Goal: Contribute content: Contribute content

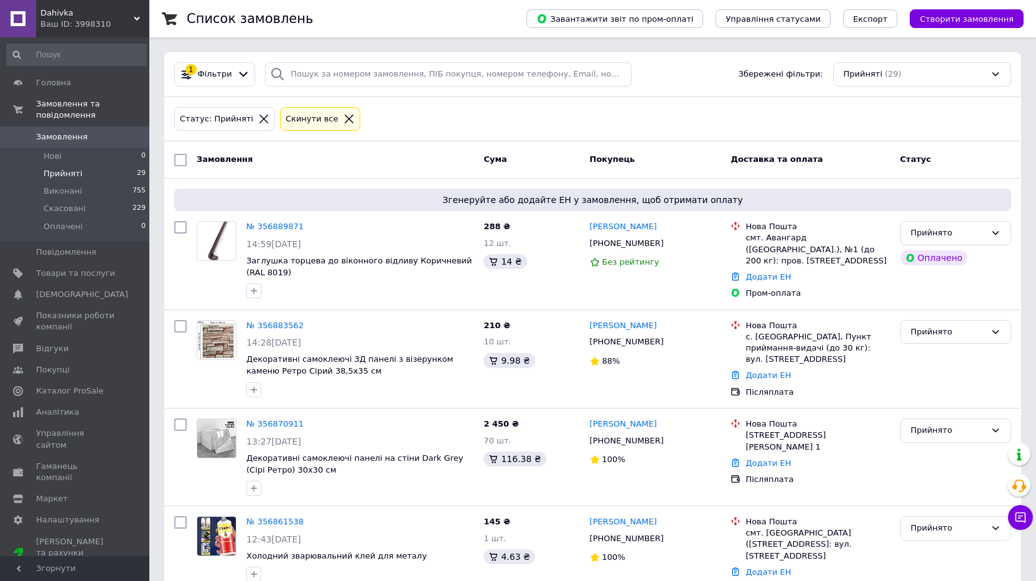
click at [78, 165] on li "Прийняті 29" at bounding box center [76, 173] width 153 height 17
click at [71, 185] on span "Виконані" at bounding box center [63, 190] width 39 height 11
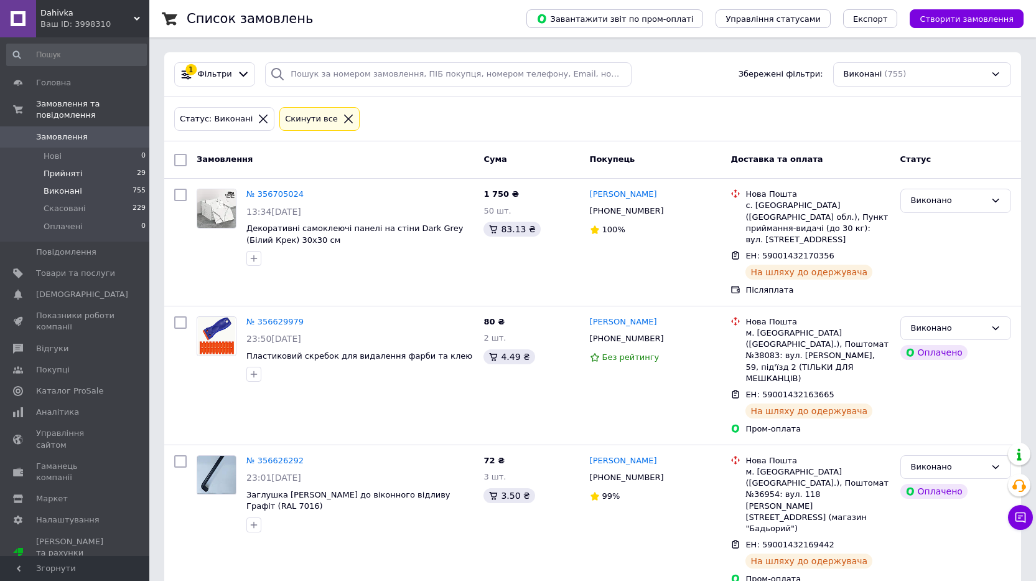
click at [73, 165] on li "Прийняті 29" at bounding box center [76, 173] width 153 height 17
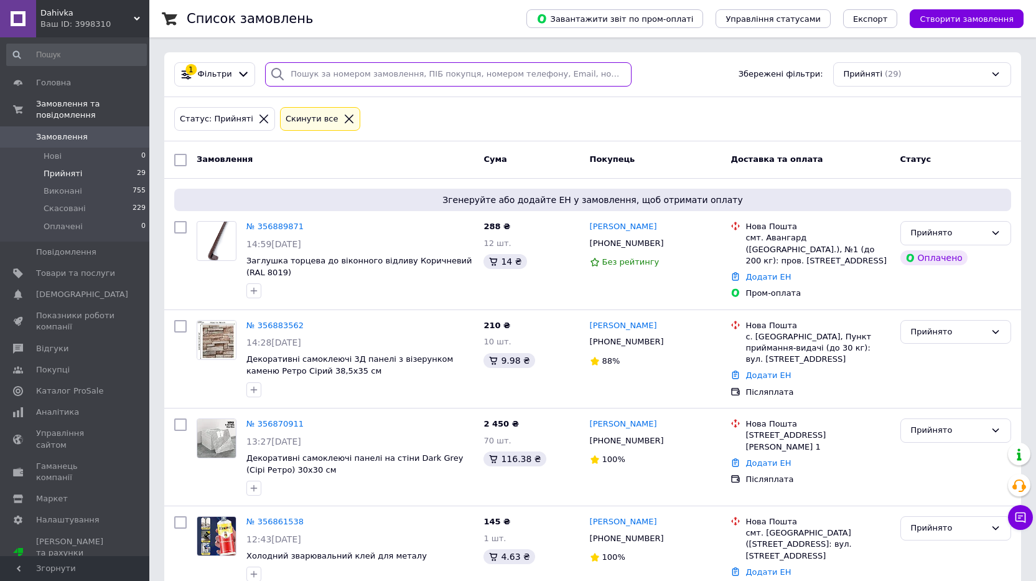
click at [336, 76] on input "search" at bounding box center [448, 74] width 367 height 24
click at [75, 268] on span "Товари та послуги" at bounding box center [75, 273] width 79 height 11
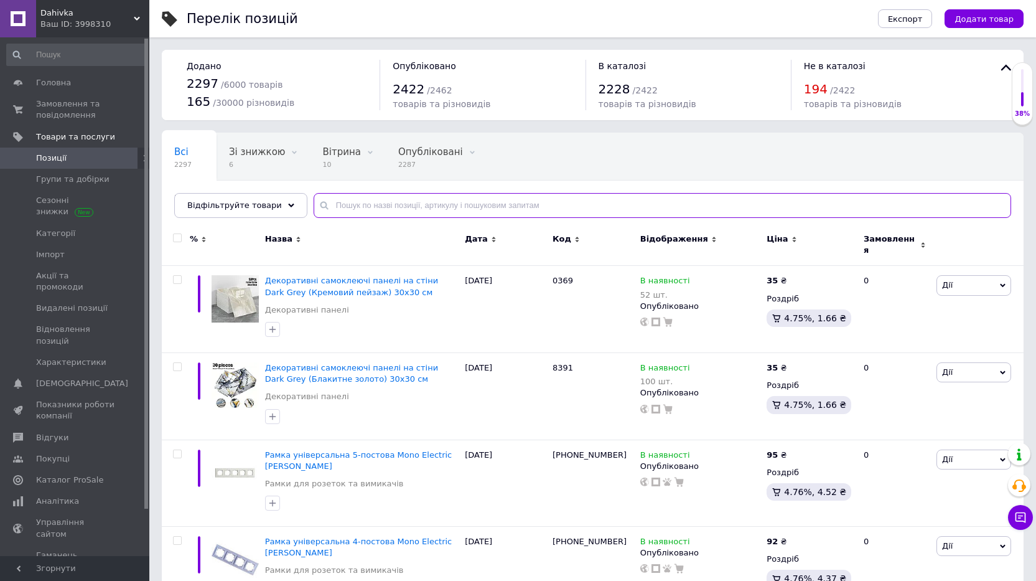
click at [363, 210] on input "text" at bounding box center [663, 205] width 698 height 25
click at [1011, 22] on span "Додати товар" at bounding box center [984, 18] width 59 height 9
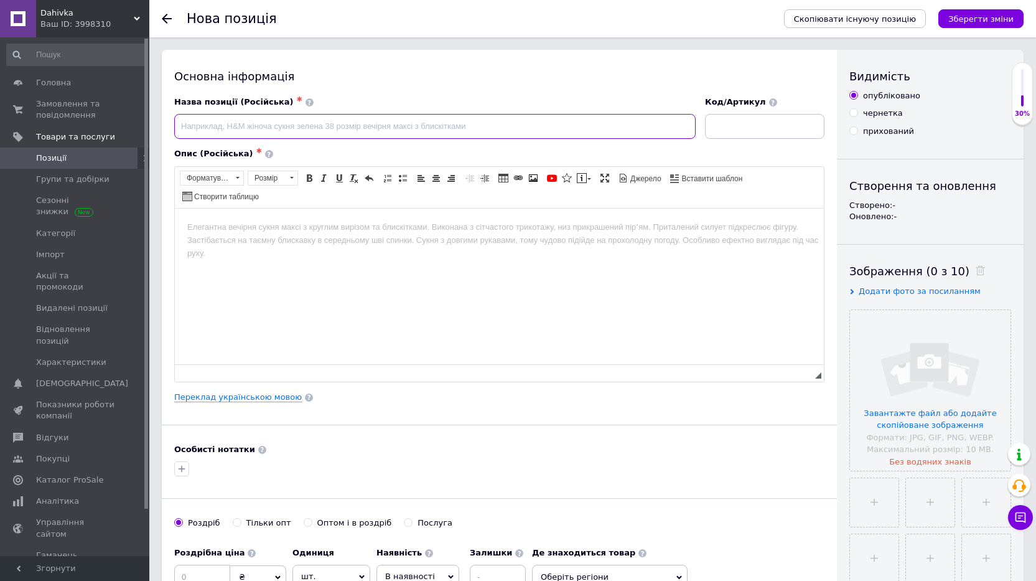
click at [420, 124] on input at bounding box center [435, 126] width 522 height 25
type input "Мансардне вікно Velux GLL 1061"
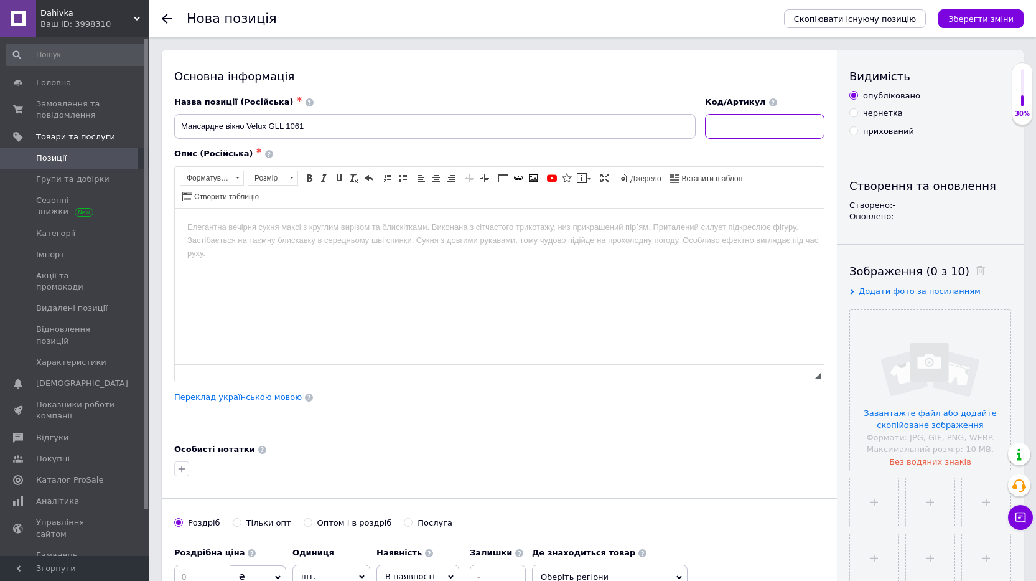
click at [722, 126] on input at bounding box center [764, 126] width 119 height 25
type input "GLL1061"
click at [223, 246] on html at bounding box center [499, 227] width 649 height 38
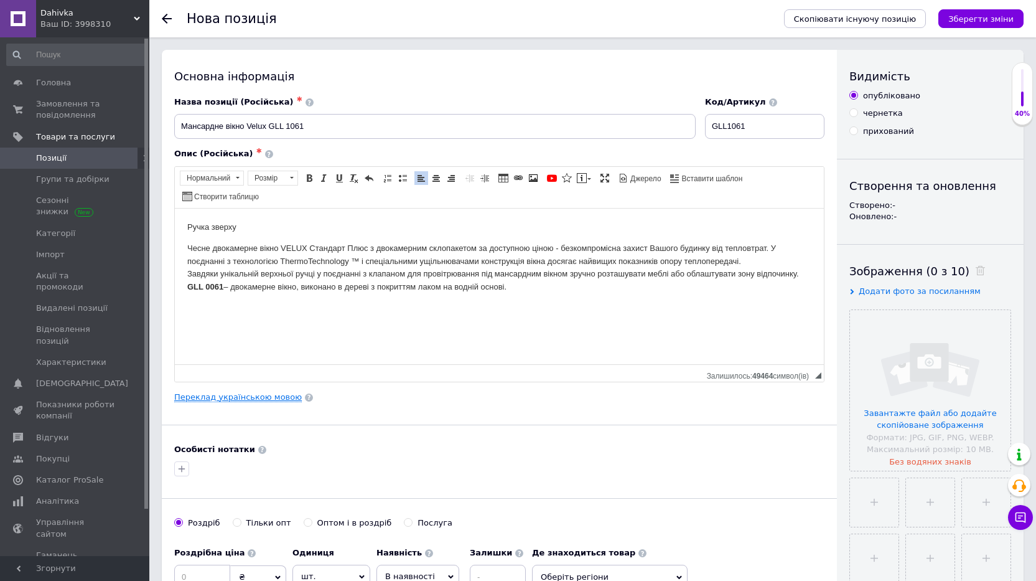
click at [221, 395] on link "Переклад українською мовою" at bounding box center [238, 397] width 128 height 10
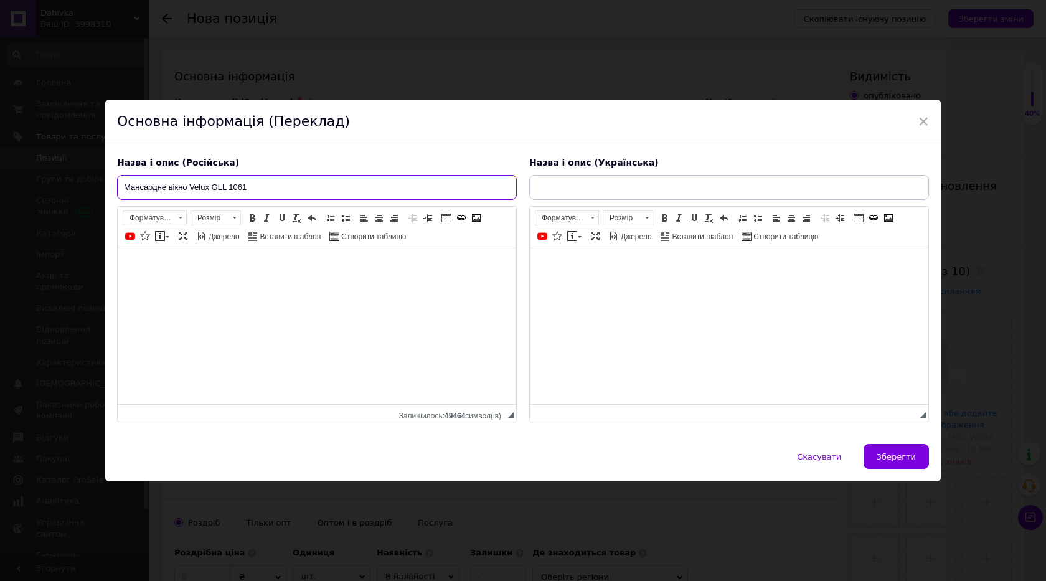
drag, startPoint x: 248, startPoint y: 188, endPoint x: 44, endPoint y: 181, distance: 204.3
click at [44, 181] on div "× Основна інформація (Переклад) Назва і опис (Російська) Мансардне вікно Velux …" at bounding box center [523, 290] width 1046 height 581
click at [591, 194] on input "text" at bounding box center [729, 187] width 400 height 25
paste input "Мансардне вікно Velux GLL 1061"
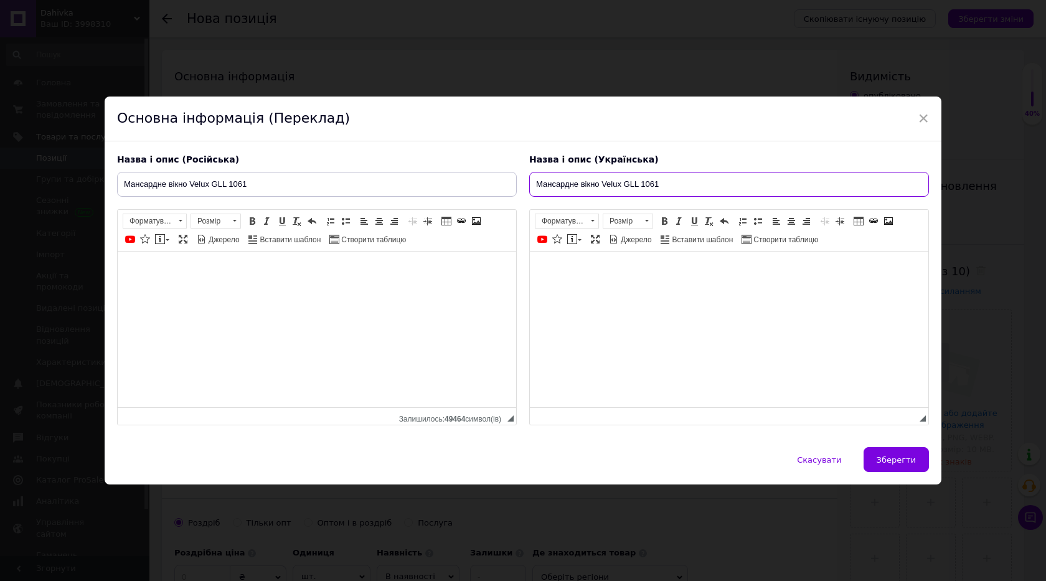
type input "Мансардне вікно Velux GLL 1061"
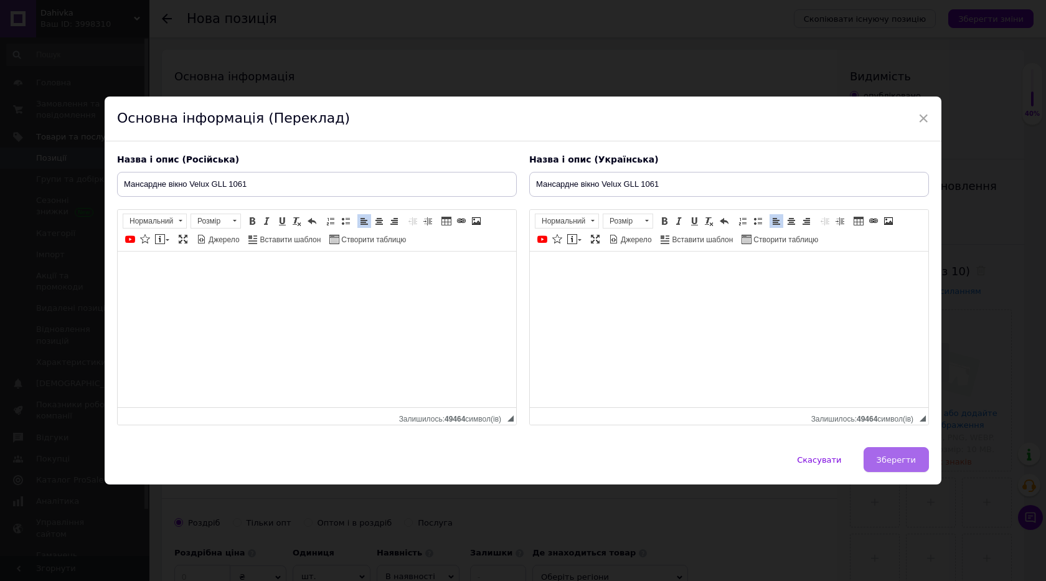
click at [888, 456] on span "Зберегти" at bounding box center [895, 459] width 39 height 9
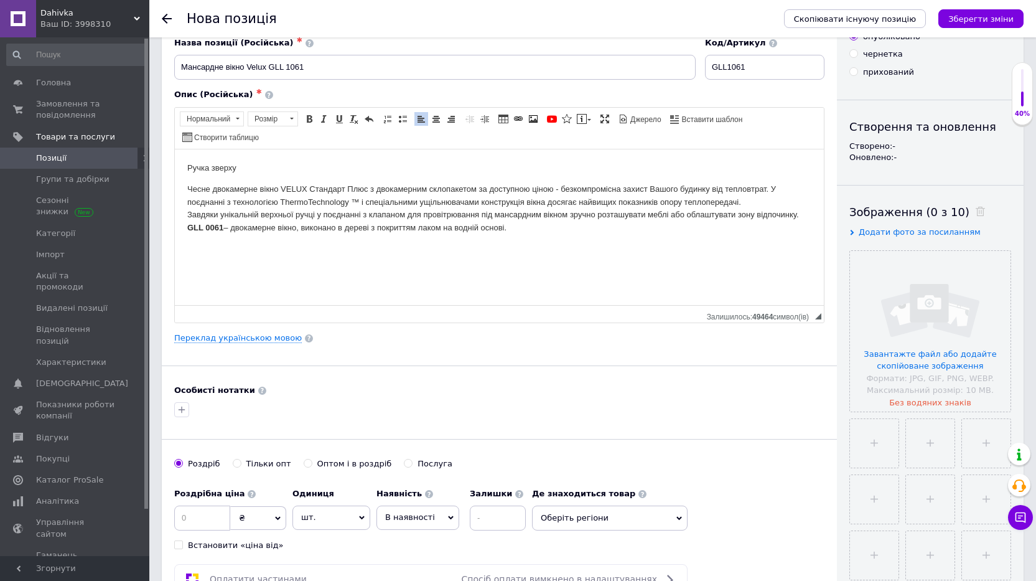
scroll to position [62, 0]
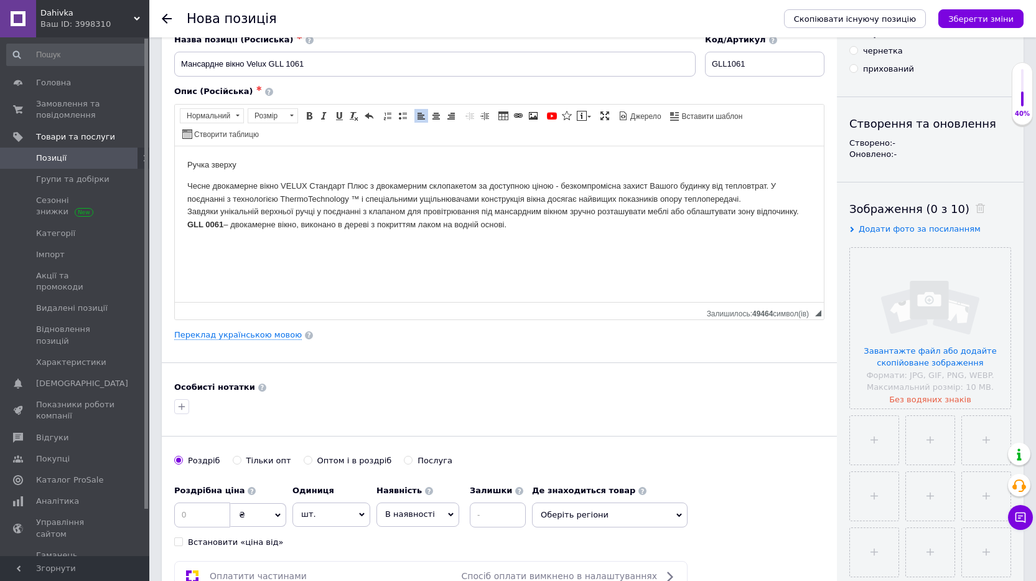
click at [426, 522] on span "В наявності" at bounding box center [418, 514] width 83 height 24
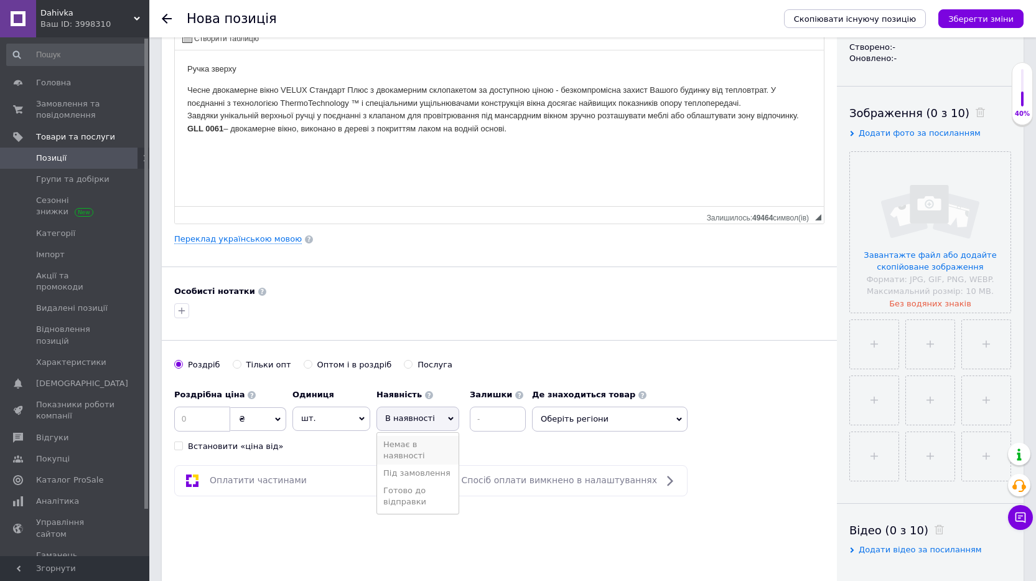
scroll to position [187, 0]
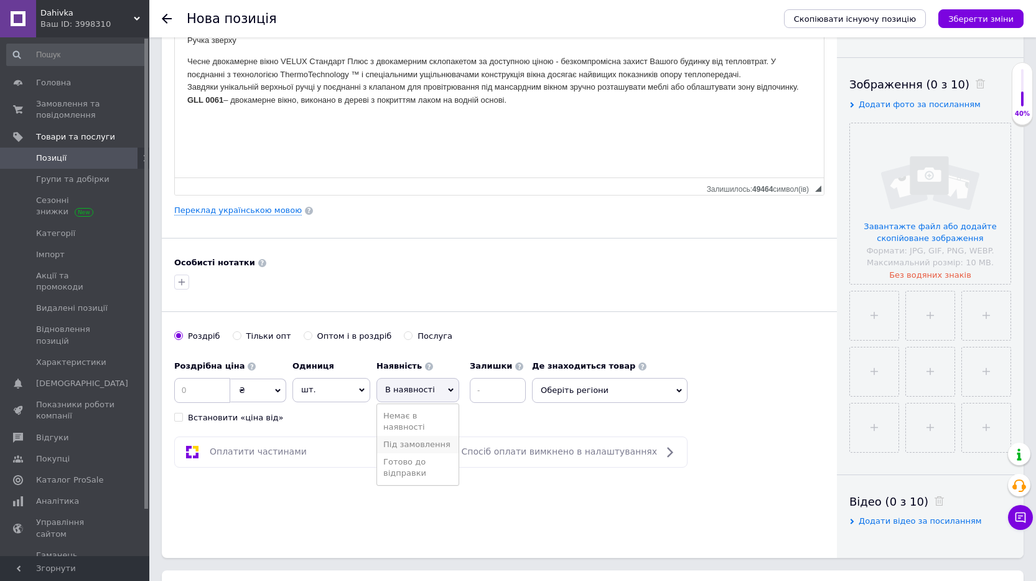
click at [410, 439] on li "Під замовлення" at bounding box center [418, 444] width 82 height 17
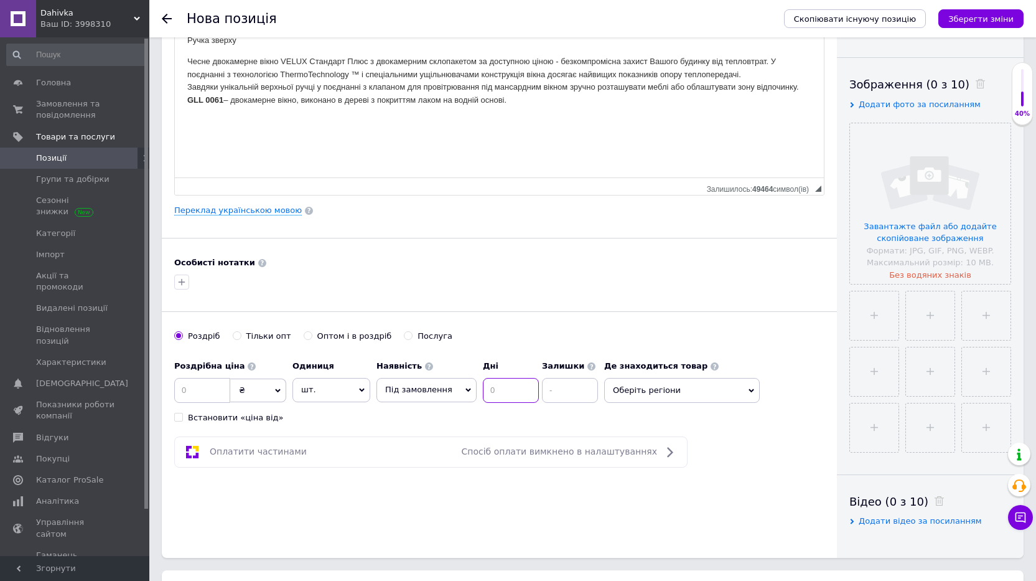
click at [507, 387] on input at bounding box center [511, 390] width 56 height 25
type input "14"
click at [682, 386] on span "Оберіть регіони" at bounding box center [682, 390] width 156 height 25
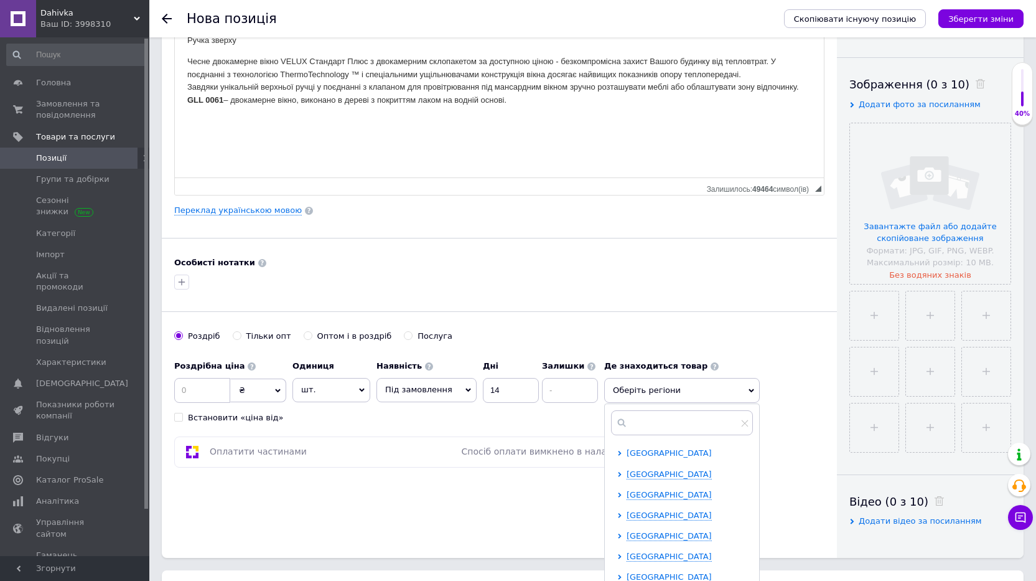
click at [650, 454] on span "Івано-Франківська область" at bounding box center [669, 452] width 85 height 9
click at [653, 497] on span "Калуш" at bounding box center [663, 494] width 28 height 9
checkbox input "true"
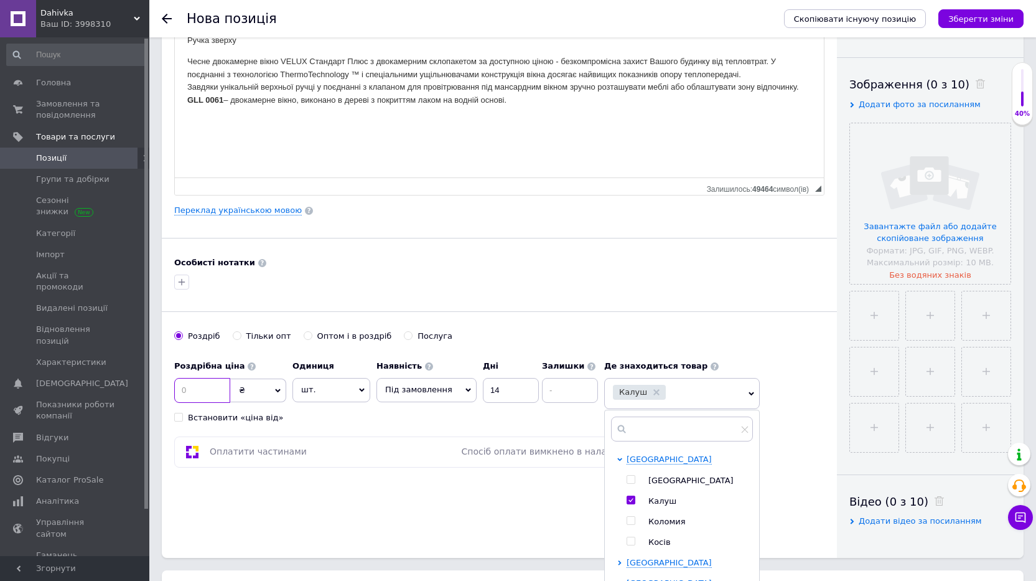
click at [210, 399] on input at bounding box center [202, 390] width 56 height 25
type input "13592"
click at [539, 100] on p "Чесне двокамерне вікно VELUX Стандарт Плюс з двокамерним склопакетом за доступн…" at bounding box center [499, 81] width 624 height 52
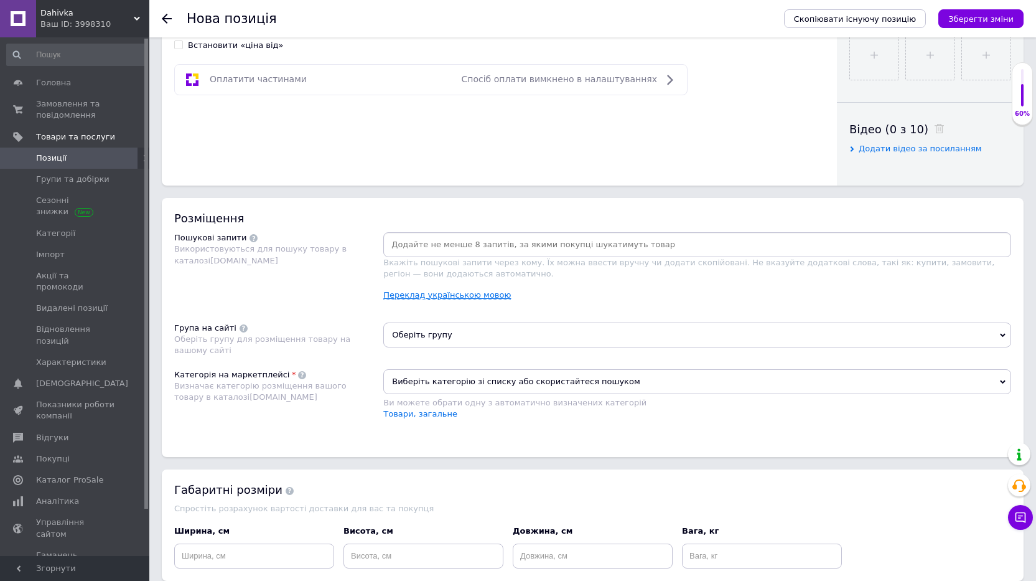
scroll to position [560, 0]
click at [444, 245] on input at bounding box center [697, 243] width 623 height 19
type input "мансардне вікно"
type input "мансардне вікно velux"
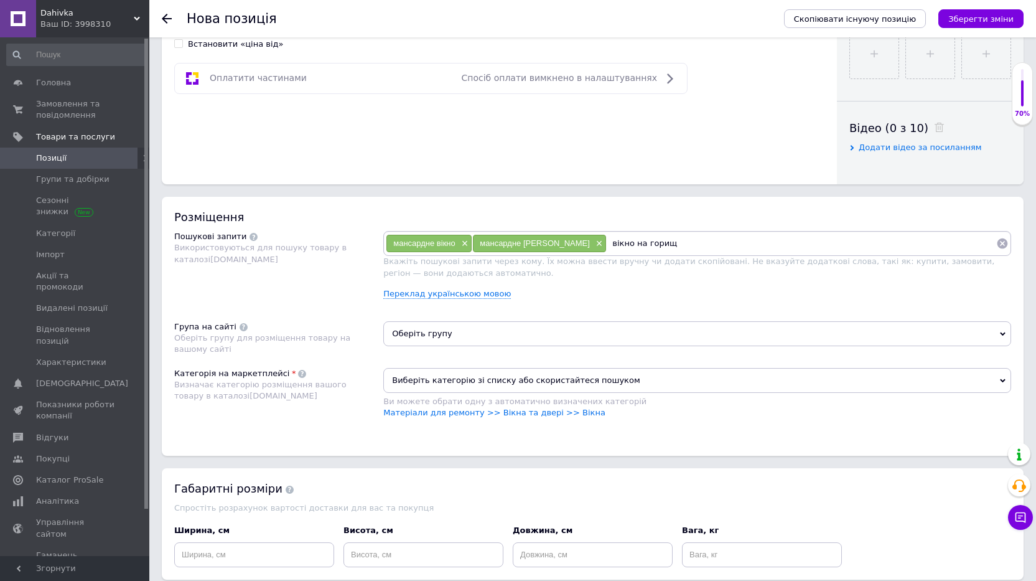
type input "вікно на горище"
click at [519, 410] on link "Матеріали для ремонту >> Вікна та двері >> Вікна" at bounding box center [494, 412] width 222 height 9
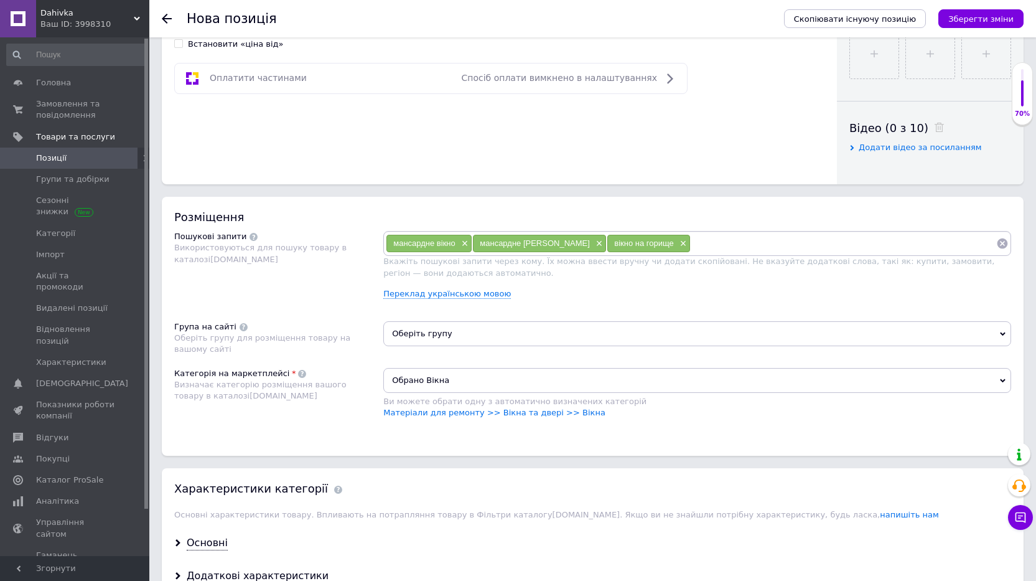
click at [498, 333] on span "Оберіть групу" at bounding box center [697, 333] width 628 height 25
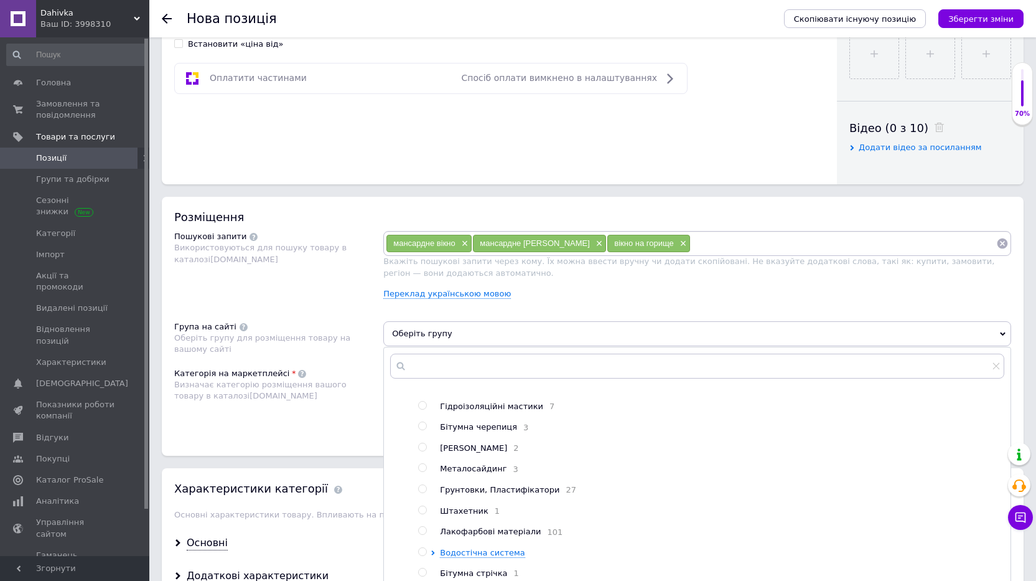
scroll to position [212, 0]
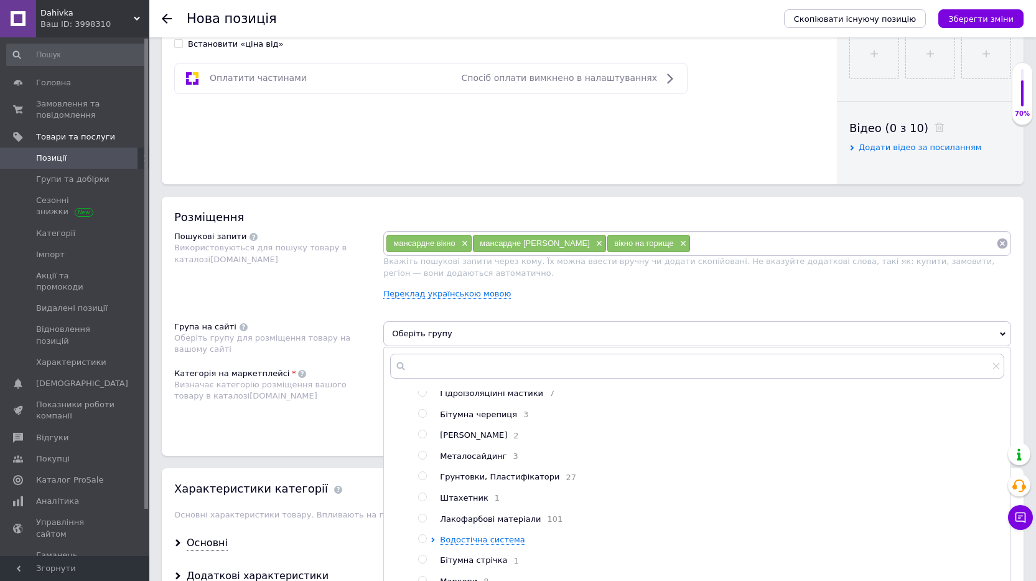
click at [484, 329] on span "Оберіть групу" at bounding box center [697, 333] width 628 height 25
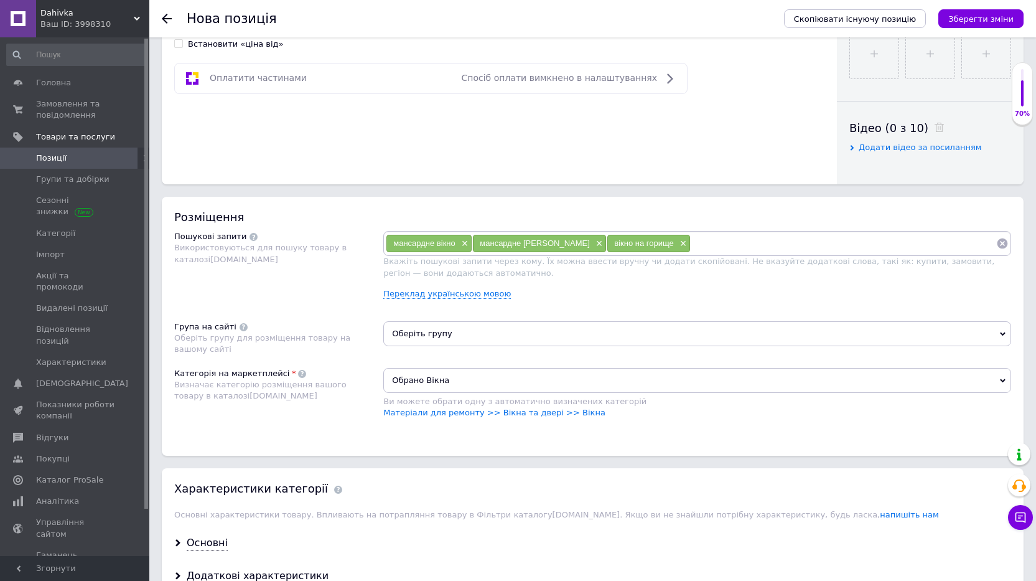
click at [431, 337] on span "Оберіть групу" at bounding box center [697, 333] width 628 height 25
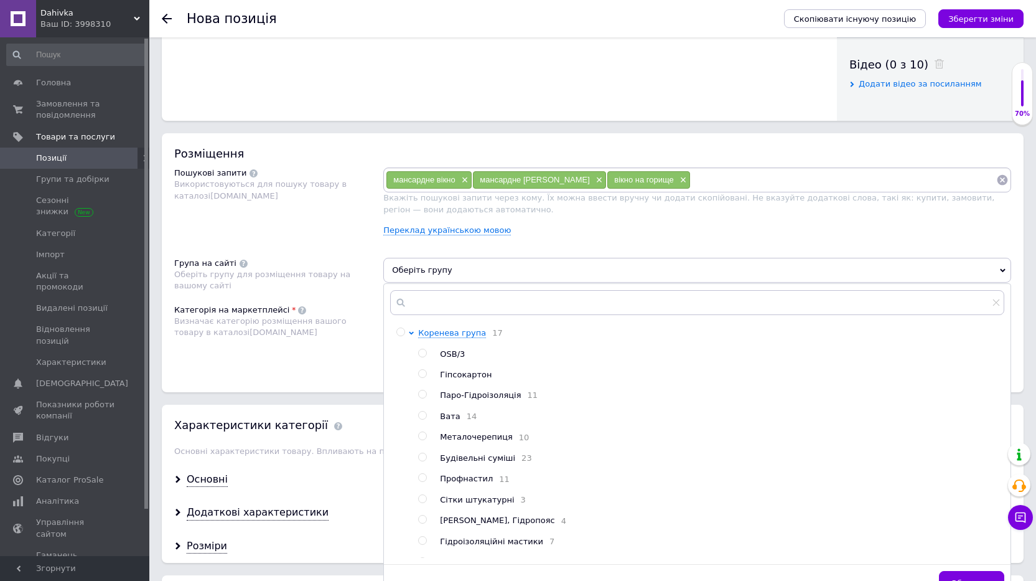
scroll to position [622, 0]
click at [563, 281] on span "Оберіть групу" at bounding box center [697, 271] width 628 height 25
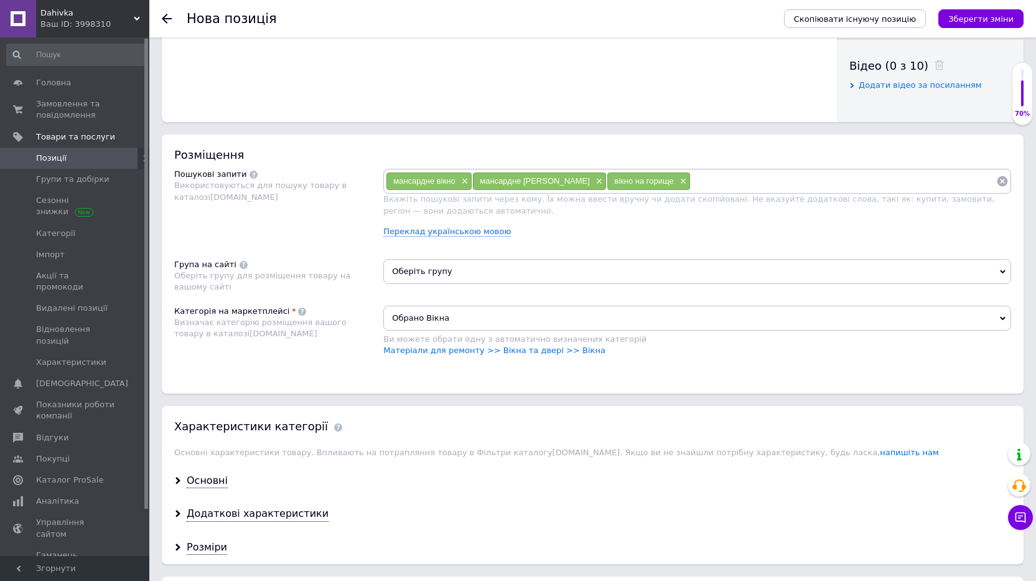
click at [499, 271] on span "Оберіть групу" at bounding box center [697, 271] width 628 height 25
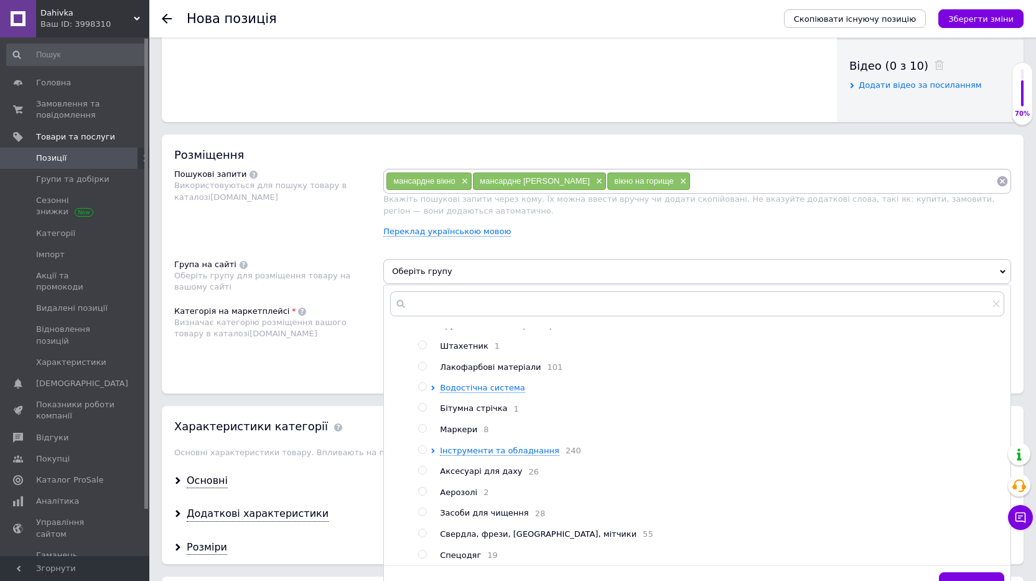
scroll to position [311, 0]
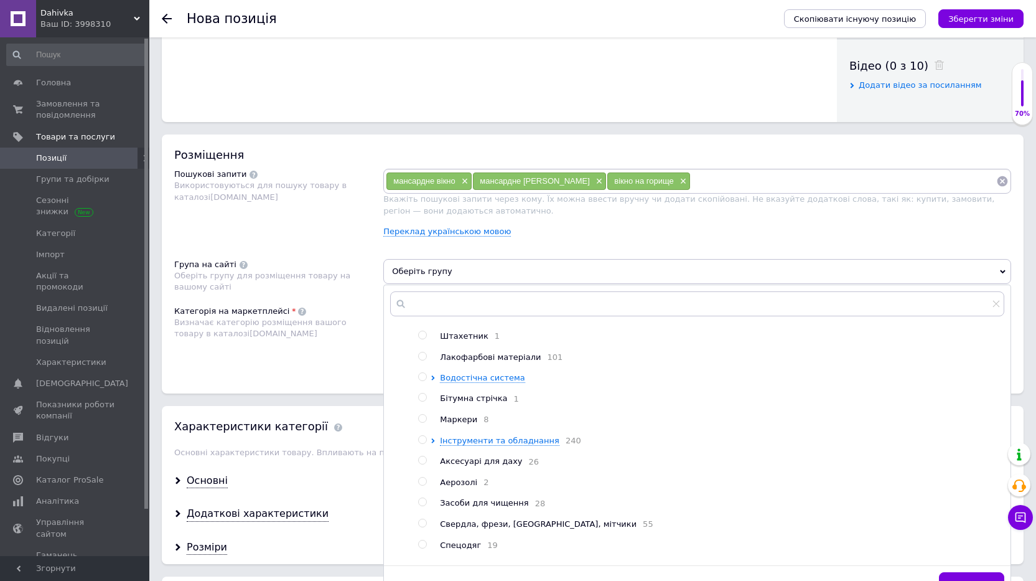
click at [372, 380] on div "Розміщення Пошукові запити Використовуються для пошуку товару в каталозі Prom.u…" at bounding box center [593, 263] width 862 height 259
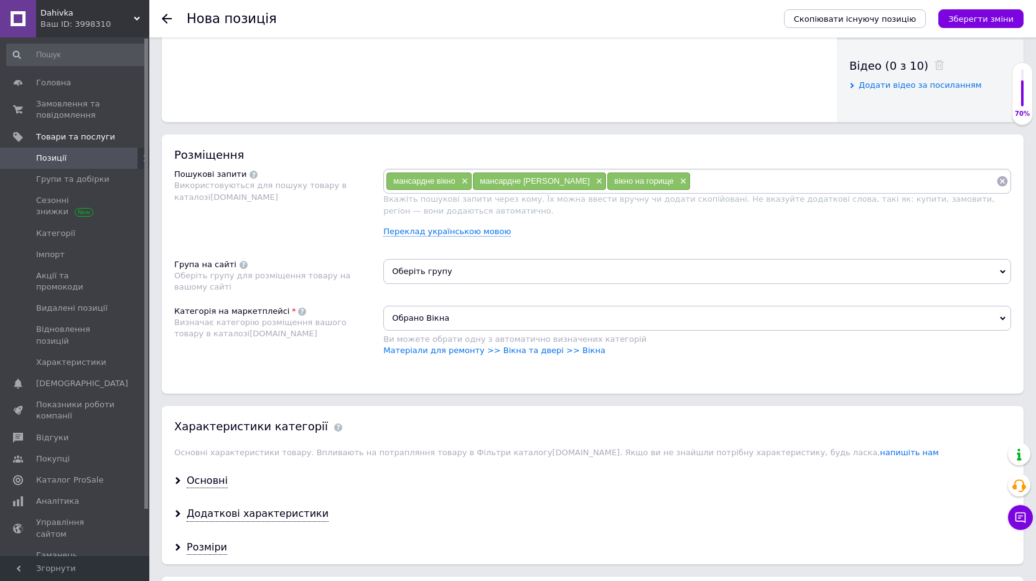
click at [499, 275] on span "Оберіть групу" at bounding box center [697, 271] width 628 height 25
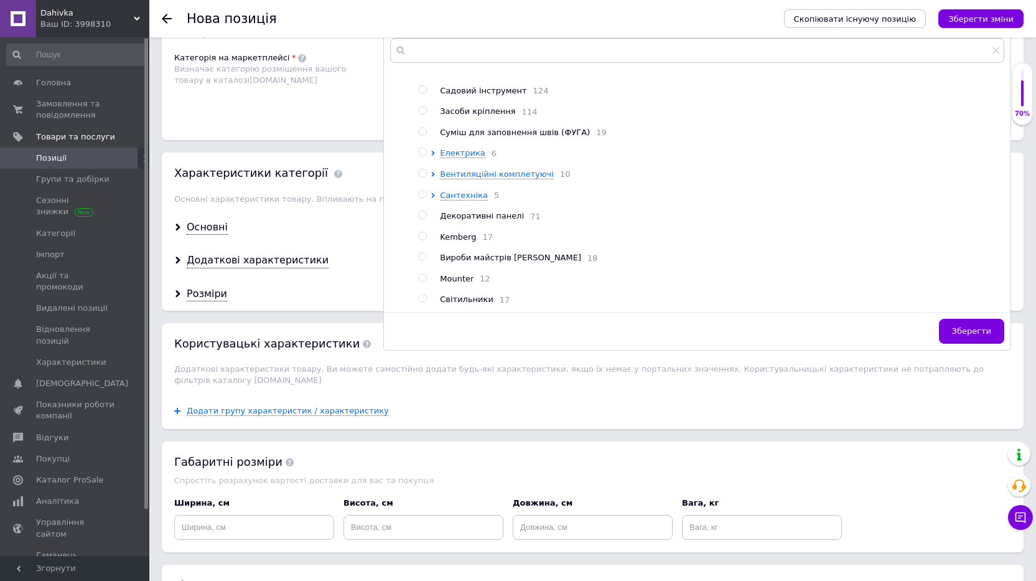
scroll to position [1028, 0]
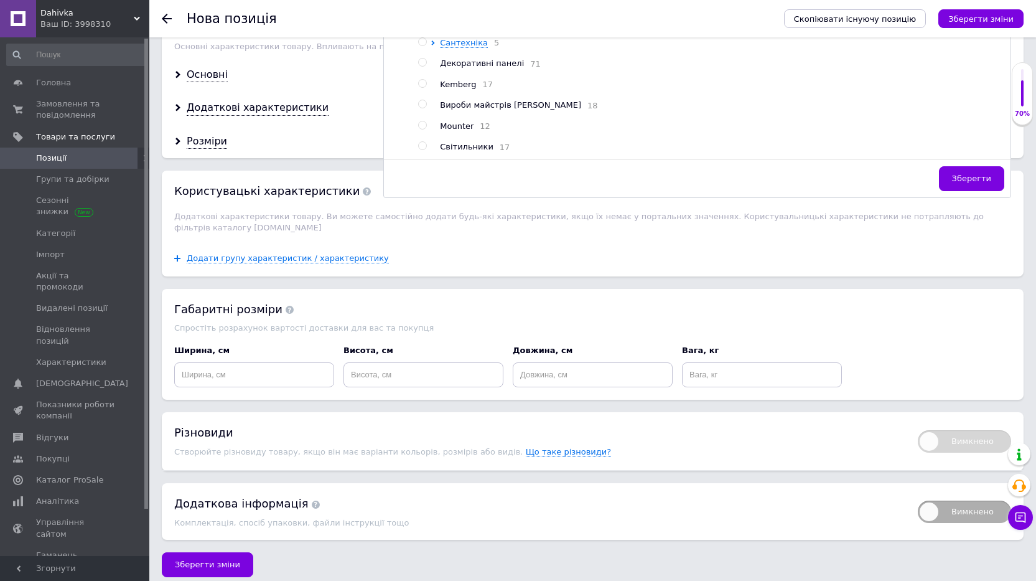
click at [656, 186] on div "Зберегти" at bounding box center [697, 181] width 627 height 31
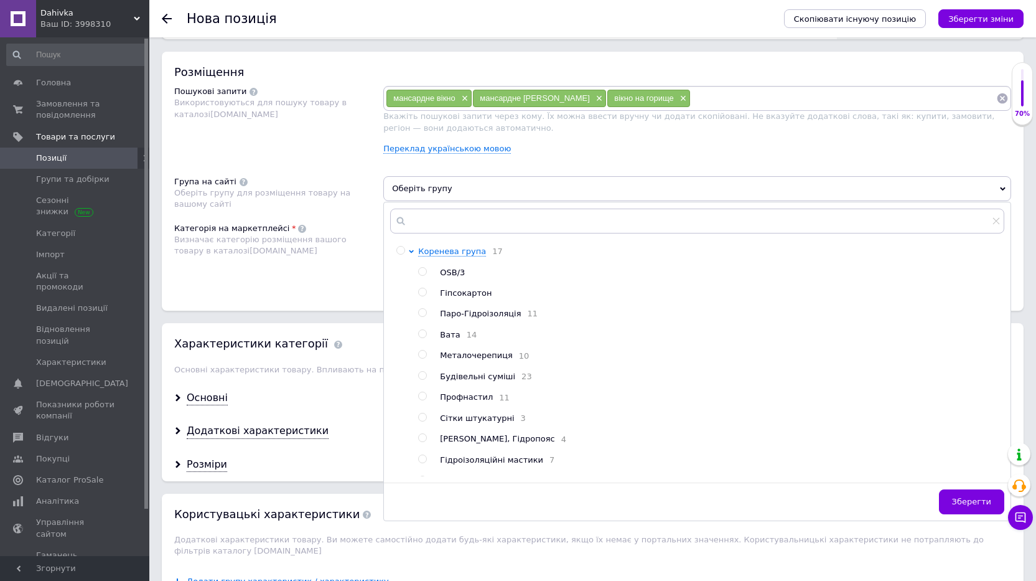
scroll to position [655, 0]
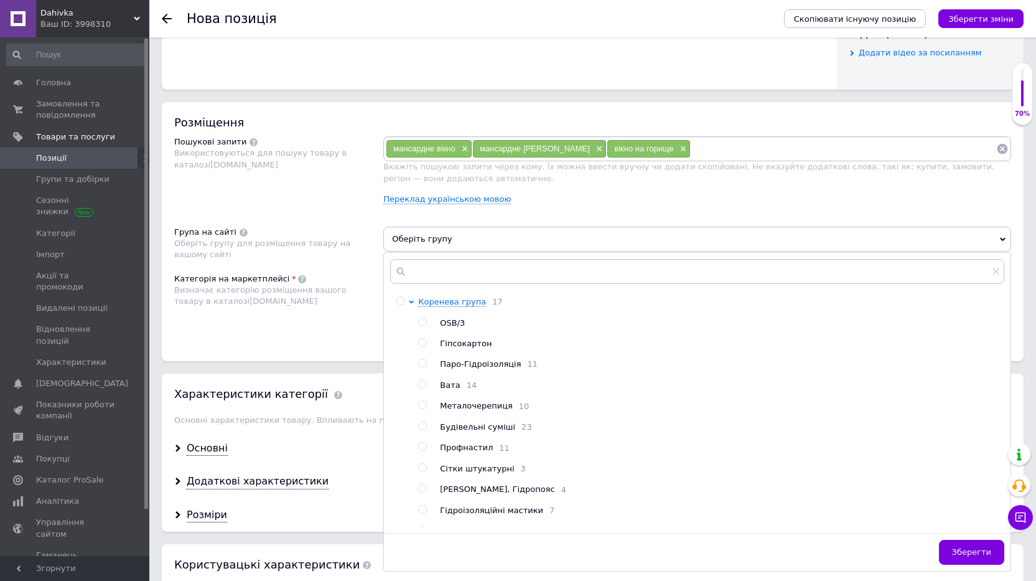
click at [464, 222] on div "Розміщення Пошукові запити Використовуються для пошуку товару в каталозі Prom.u…" at bounding box center [593, 231] width 862 height 259
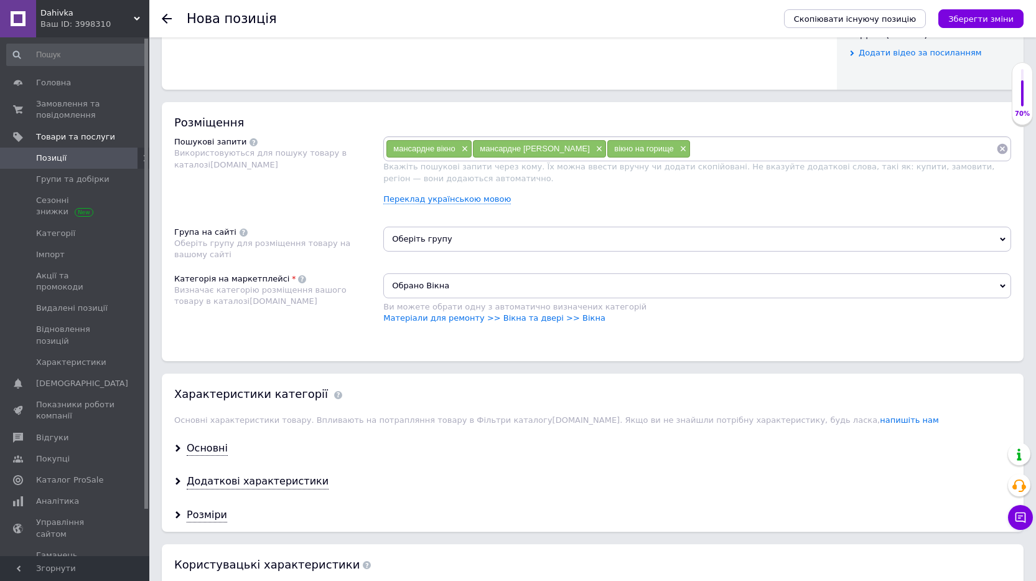
click at [462, 238] on span "Оберіть групу" at bounding box center [697, 239] width 628 height 25
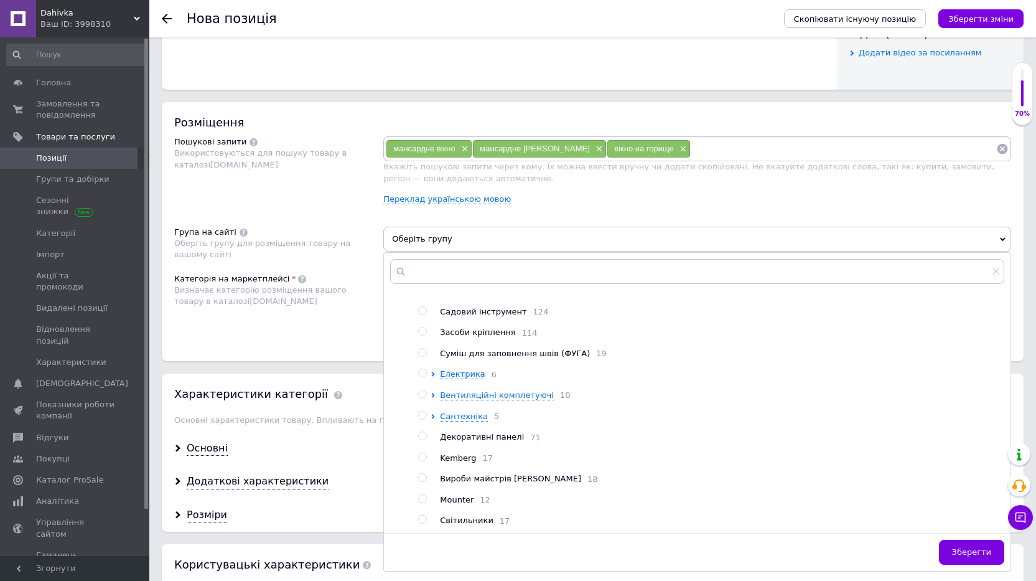
scroll to position [647, 0]
click at [437, 368] on div at bounding box center [435, 374] width 9 height 12
click at [433, 372] on icon at bounding box center [433, 374] width 3 height 5
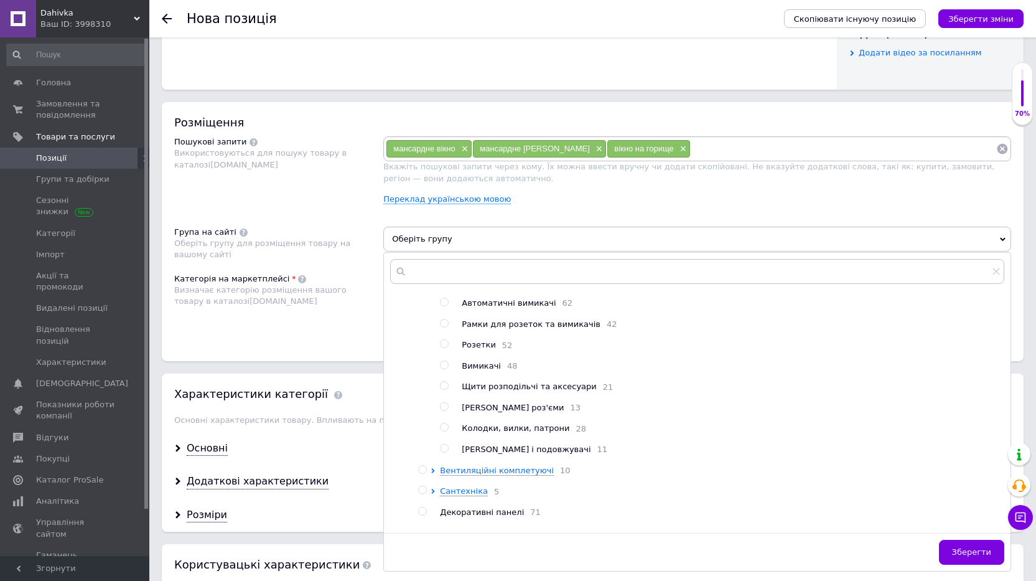
scroll to position [771, 0]
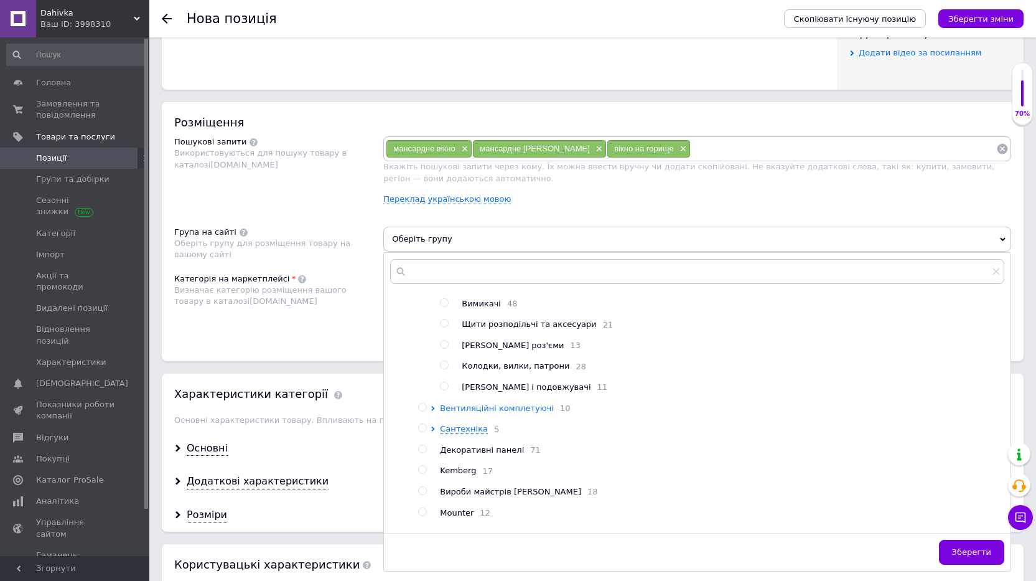
click at [431, 411] on icon at bounding box center [433, 408] width 5 height 5
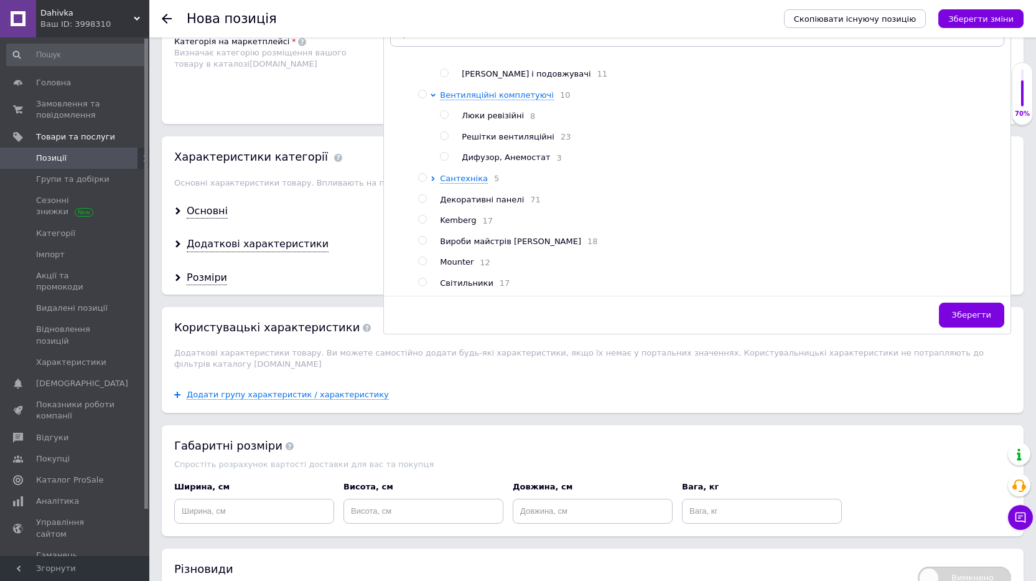
scroll to position [904, 0]
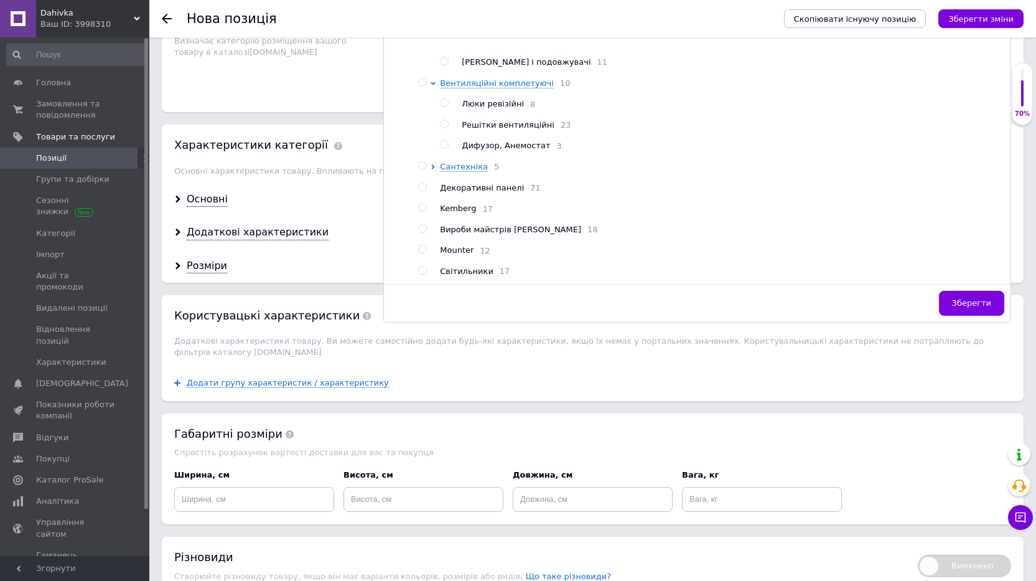
click at [850, 372] on div "Додати групу характеристик / характеристику" at bounding box center [593, 383] width 862 height 36
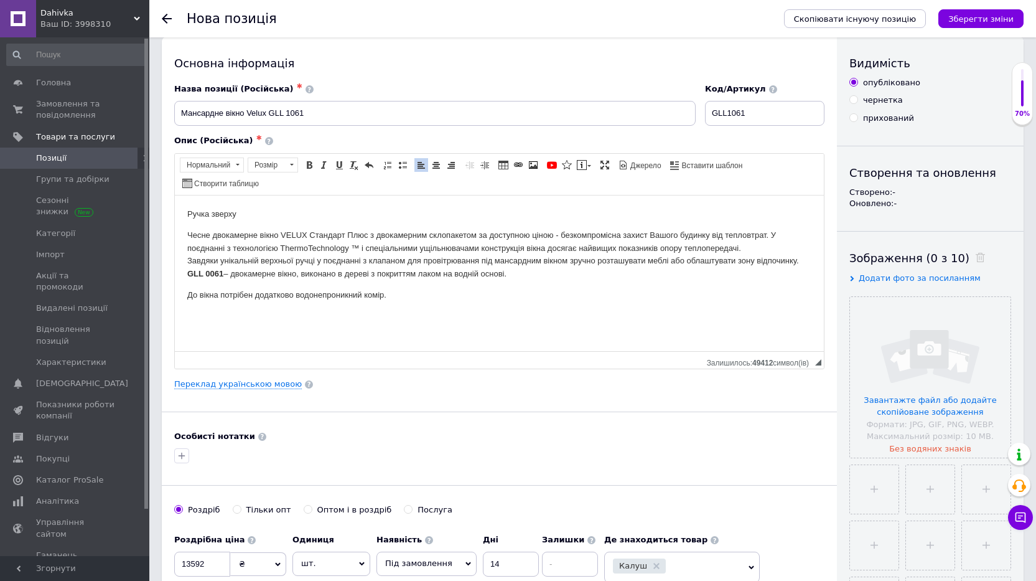
scroll to position [0, 0]
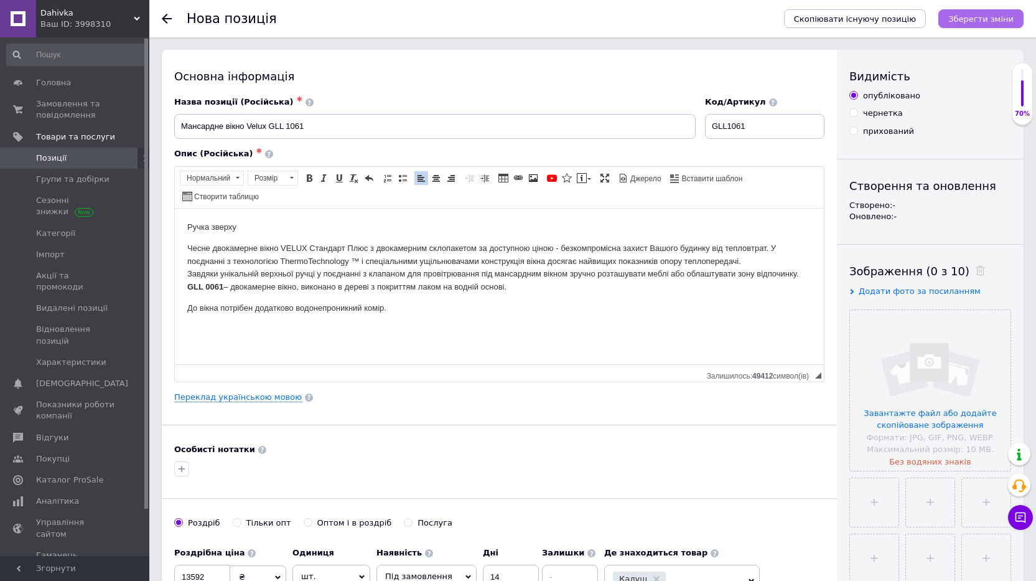
click at [974, 19] on icon "Зберегти зміни" at bounding box center [981, 18] width 65 height 9
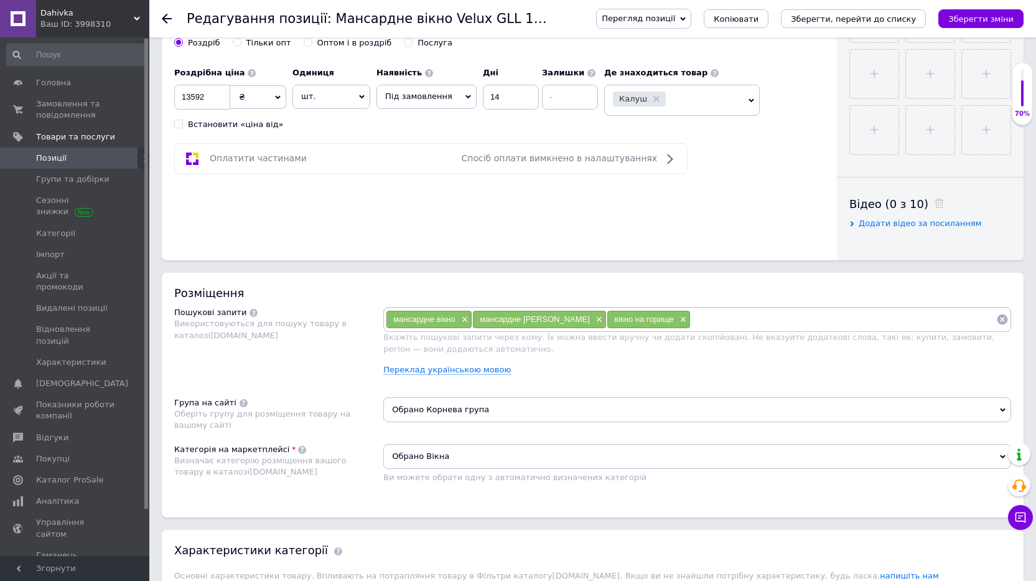
scroll to position [498, 0]
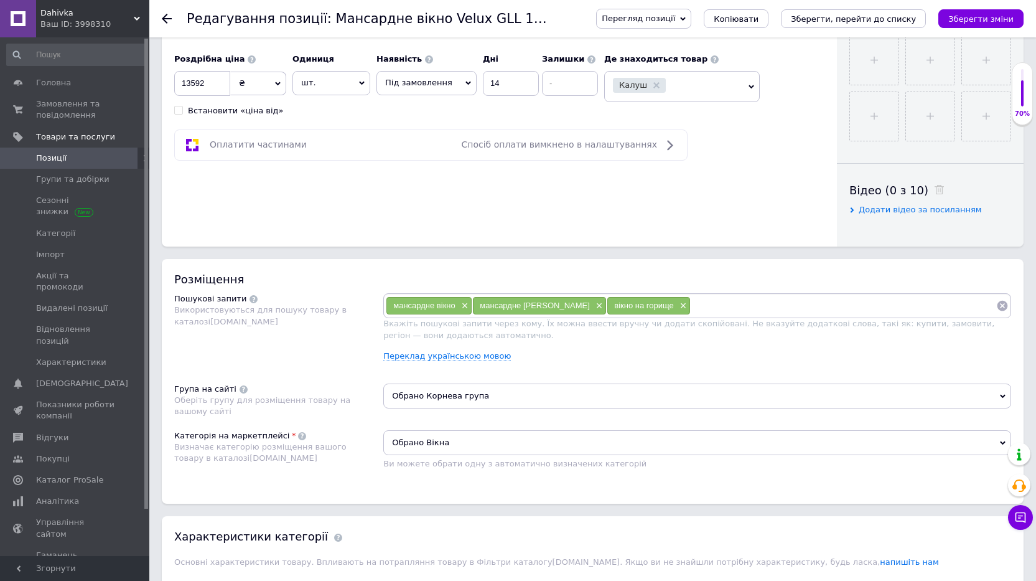
click at [498, 401] on span "Обрано Корнева група" at bounding box center [697, 395] width 628 height 25
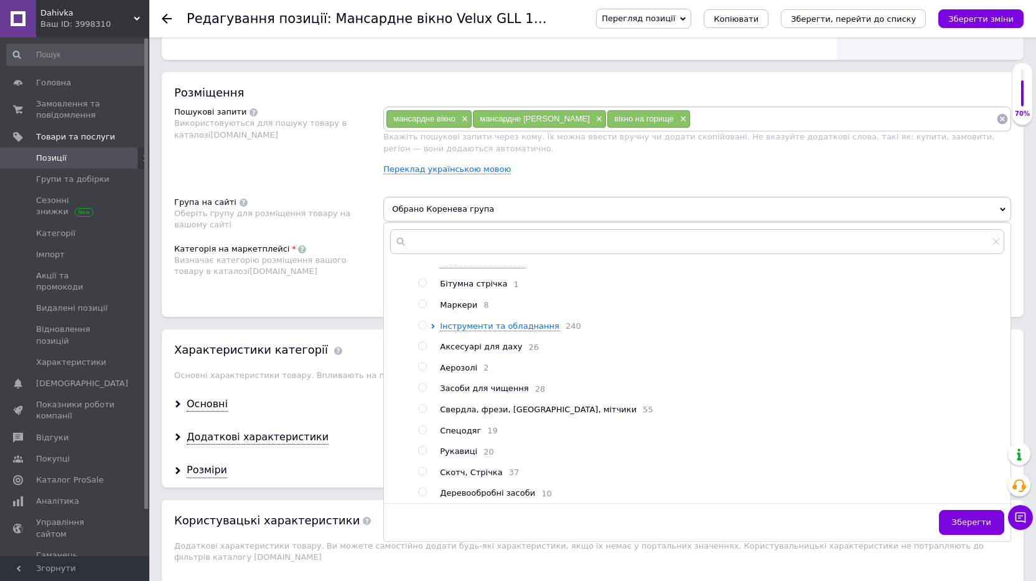
scroll to position [335, 0]
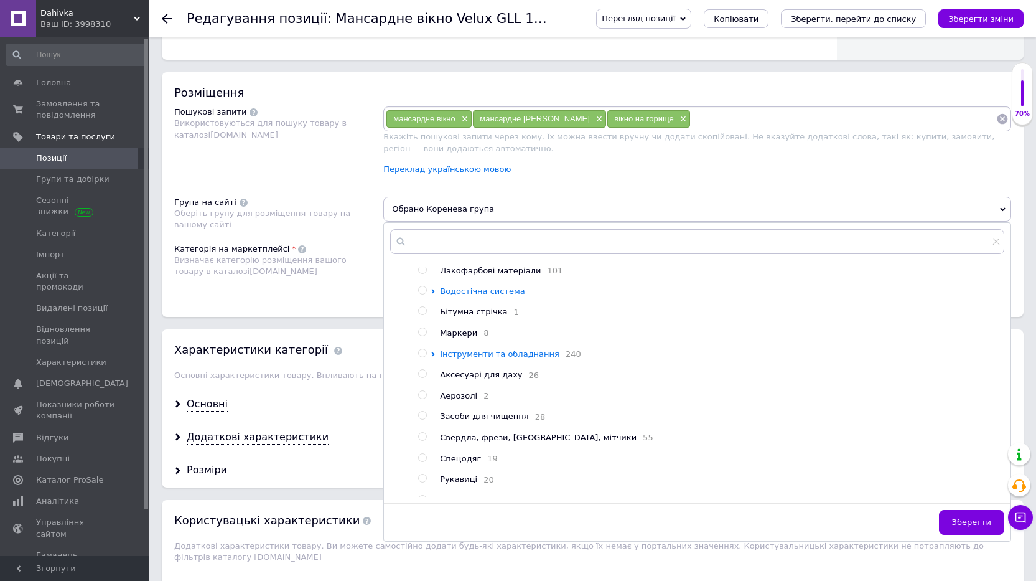
click at [515, 211] on span "Обрано Коренева група" at bounding box center [697, 209] width 628 height 25
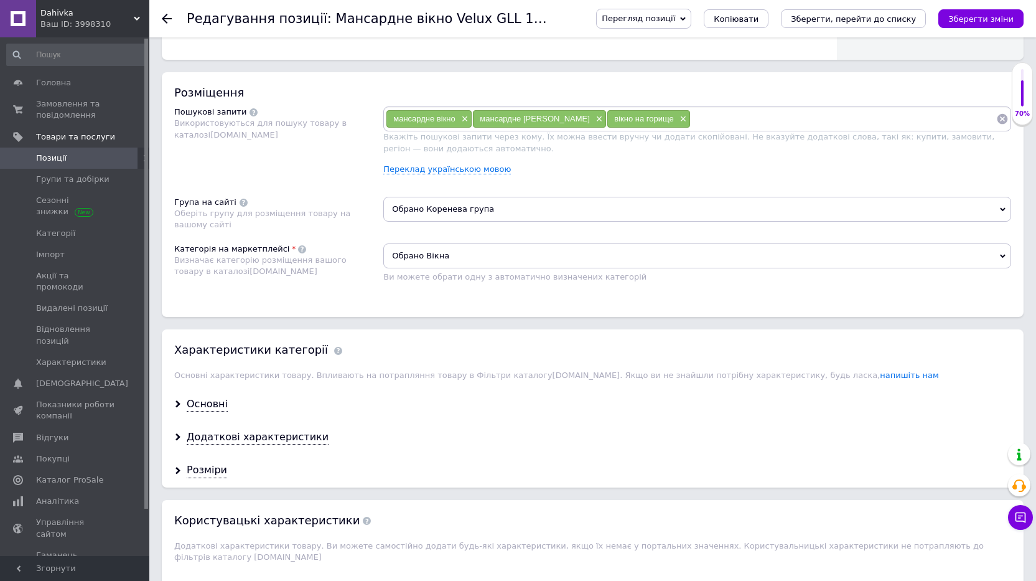
click at [505, 255] on span "Обрано Вікна" at bounding box center [697, 255] width 628 height 25
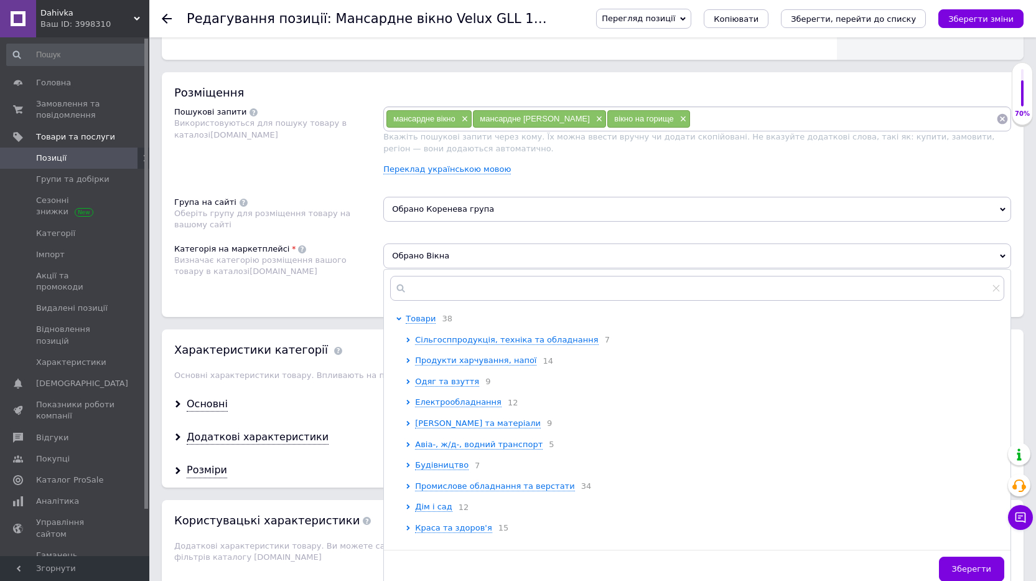
click at [507, 254] on span "Обрано Вікна" at bounding box center [697, 255] width 628 height 25
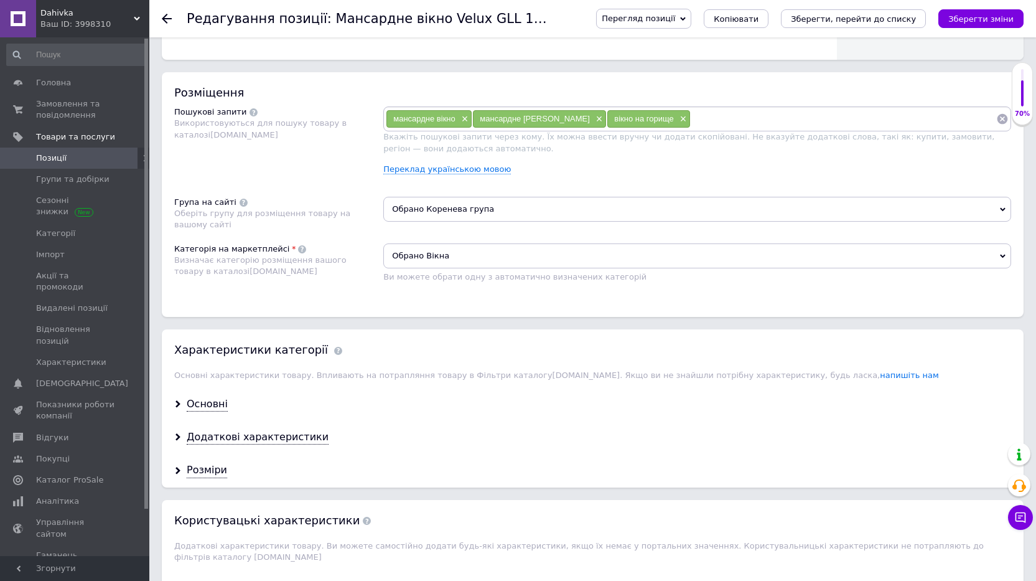
click at [482, 301] on div "Розміщення Пошукові запити Використовуються для пошуку товару в каталозі Prom.u…" at bounding box center [593, 194] width 862 height 245
click at [502, 210] on span "Обрано Коренева група" at bounding box center [697, 209] width 628 height 25
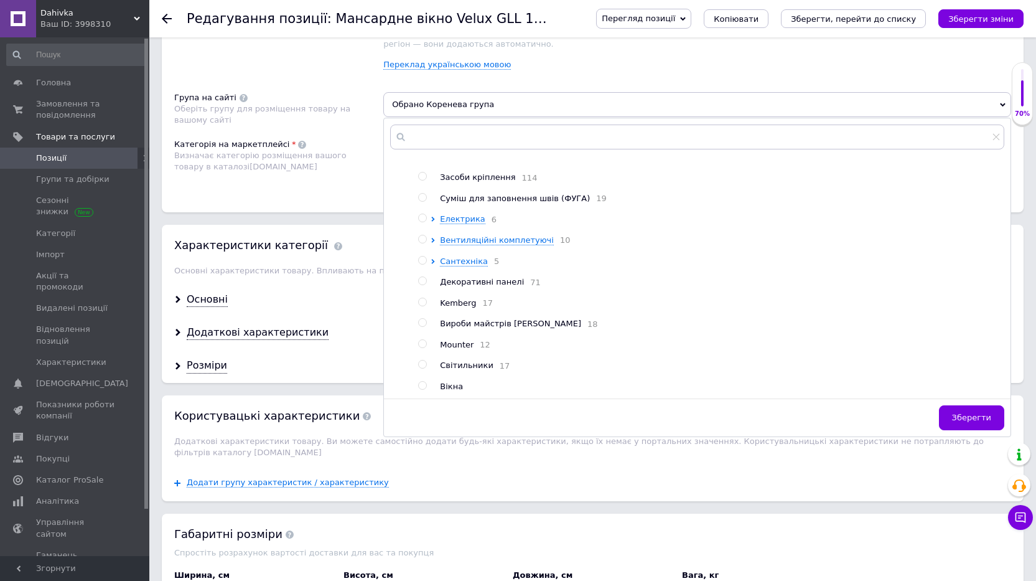
scroll to position [809, 0]
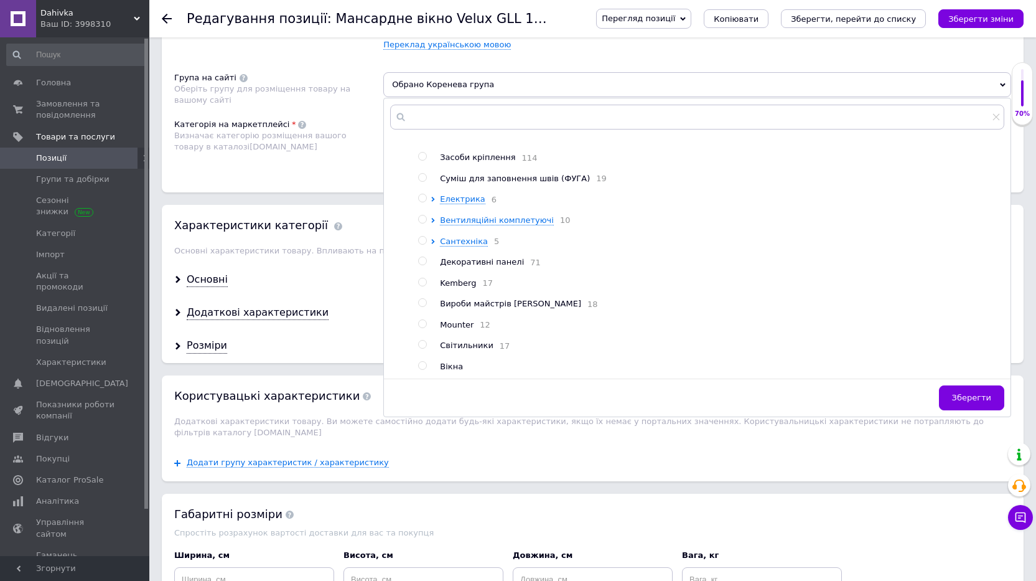
click at [450, 367] on span "Вікна" at bounding box center [451, 366] width 23 height 9
radio input "false"
radio input "true"
click at [991, 393] on span "Зберегти" at bounding box center [971, 397] width 39 height 9
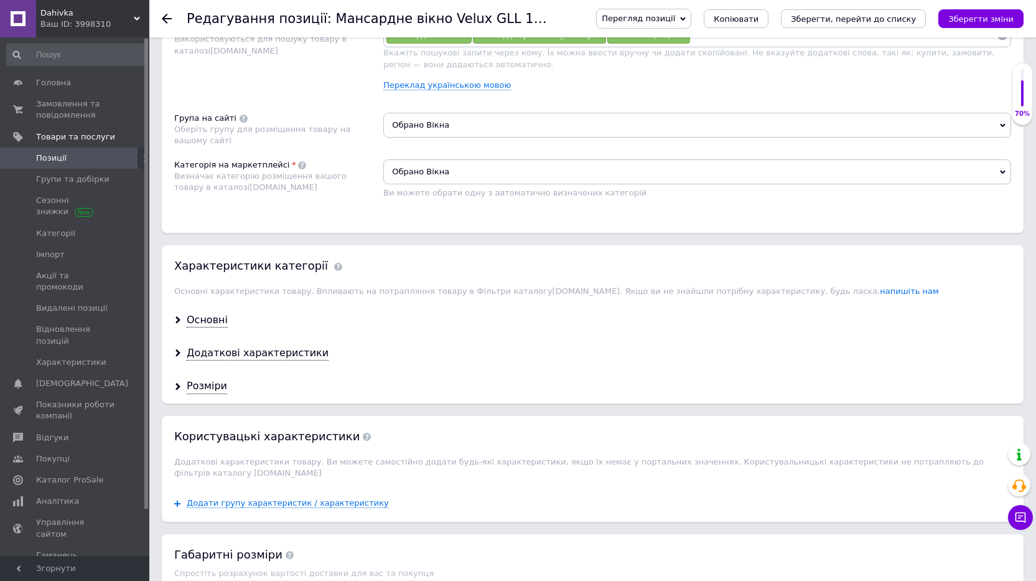
scroll to position [747, 0]
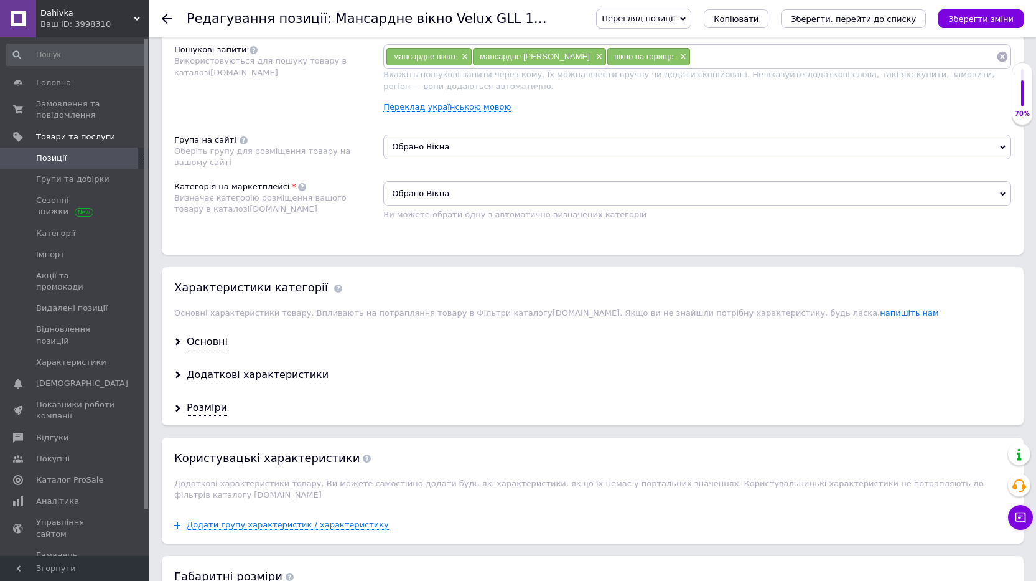
click at [502, 206] on div "Обрано Вікна Ви можете обрати одну з автоматично визначених категорій" at bounding box center [697, 200] width 628 height 39
click at [508, 189] on span "Обрано Вікна" at bounding box center [697, 193] width 628 height 25
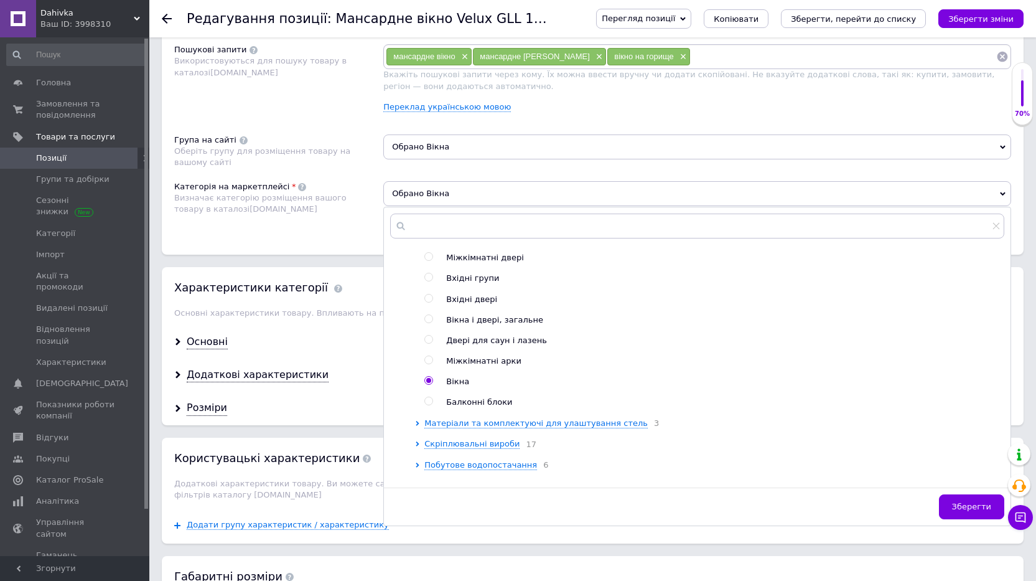
scroll to position [622, 0]
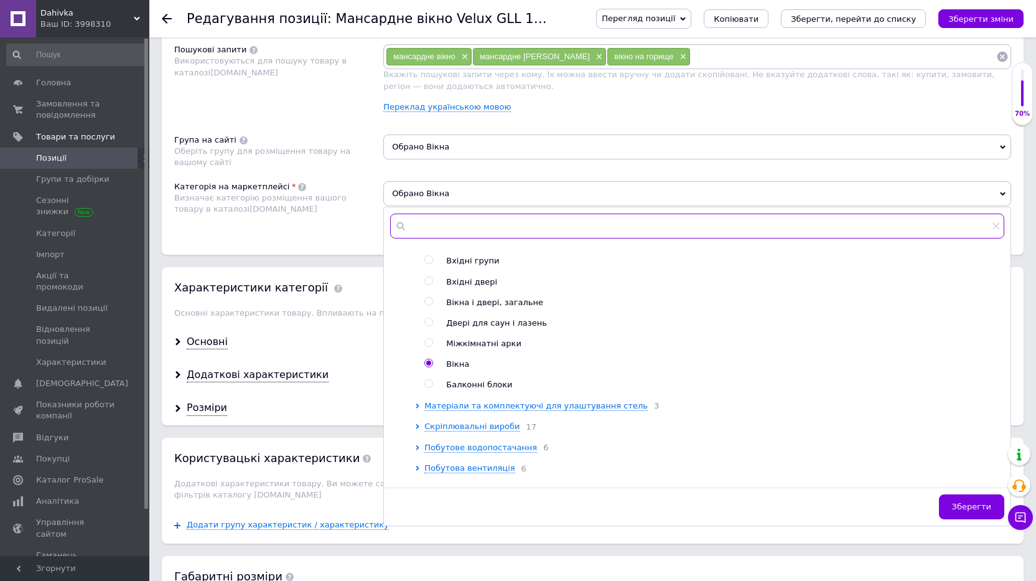
click at [457, 230] on input "text" at bounding box center [697, 225] width 614 height 25
click at [456, 368] on span "Вікна" at bounding box center [457, 363] width 23 height 9
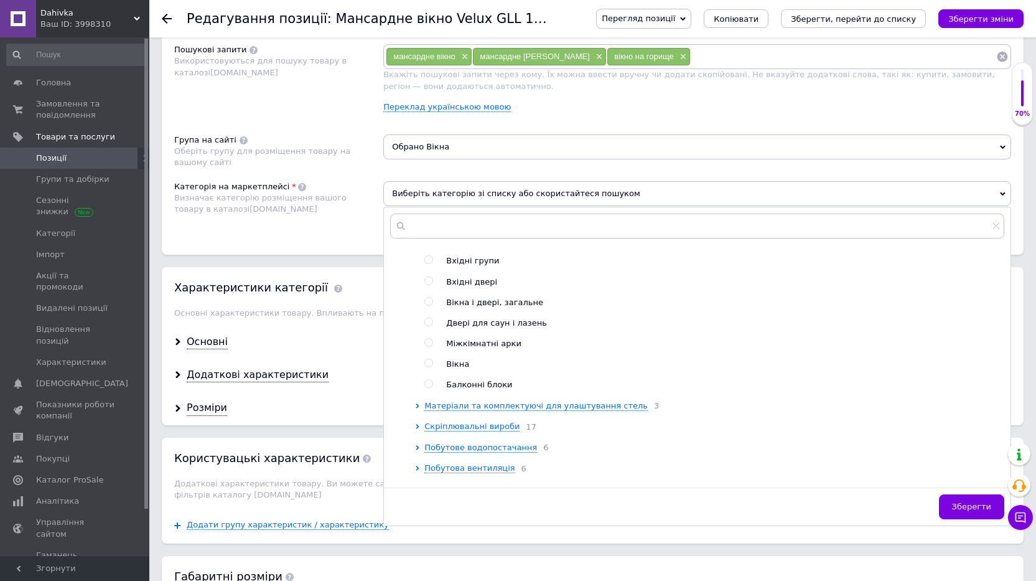
click at [456, 368] on span "Вікна" at bounding box center [457, 363] width 23 height 9
radio input "true"
click at [358, 243] on div "Розміщення Пошукові запити Використовуються для пошуку товару в каталозі Prom.u…" at bounding box center [593, 132] width 862 height 245
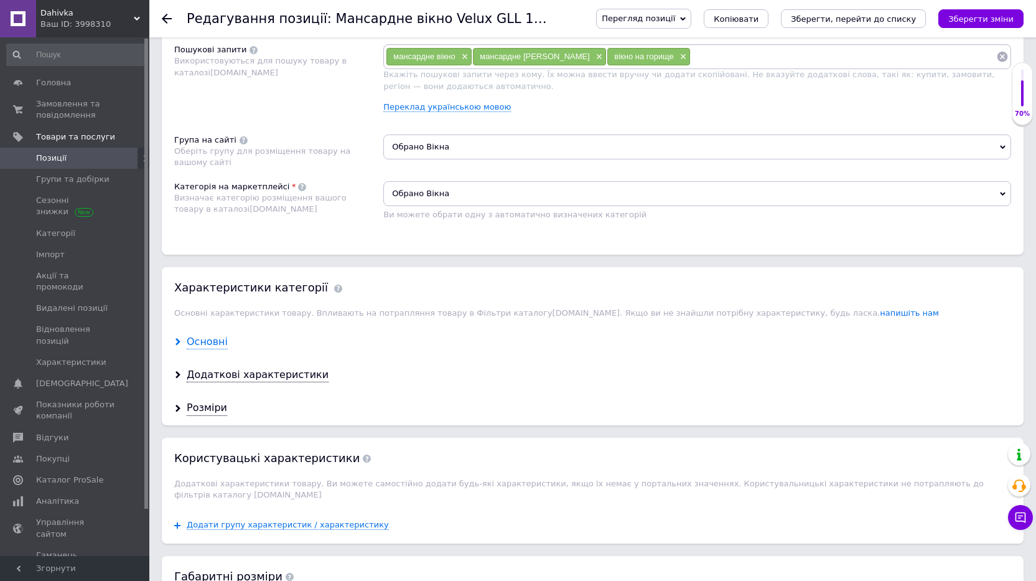
click at [197, 339] on div "Основні" at bounding box center [207, 342] width 41 height 14
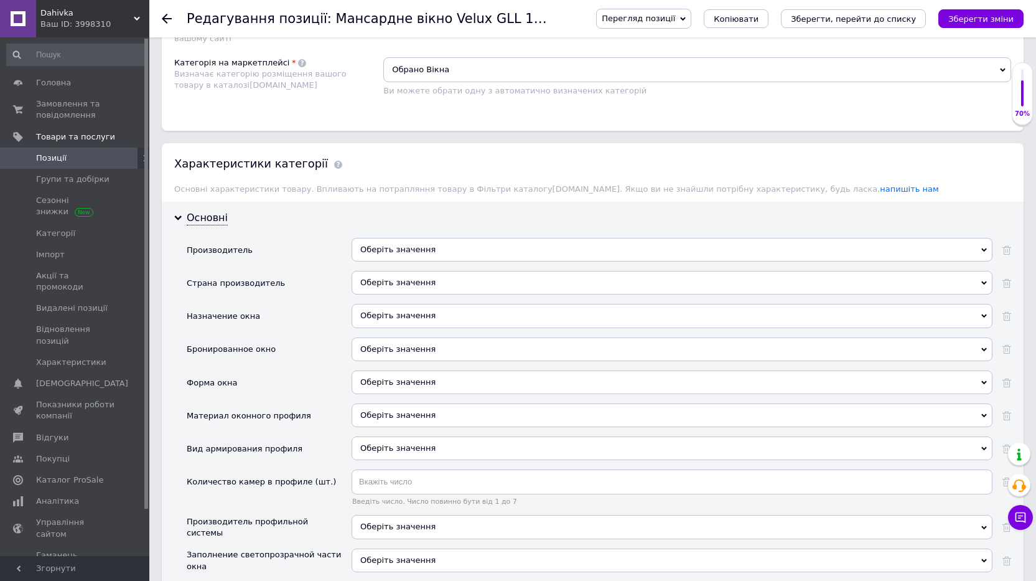
scroll to position [871, 0]
click at [460, 248] on div "Оберіть значення" at bounding box center [672, 249] width 641 height 24
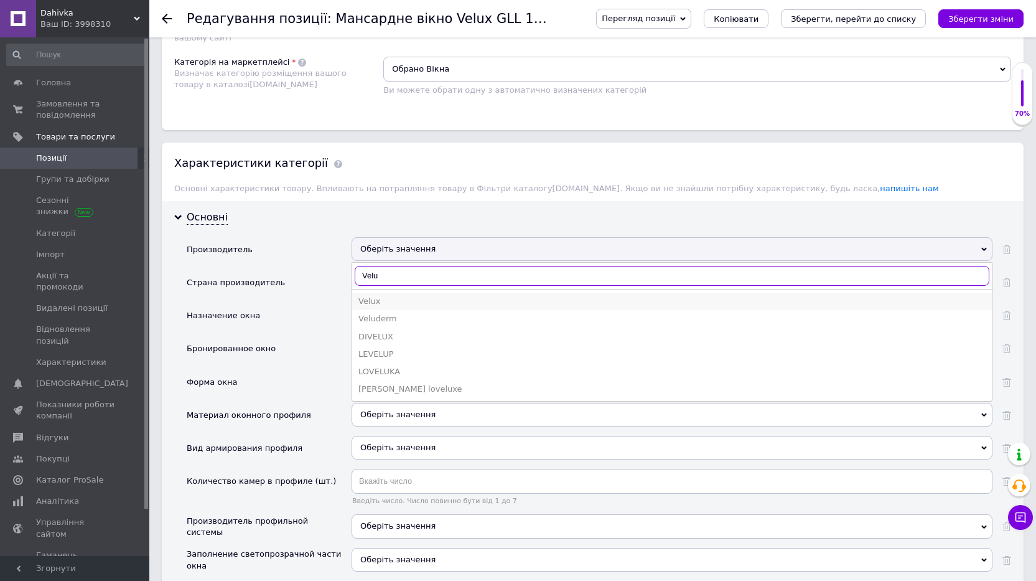
type input "Velu"
click at [384, 297] on div "Velux" at bounding box center [671, 301] width 627 height 11
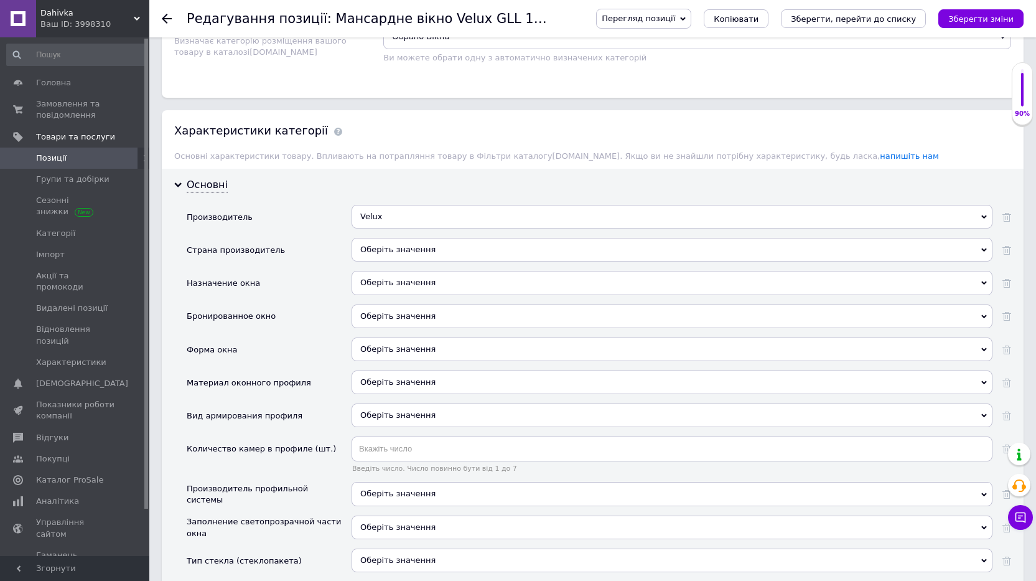
scroll to position [934, 0]
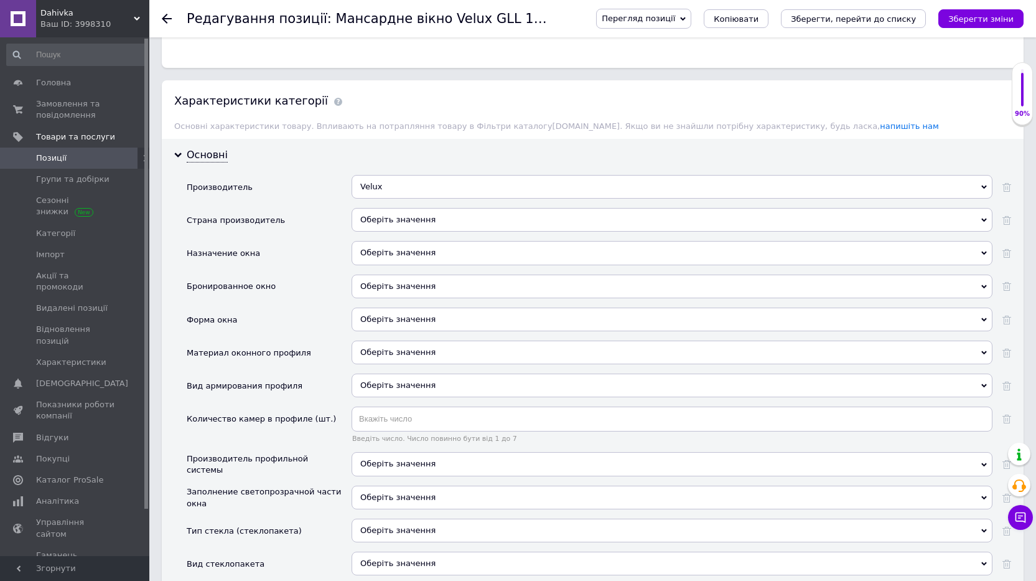
click at [433, 256] on div "Оберіть значення" at bounding box center [672, 253] width 641 height 24
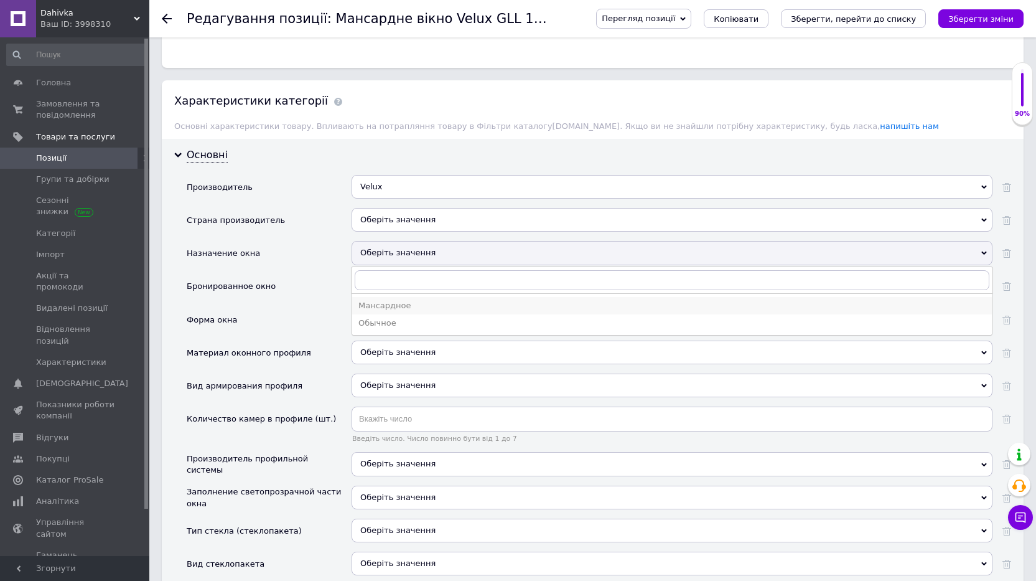
click at [416, 306] on div "Мансардное" at bounding box center [671, 305] width 627 height 11
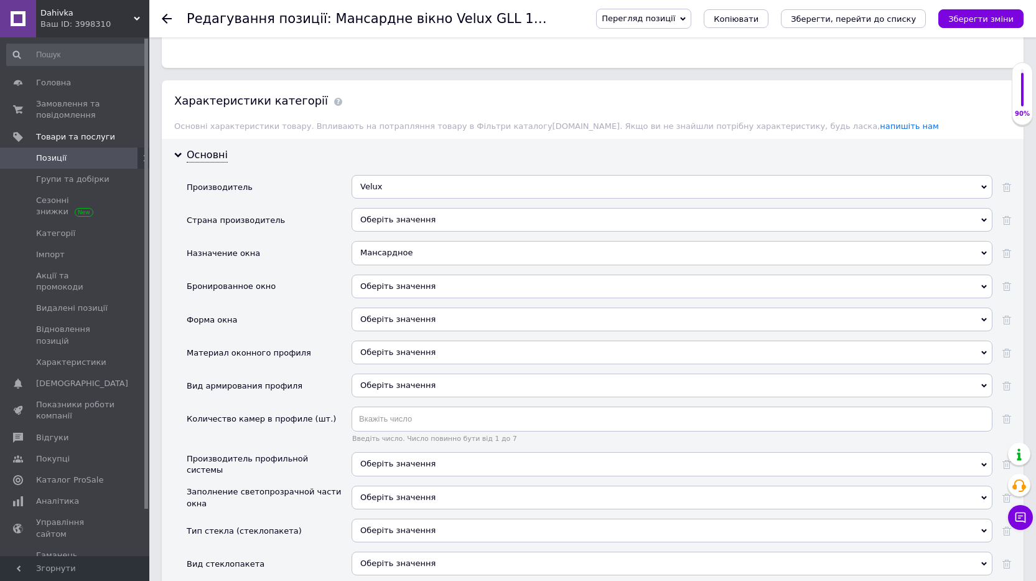
click at [433, 289] on span "Оберіть значення" at bounding box center [672, 286] width 641 height 24
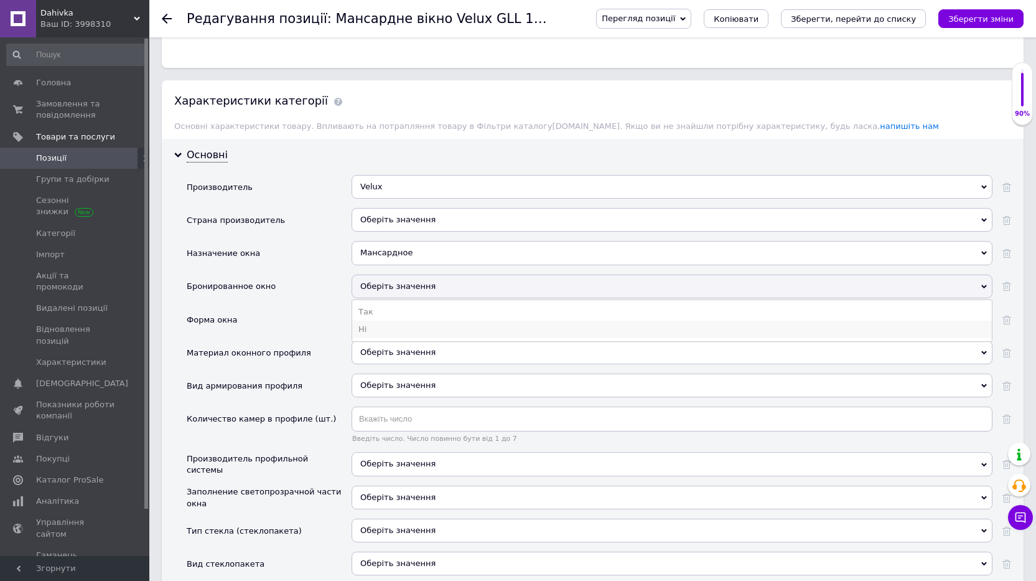
click at [399, 327] on li "Ні" at bounding box center [672, 329] width 640 height 17
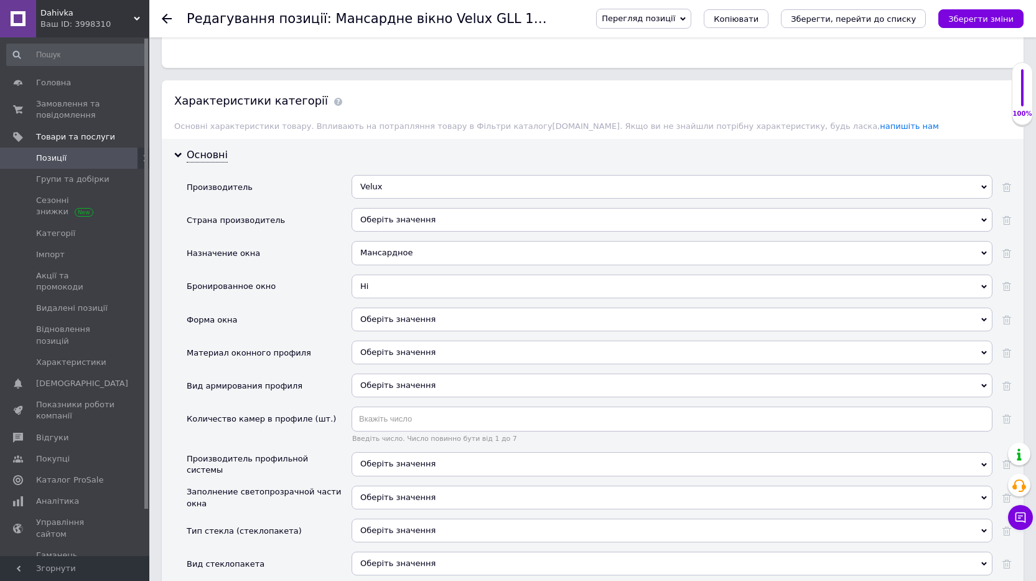
click at [406, 321] on div "Оберіть значення" at bounding box center [672, 319] width 641 height 24
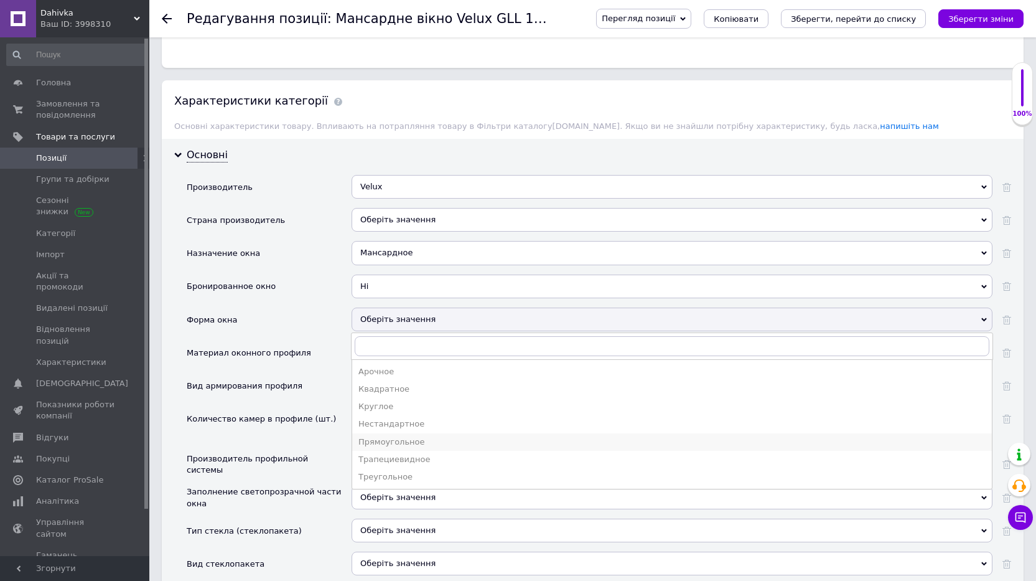
click at [406, 441] on div "Прямоугольное" at bounding box center [671, 441] width 627 height 11
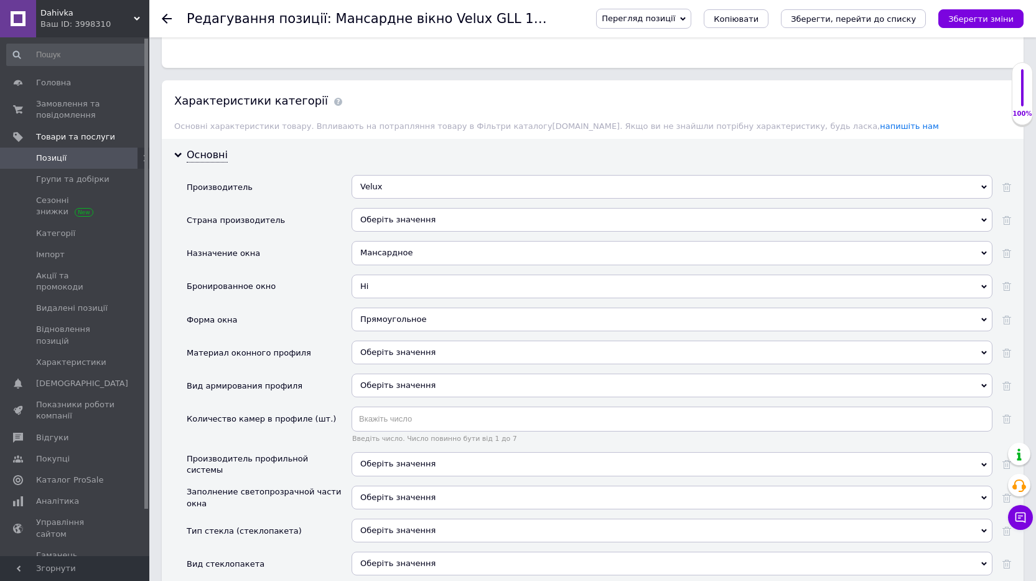
click at [423, 380] on div "Оберіть значення" at bounding box center [672, 385] width 641 height 24
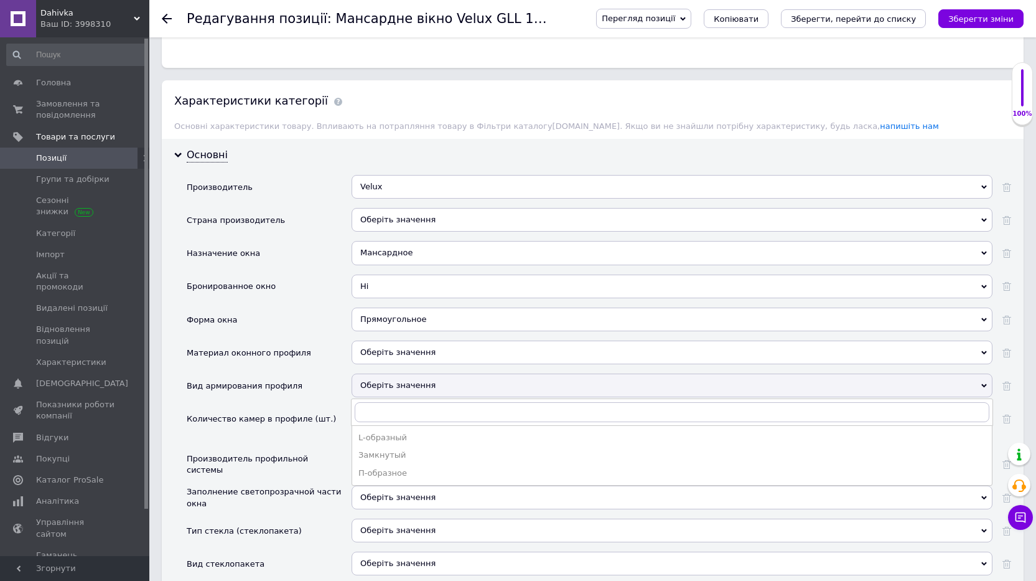
click at [423, 380] on div "Оберіть значення" at bounding box center [672, 385] width 641 height 24
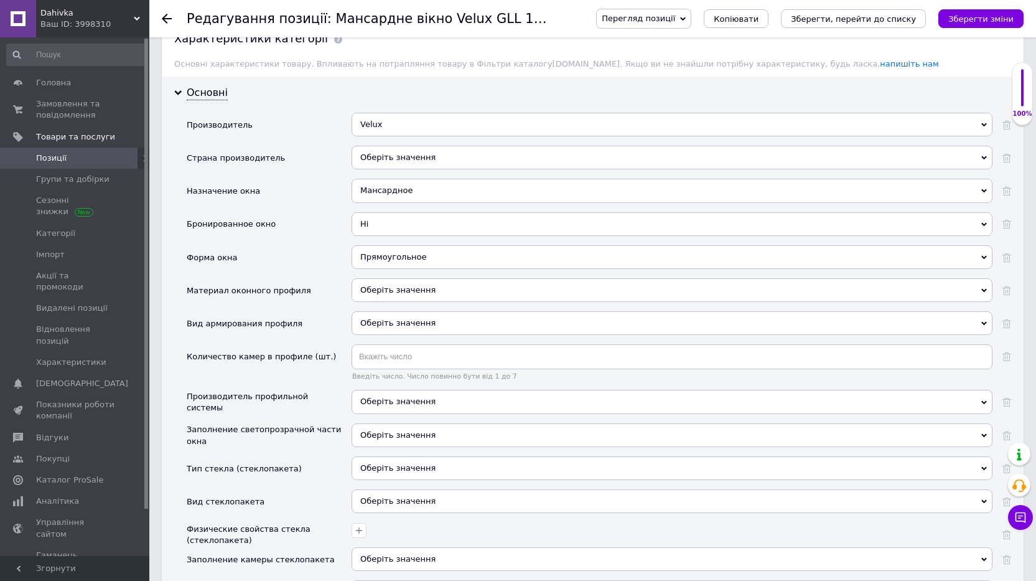
scroll to position [1058, 0]
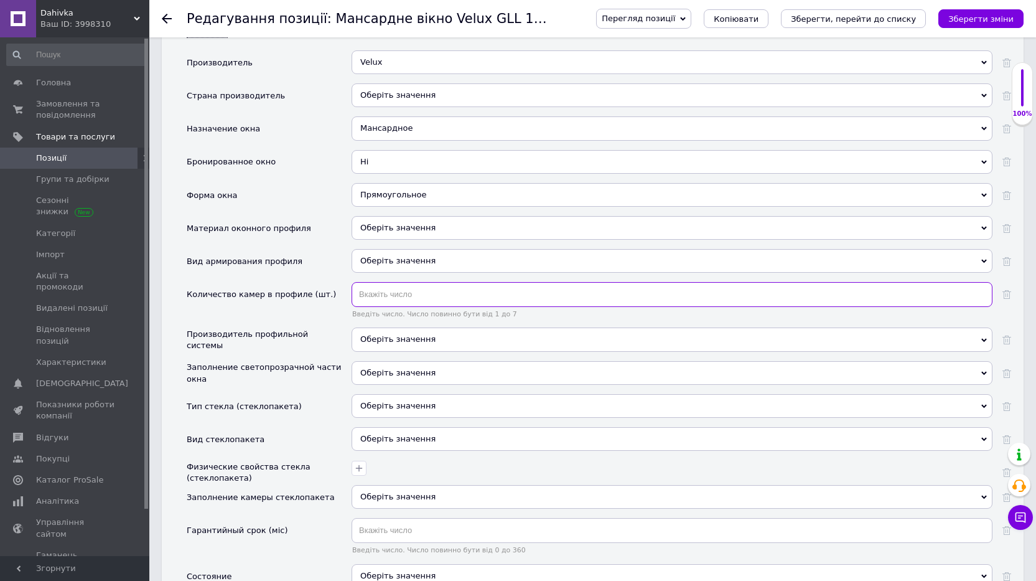
click at [421, 299] on input "text" at bounding box center [672, 294] width 641 height 25
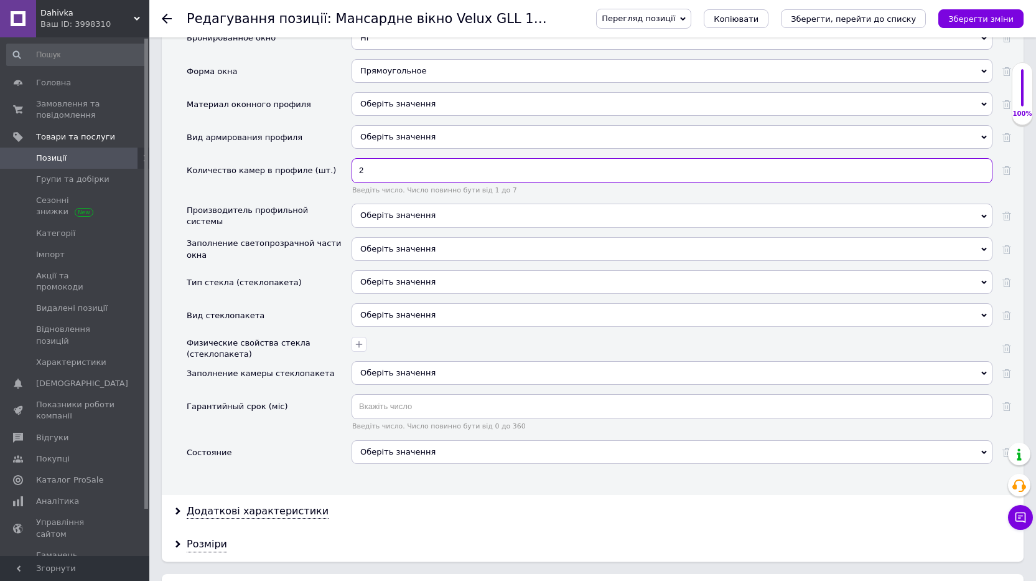
scroll to position [1183, 0]
type input "2"
click at [426, 286] on div "Оберіть значення" at bounding box center [672, 281] width 641 height 24
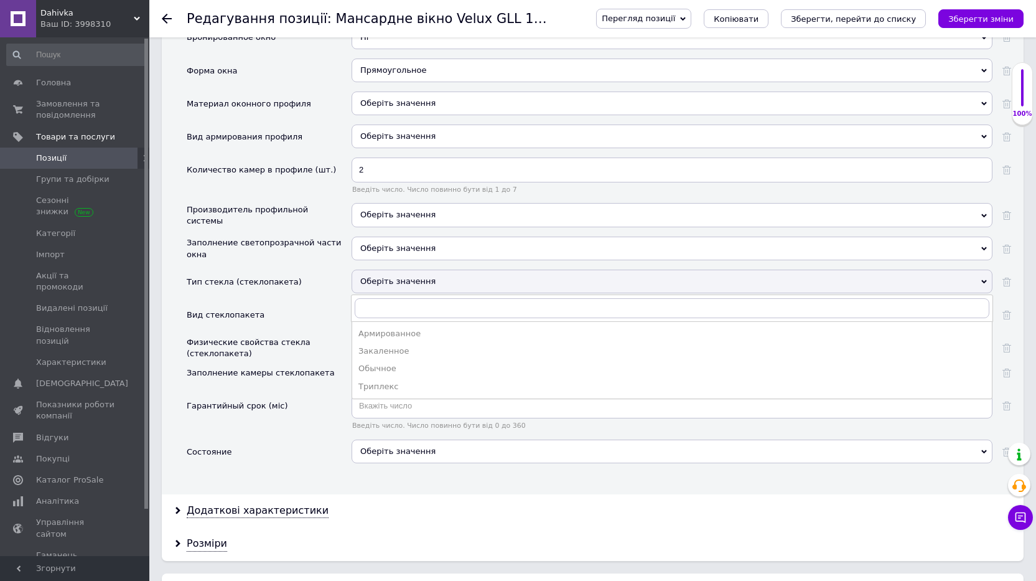
click at [426, 286] on div "Оберіть значення" at bounding box center [672, 281] width 641 height 24
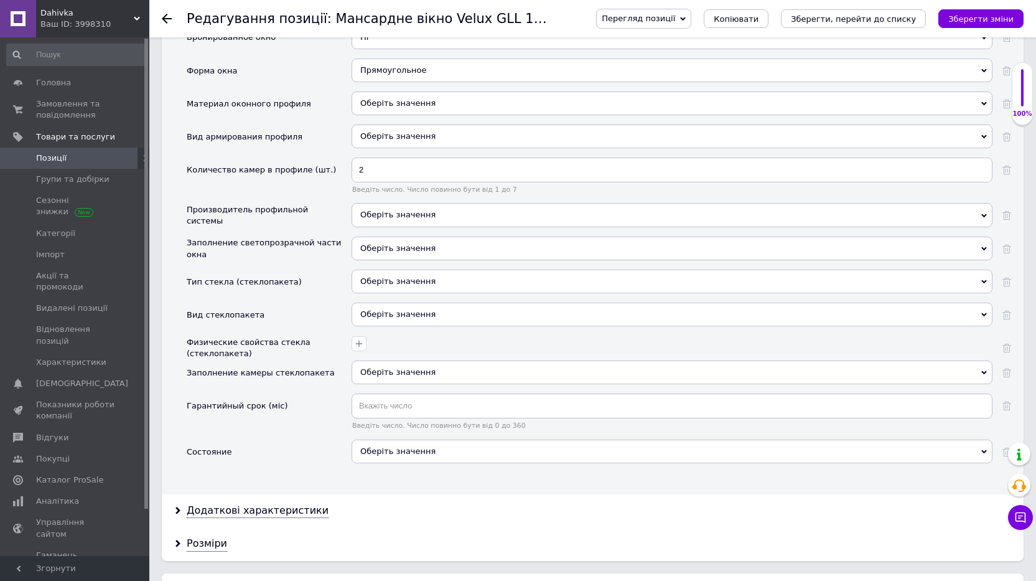
click at [421, 317] on div "Оберіть значення" at bounding box center [672, 314] width 641 height 24
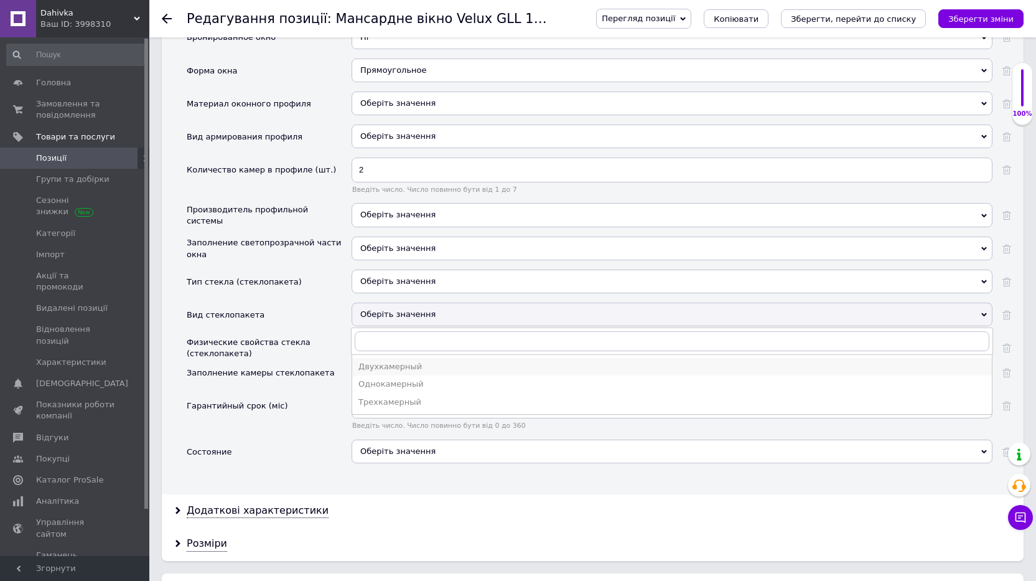
click at [415, 368] on div "Двухкамерный" at bounding box center [671, 366] width 627 height 11
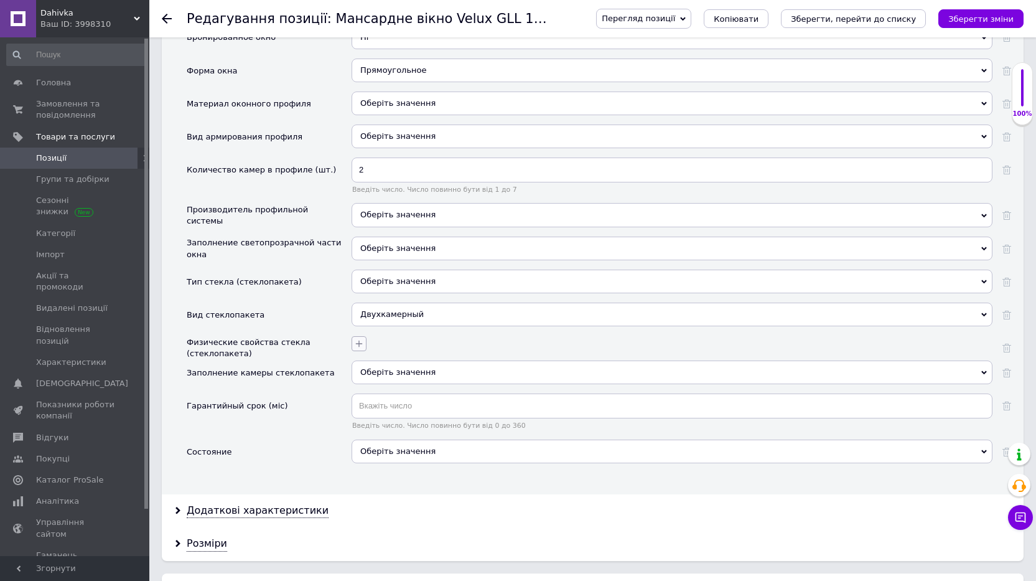
click at [359, 345] on icon "button" at bounding box center [359, 343] width 7 height 7
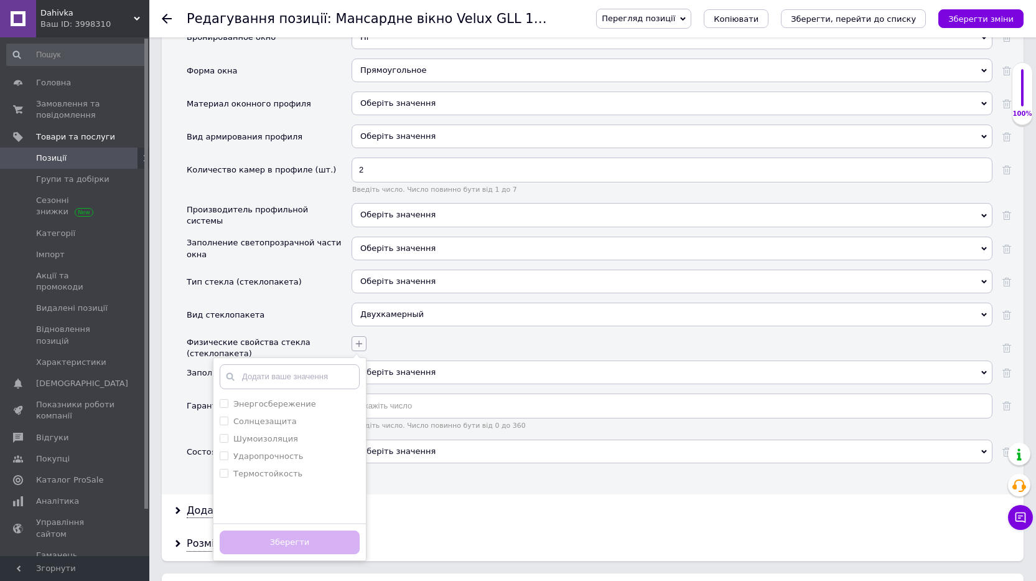
click at [359, 345] on icon "button" at bounding box center [359, 343] width 7 height 7
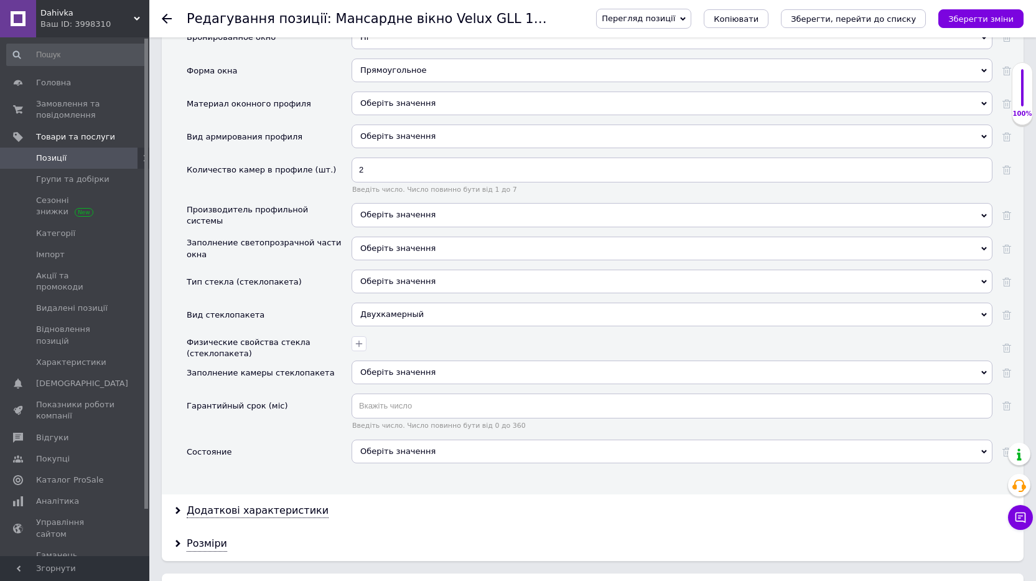
click at [424, 368] on div "Оберіть значення" at bounding box center [672, 372] width 641 height 24
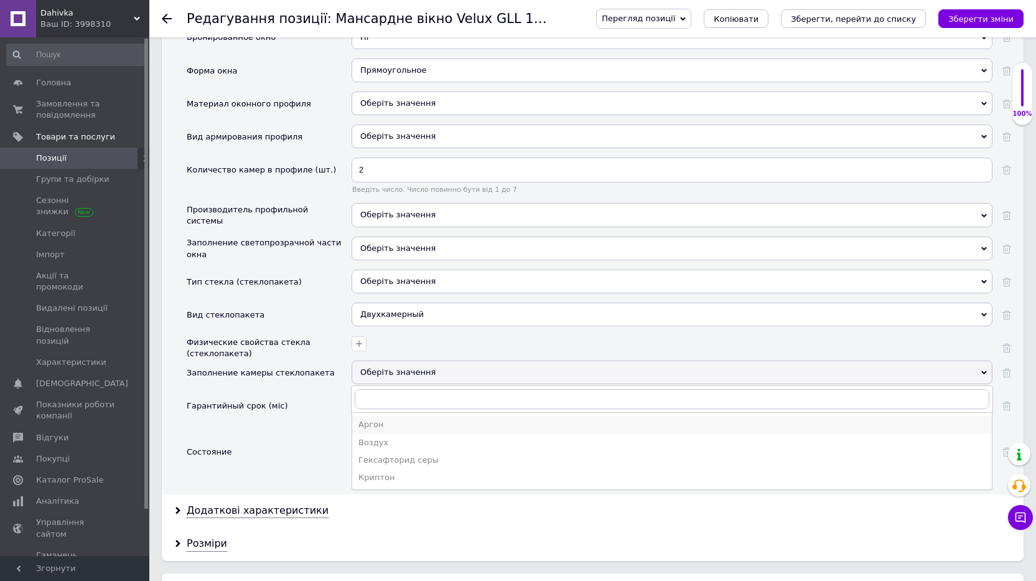
click at [378, 425] on div "Аргон" at bounding box center [671, 424] width 627 height 11
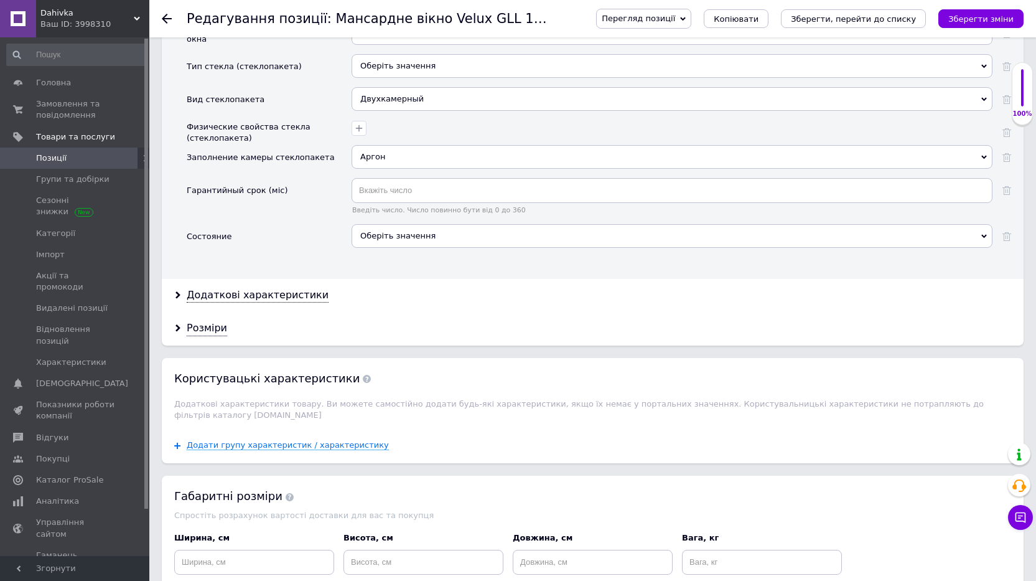
scroll to position [1431, 0]
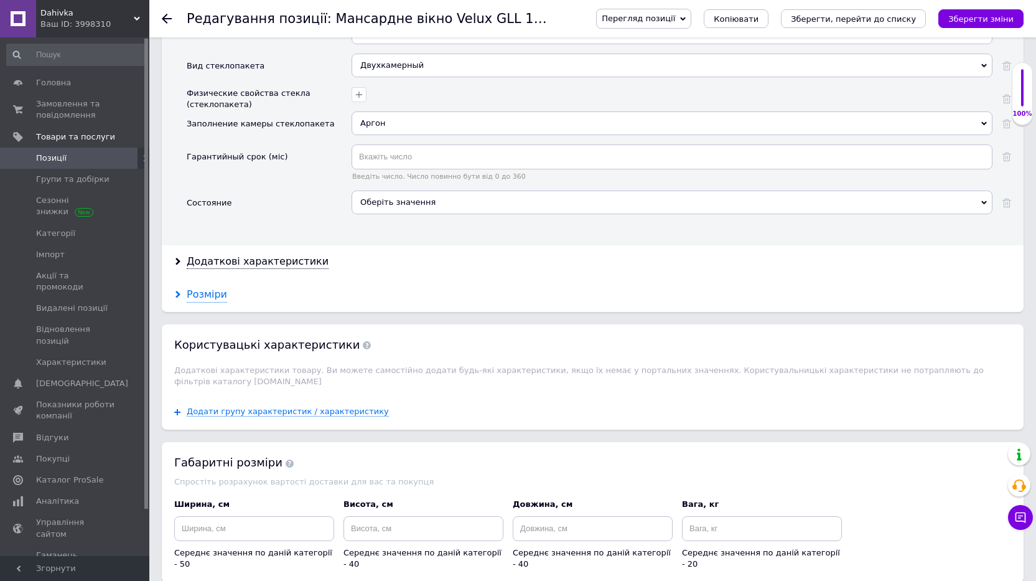
click at [210, 297] on div "Розміри" at bounding box center [207, 295] width 40 height 14
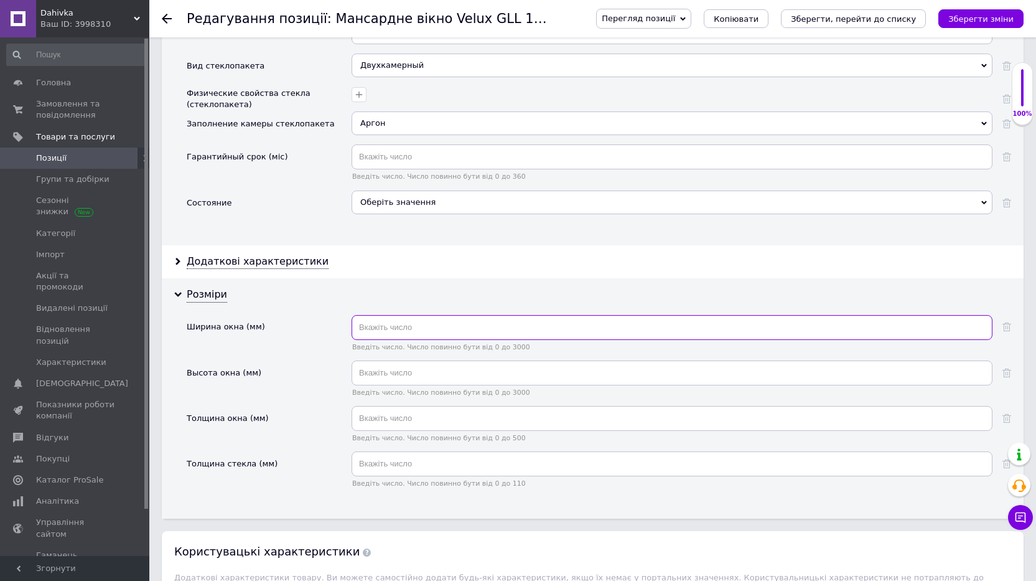
click at [390, 326] on input "text" at bounding box center [672, 327] width 641 height 25
type input "780"
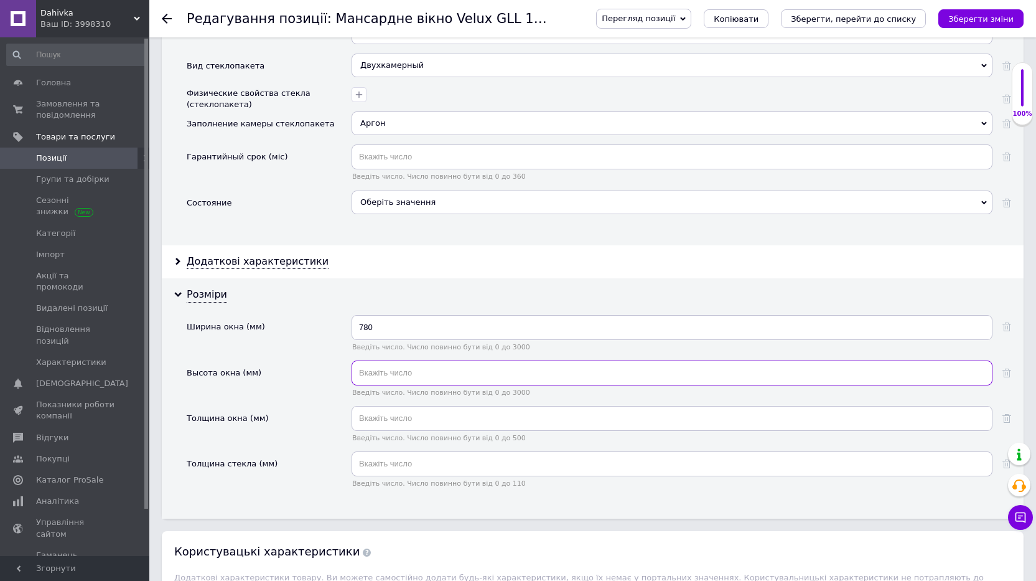
click at [408, 373] on input "text" at bounding box center [672, 372] width 641 height 25
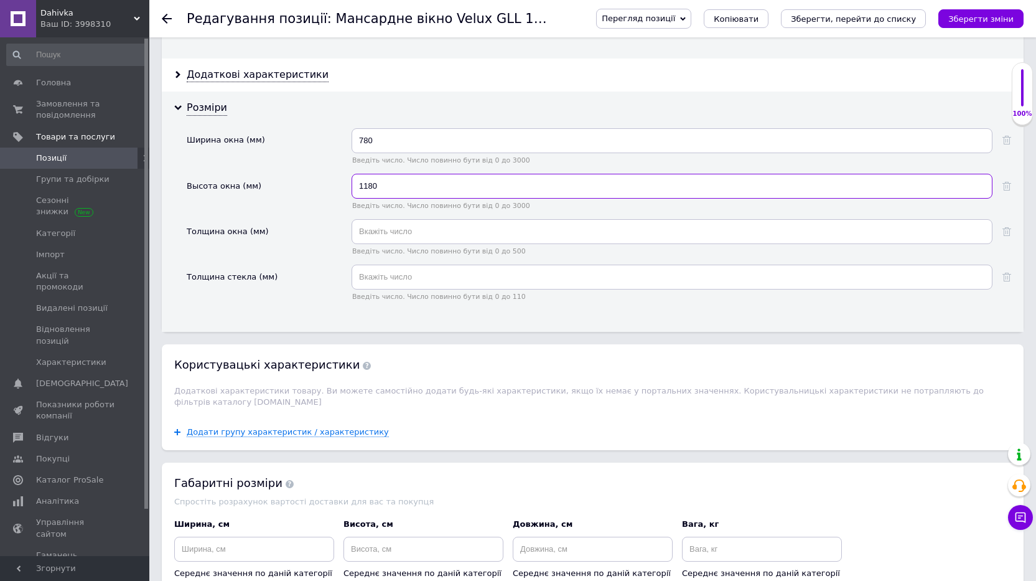
scroll to position [1743, 0]
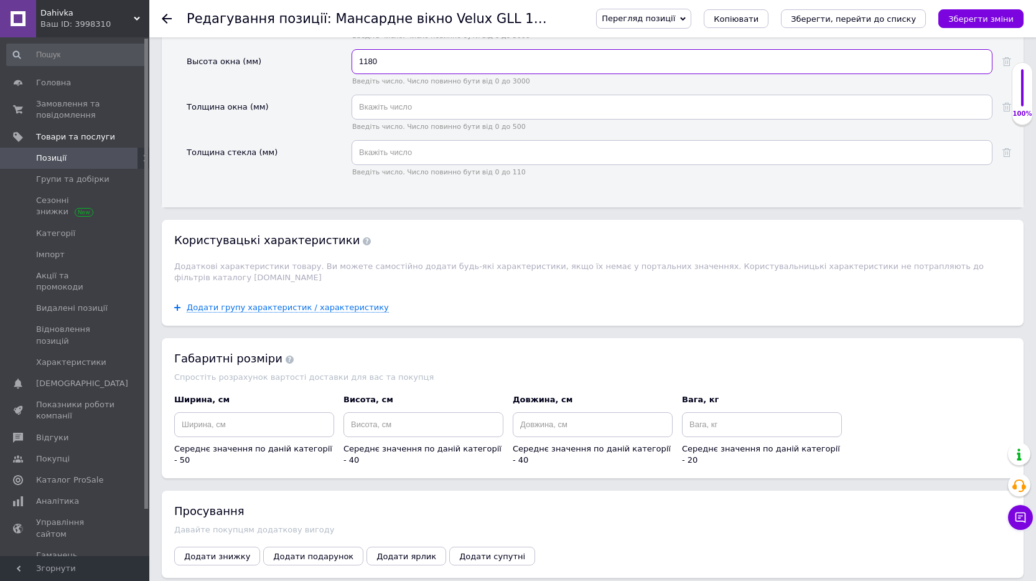
type input "1180"
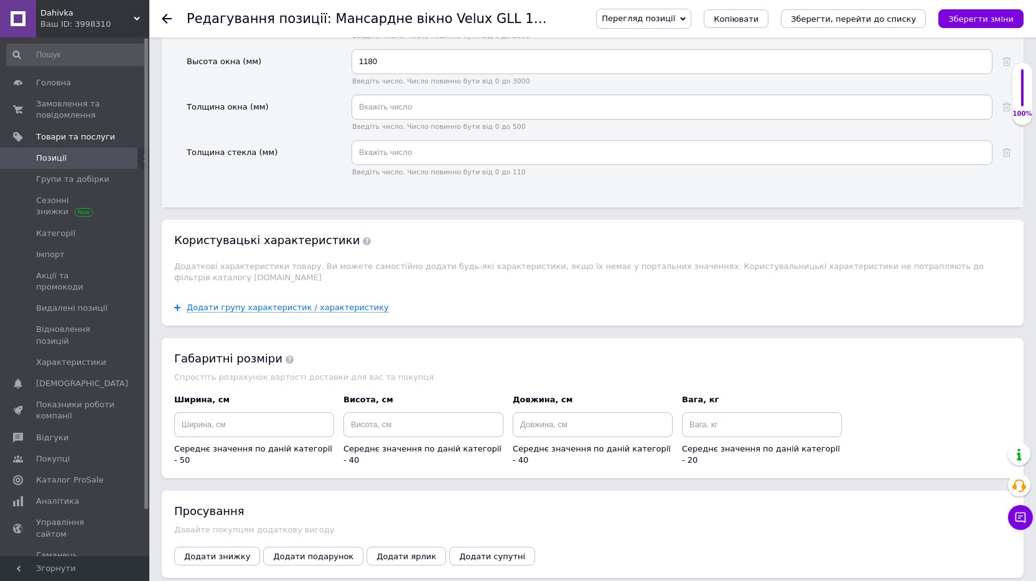
click at [289, 239] on span "Користувацькi характеристики" at bounding box center [272, 239] width 197 height 13
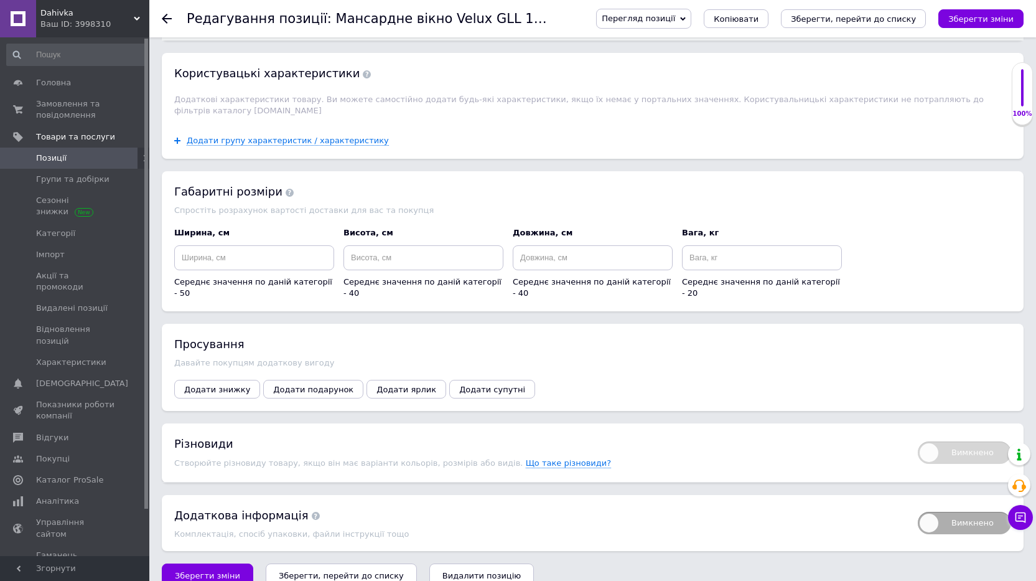
scroll to position [1910, 0]
click at [227, 570] on span "Зберегти зміни" at bounding box center [207, 574] width 65 height 9
click at [832, 18] on icon "Зберегти, перейти до списку" at bounding box center [853, 18] width 125 height 9
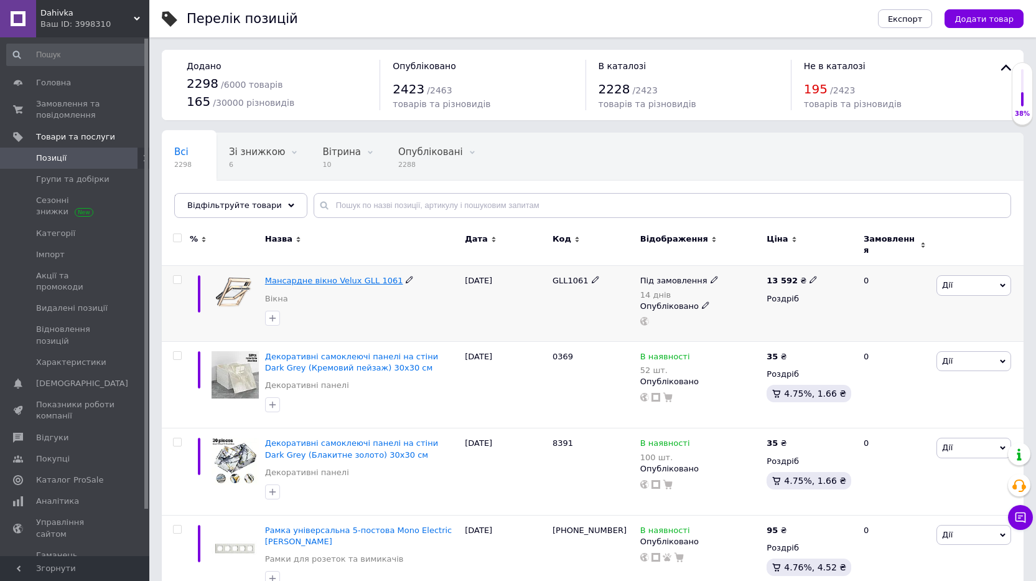
click at [325, 276] on span "Мансардне вікно Velux GLL 1061" at bounding box center [334, 280] width 138 height 9
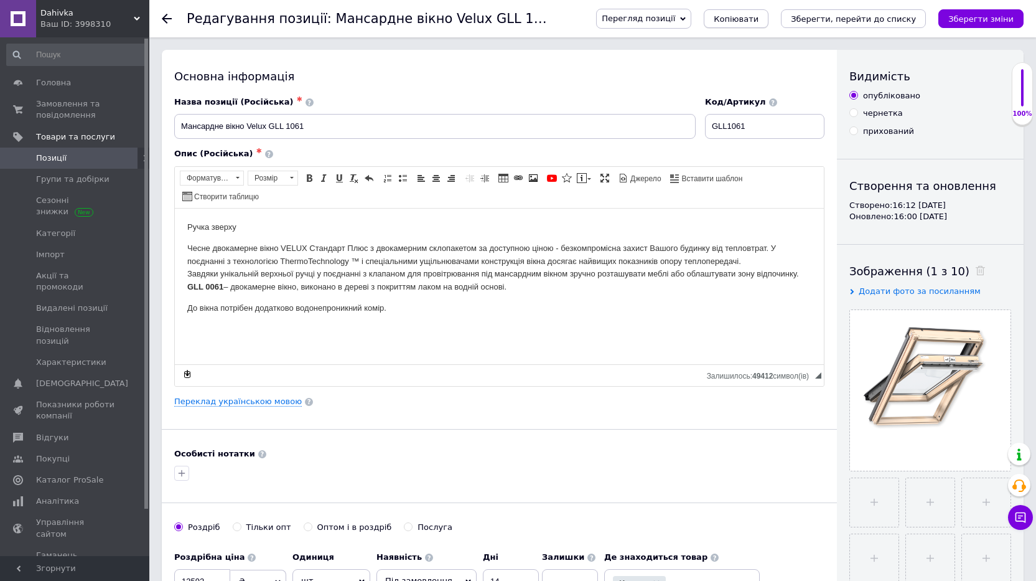
click at [759, 19] on span "Копіювати" at bounding box center [736, 18] width 45 height 9
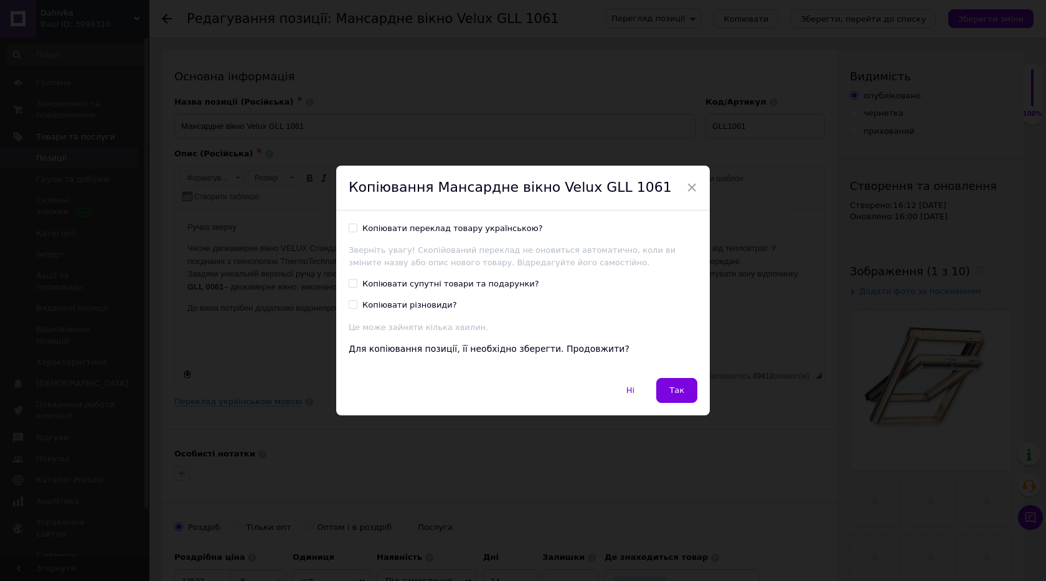
click at [392, 233] on div "Копіювати переклад товару українською?" at bounding box center [452, 228] width 180 height 11
click at [357, 232] on input "Копіювати переклад товару українською?" at bounding box center [353, 227] width 8 height 8
checkbox input "true"
click at [675, 388] on span "Так" at bounding box center [676, 389] width 15 height 9
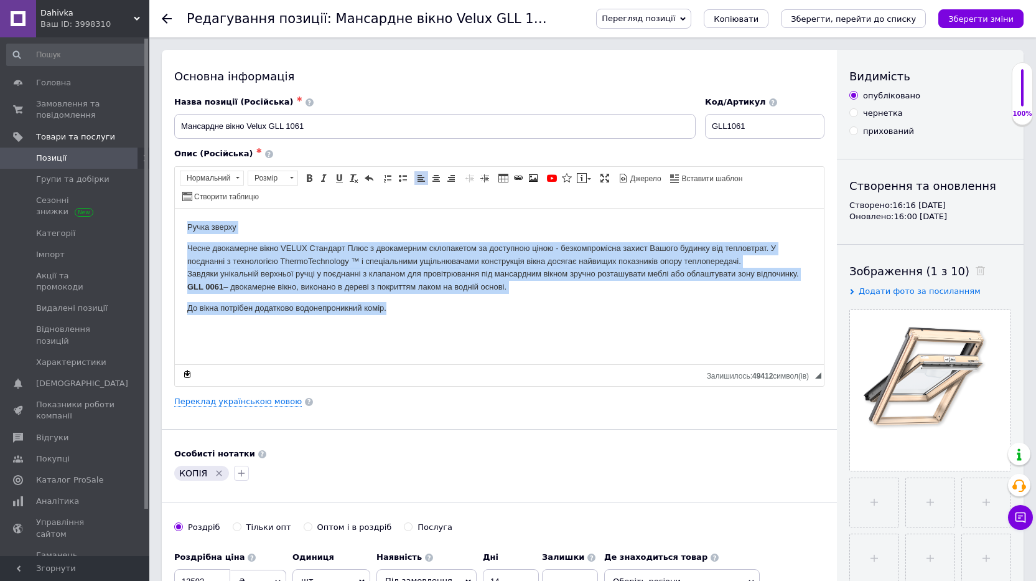
drag, startPoint x: 183, startPoint y: 225, endPoint x: 497, endPoint y: 312, distance: 326.3
click at [497, 312] on html "Ручка зверху Чесне двокамерне вікно VELUX Стандарт Плюс з двокамерним склопакет…" at bounding box center [499, 267] width 649 height 119
click at [401, 327] on html "Ручка зверху Чесне двокамерне вікно VELUX Стандарт Плюс з двокамерним склопакет…" at bounding box center [499, 267] width 649 height 119
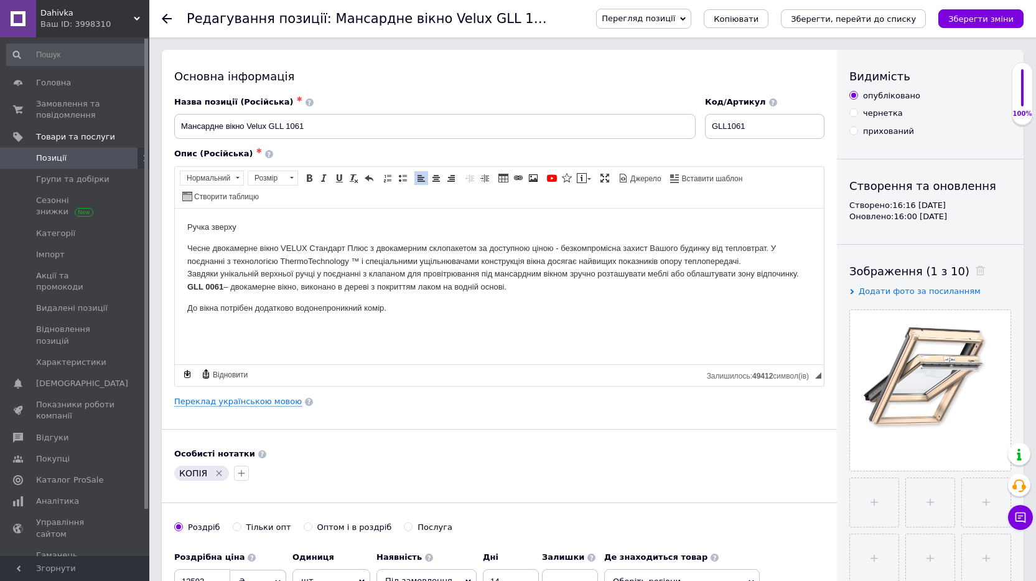
drag, startPoint x: 184, startPoint y: 225, endPoint x: 522, endPoint y: 289, distance: 344.0
click at [522, 289] on html "Ручка зверху Чесне двокамерне вікно VELUX Стандарт Плюс з двокамерним склопакет…" at bounding box center [499, 267] width 649 height 119
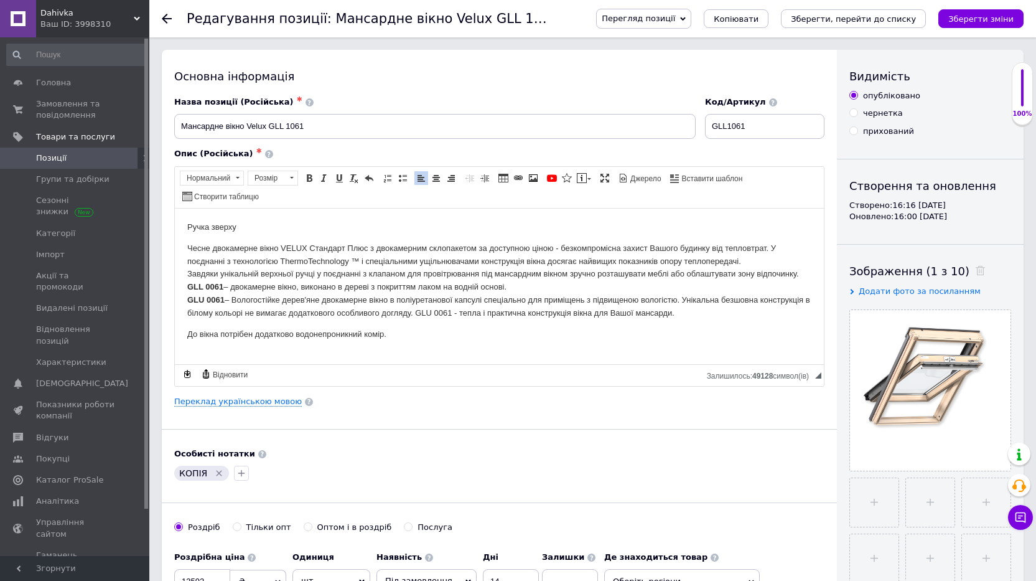
drag, startPoint x: 499, startPoint y: 290, endPoint x: 183, endPoint y: 281, distance: 315.7
click at [183, 281] on html "Ручка зверху Чесне двокамерне вікно VELUX Стандарт Плюс з двокамерним склопакет…" at bounding box center [499, 280] width 649 height 144
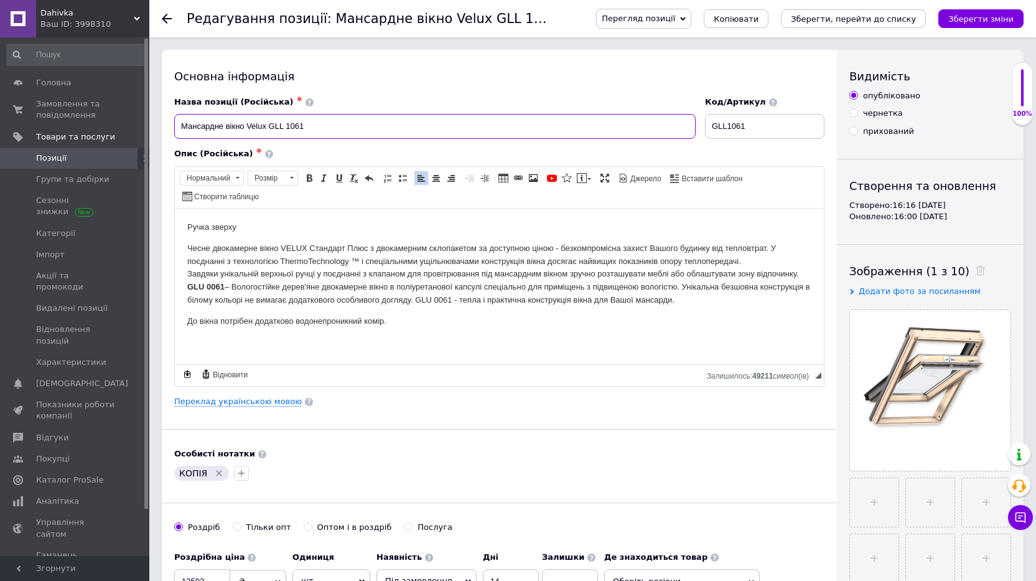
click at [289, 127] on input "Мансардне вікно Velux GLL 1061" at bounding box center [435, 126] width 522 height 25
type input "Мансардне вікно Velux GLL 0061"
click at [733, 125] on input "GLL1061" at bounding box center [764, 126] width 119 height 25
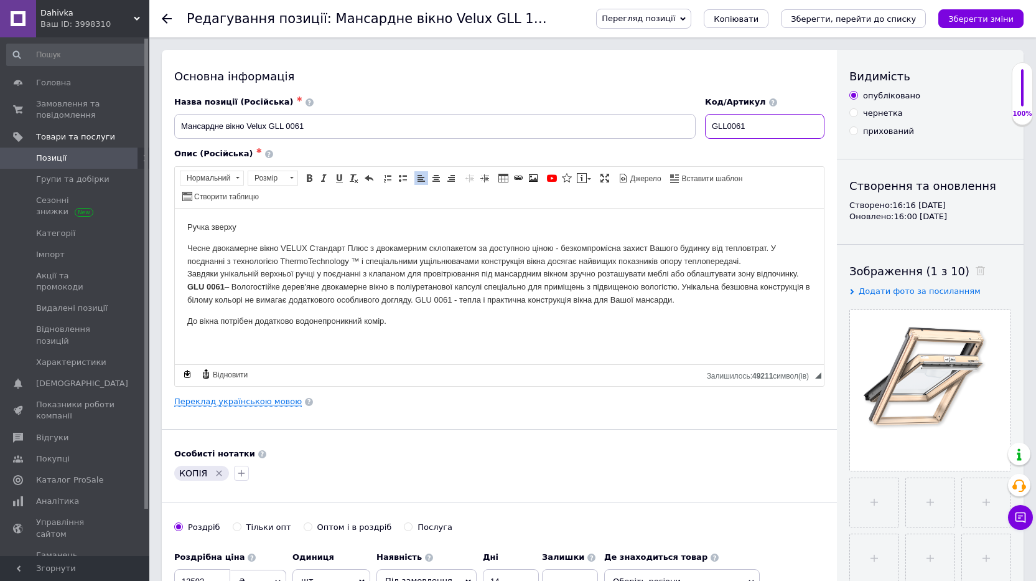
type input "GLL0061"
click at [240, 400] on link "Переклад українською мовою" at bounding box center [238, 401] width 128 height 10
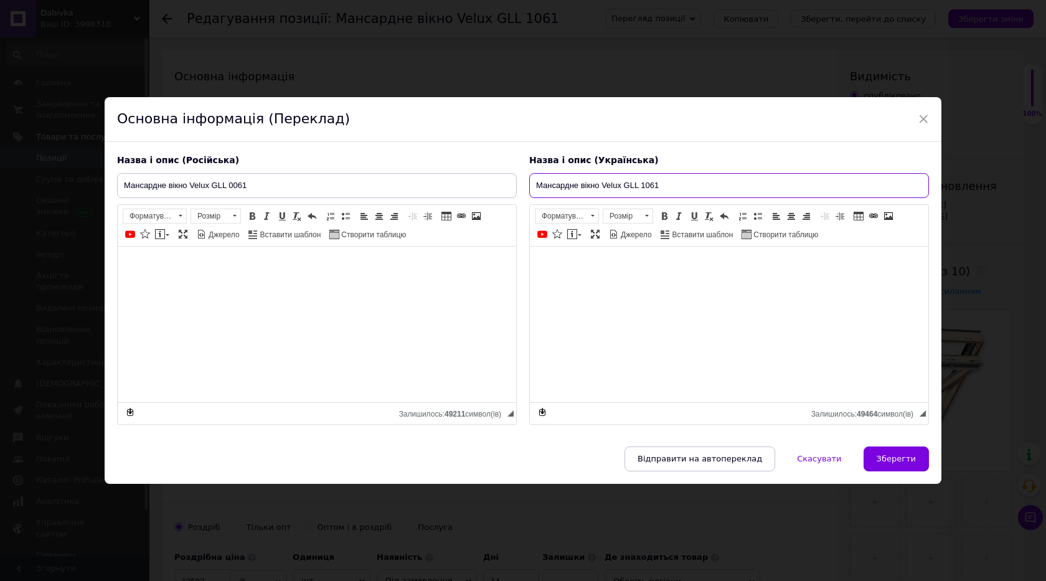
click at [644, 188] on input "Мансардне вікно Velux GLL 1061" at bounding box center [729, 185] width 400 height 25
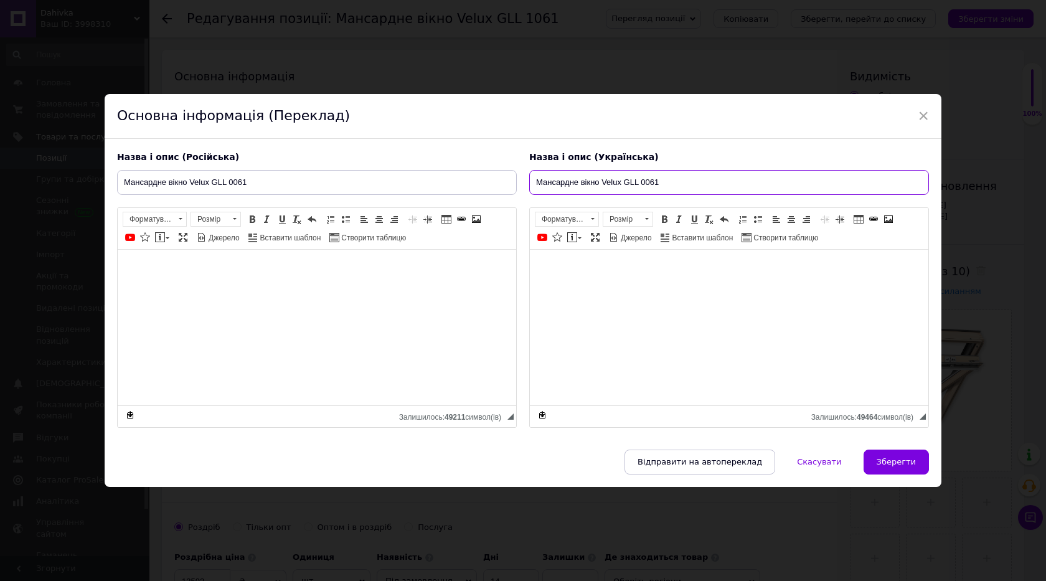
type input "Мансардне вікно Velux GLL 0061"
click at [888, 461] on span "Зберегти" at bounding box center [895, 461] width 39 height 9
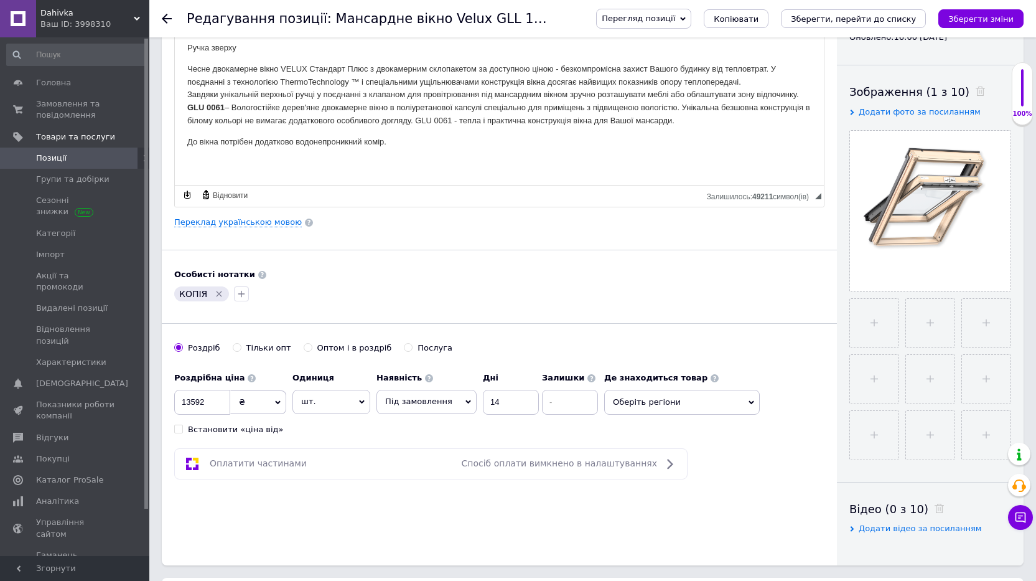
scroll to position [187, 0]
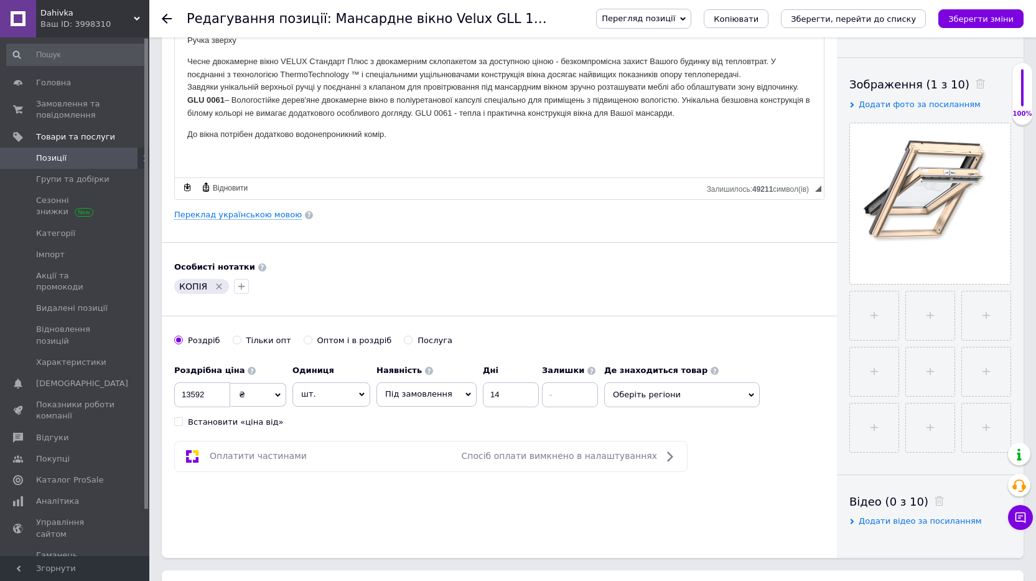
click at [214, 287] on icon "Видалити мітку" at bounding box center [219, 286] width 10 height 10
click at [213, 393] on input "13592" at bounding box center [202, 394] width 56 height 25
click at [645, 397] on span "Оберіть регіони" at bounding box center [682, 394] width 156 height 25
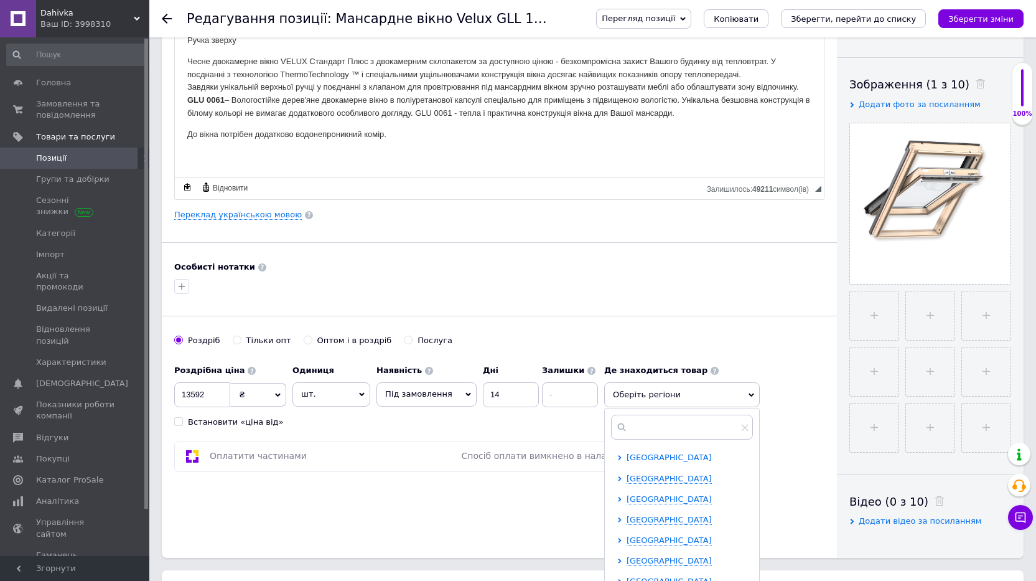
click at [640, 460] on span "Івано-Франківська область" at bounding box center [669, 456] width 85 height 9
click at [649, 477] on span "Івано-Франківськ" at bounding box center [691, 478] width 85 height 9
checkbox input "true"
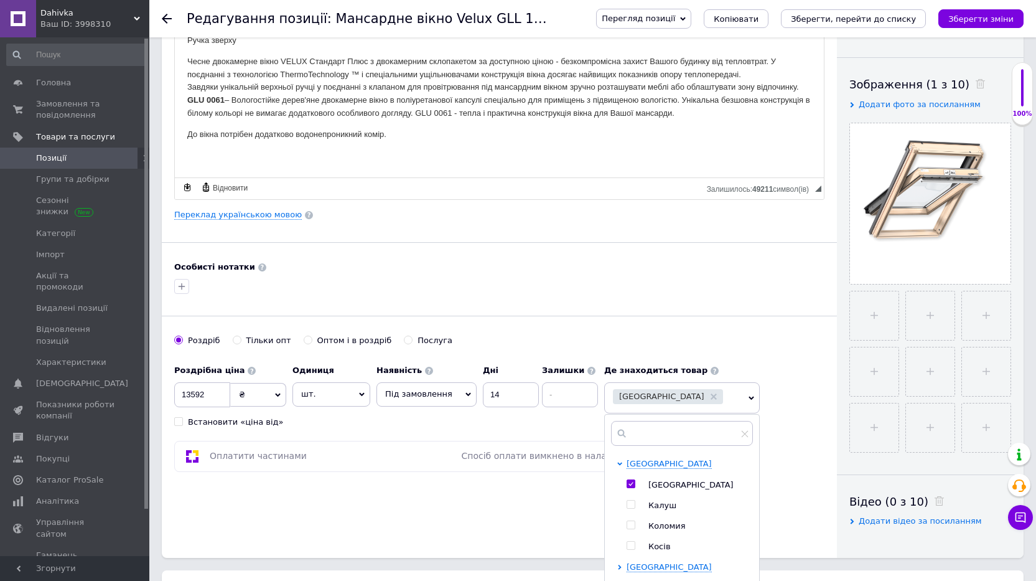
click at [656, 504] on span "Калуш" at bounding box center [663, 504] width 28 height 9
checkbox input "true"
click at [627, 486] on input "checkbox" at bounding box center [631, 484] width 8 height 8
checkbox input "false"
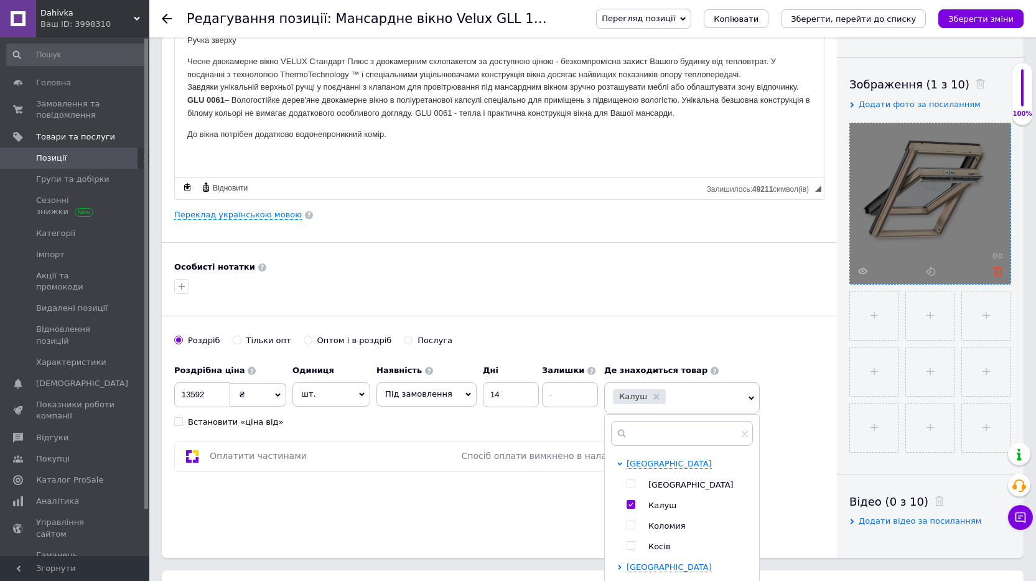
click at [998, 271] on icon at bounding box center [997, 270] width 9 height 9
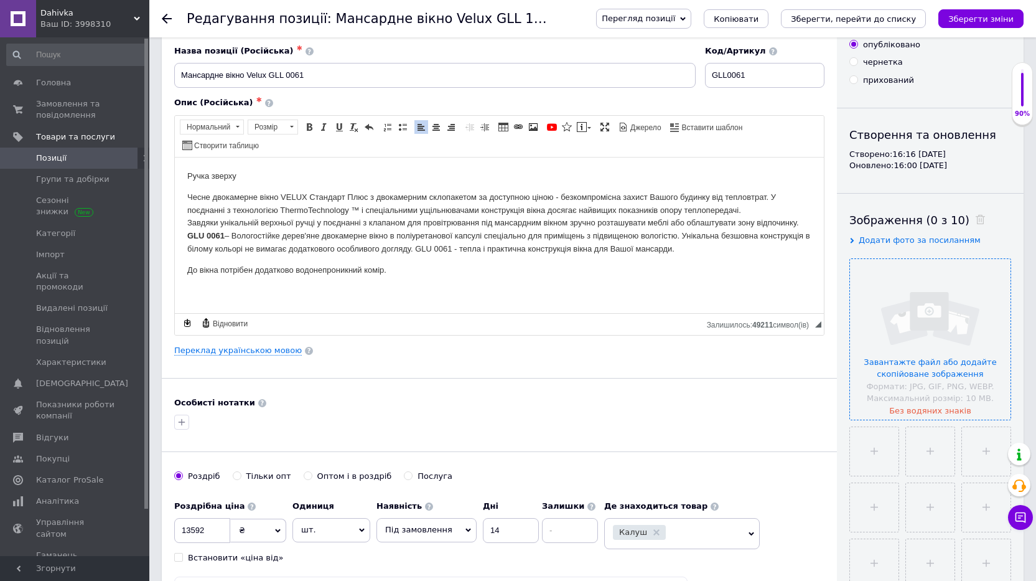
scroll to position [0, 0]
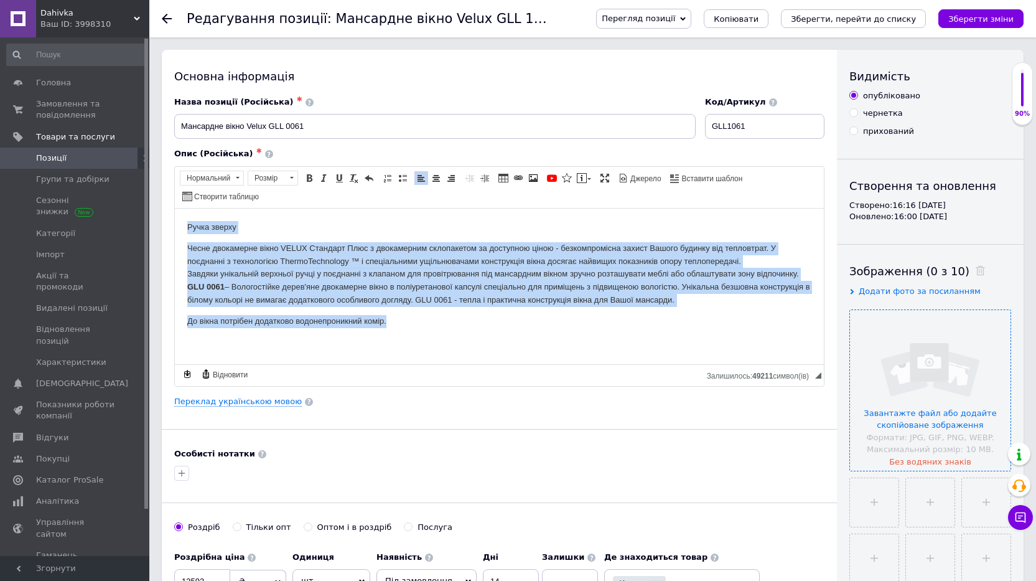
drag, startPoint x: 186, startPoint y: 223, endPoint x: 513, endPoint y: 340, distance: 346.9
click at [513, 340] on html "Ручка зверху Чесне двокамерне вікно VELUX Стандарт Плюс з двокамерним склопакет…" at bounding box center [499, 274] width 649 height 132
click at [705, 301] on p "Чесне двокамерне вікно VELUX Стандарт Плюс з двокамерним склопакетом за доступн…" at bounding box center [499, 273] width 624 height 65
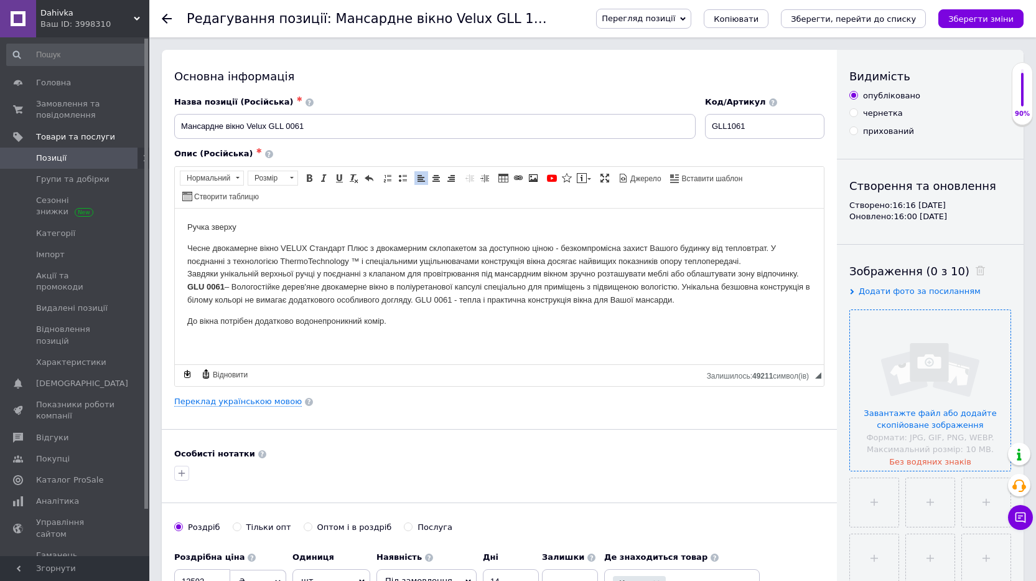
drag, startPoint x: 184, startPoint y: 226, endPoint x: 691, endPoint y: 296, distance: 512.6
click at [691, 296] on html "Ручка зверху Чесне двокамерне вікно VELUX Стандарт Плюс з двокамерним склопакет…" at bounding box center [499, 274] width 649 height 132
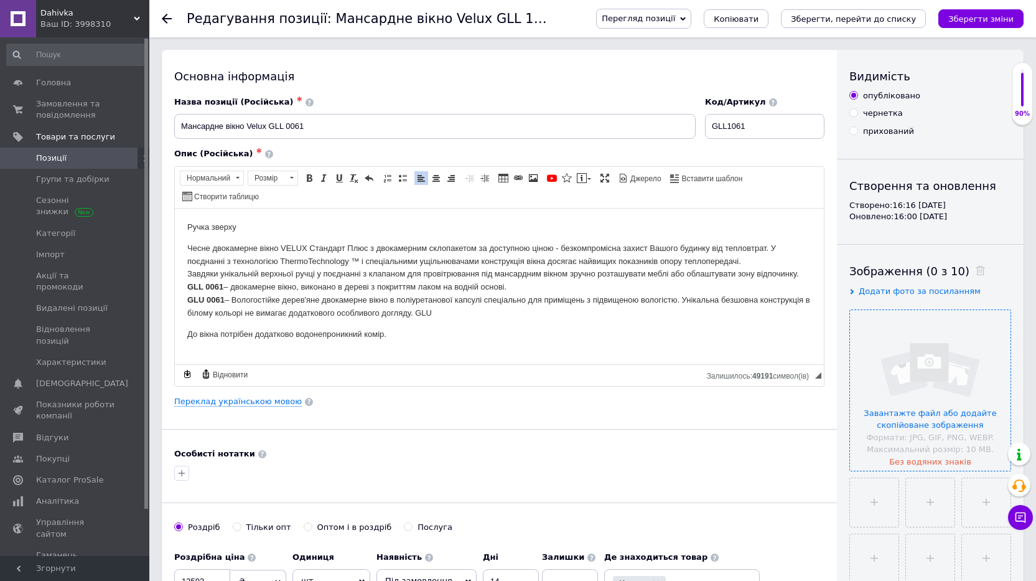
drag, startPoint x: 189, startPoint y: 228, endPoint x: 479, endPoint y: 312, distance: 302.6
click at [479, 312] on section "Ручка зверху Чесне двокамерне вікно VELUX Стандарт Плюс з двокамерним склопакет…" at bounding box center [499, 269] width 624 height 99
click at [732, 127] on input "GLL1061" at bounding box center [764, 126] width 119 height 25
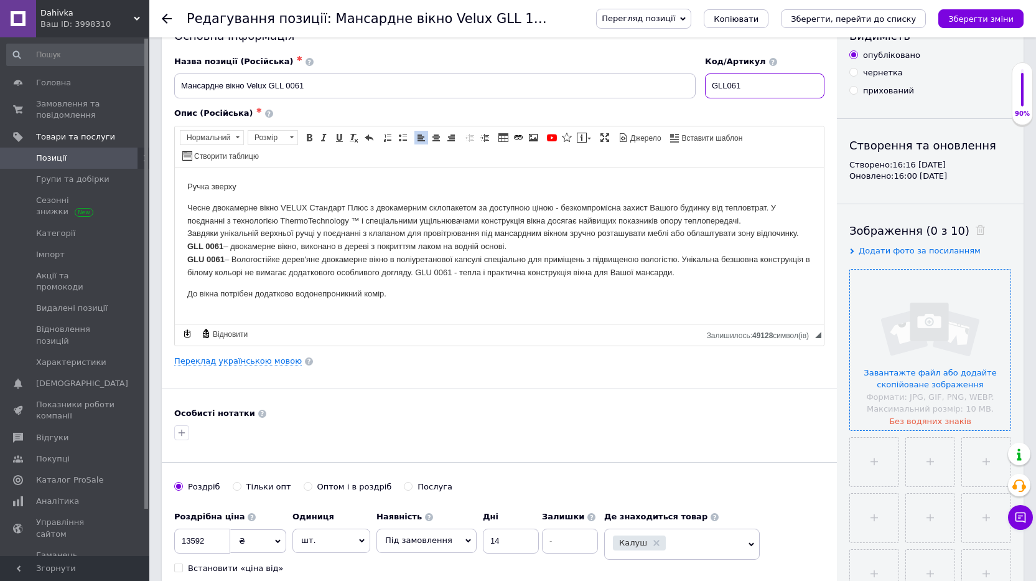
scroll to position [62, 0]
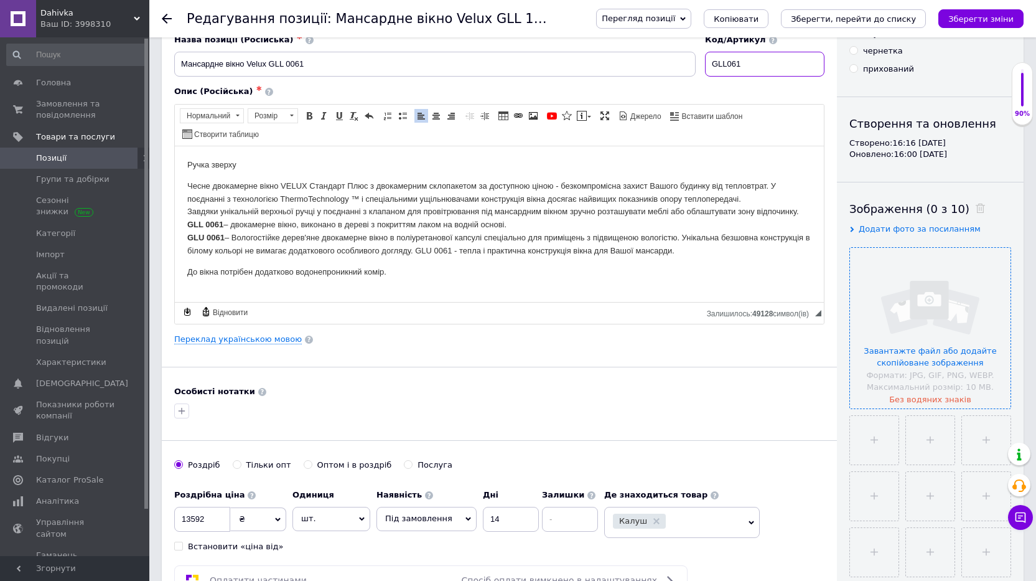
type input "GLL061"
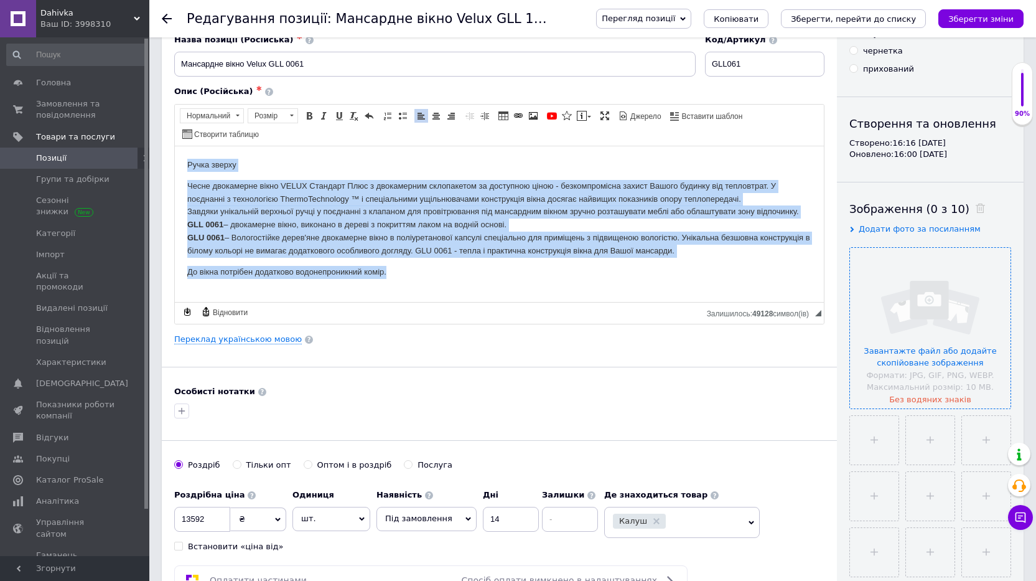
drag, startPoint x: 403, startPoint y: 276, endPoint x: 185, endPoint y: 160, distance: 247.2
click at [185, 160] on html "Ручка зверху Чесне двокамерне вікно VELUX Стандарт Плюс з двокамерним склопакет…" at bounding box center [499, 218] width 649 height 144
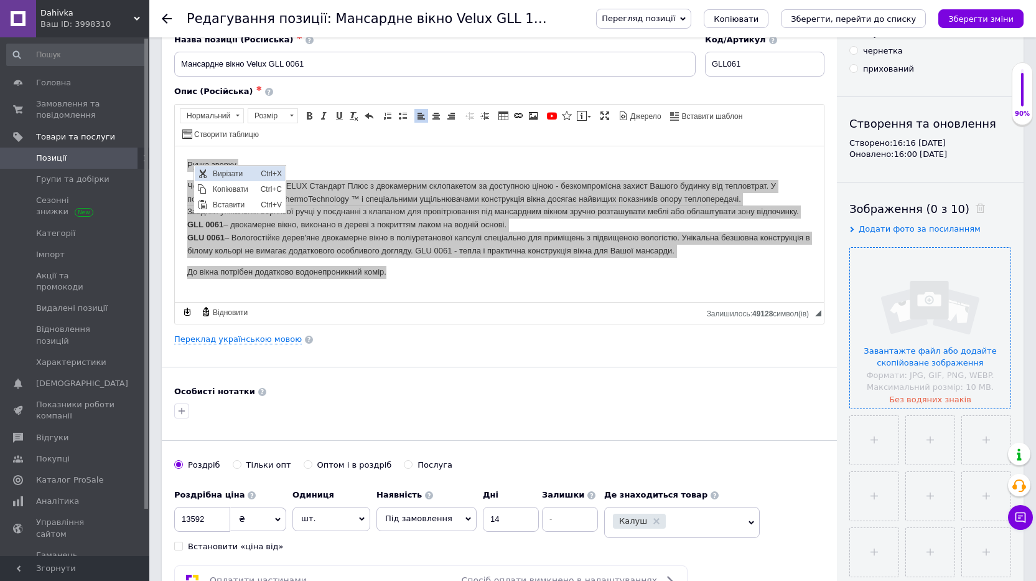
scroll to position [0, 0]
click at [227, 187] on span "Копіювати" at bounding box center [234, 188] width 48 height 15
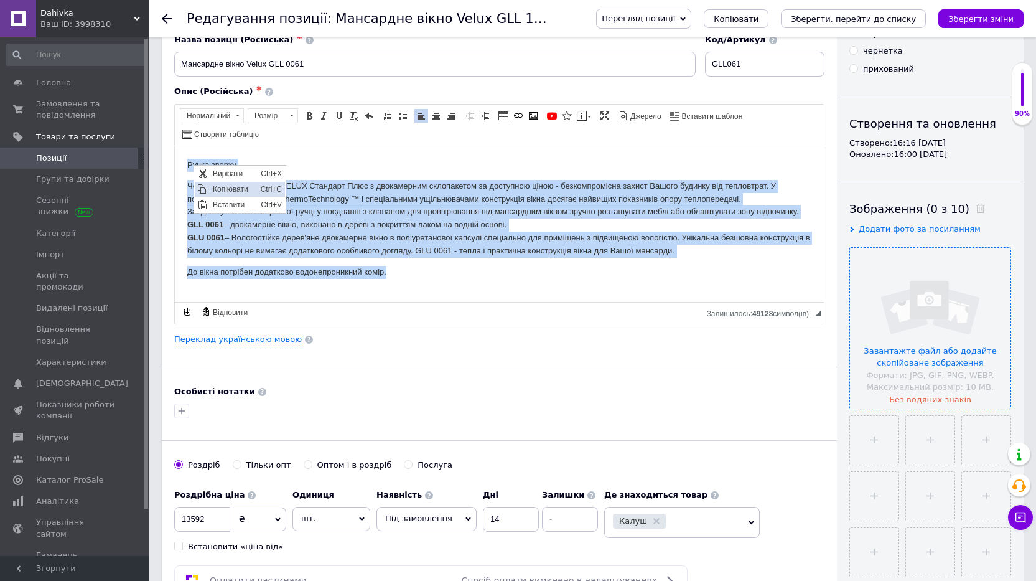
copy body "Ручка зверху Чесне двокамерне вікно VELUX Стандарт Плюс з двокамерним склопакет…"
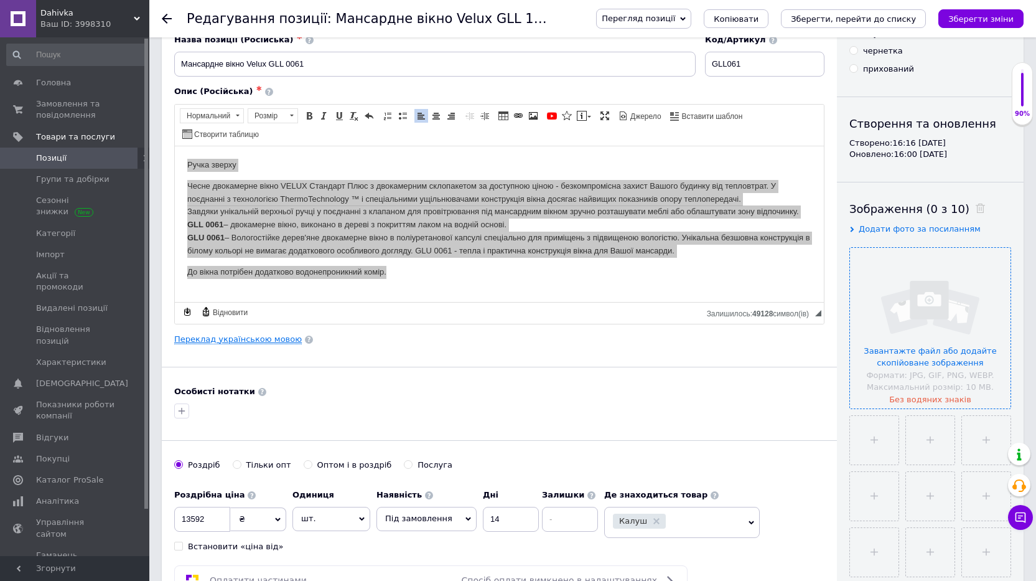
click at [231, 342] on link "Переклад українською мовою" at bounding box center [238, 339] width 128 height 10
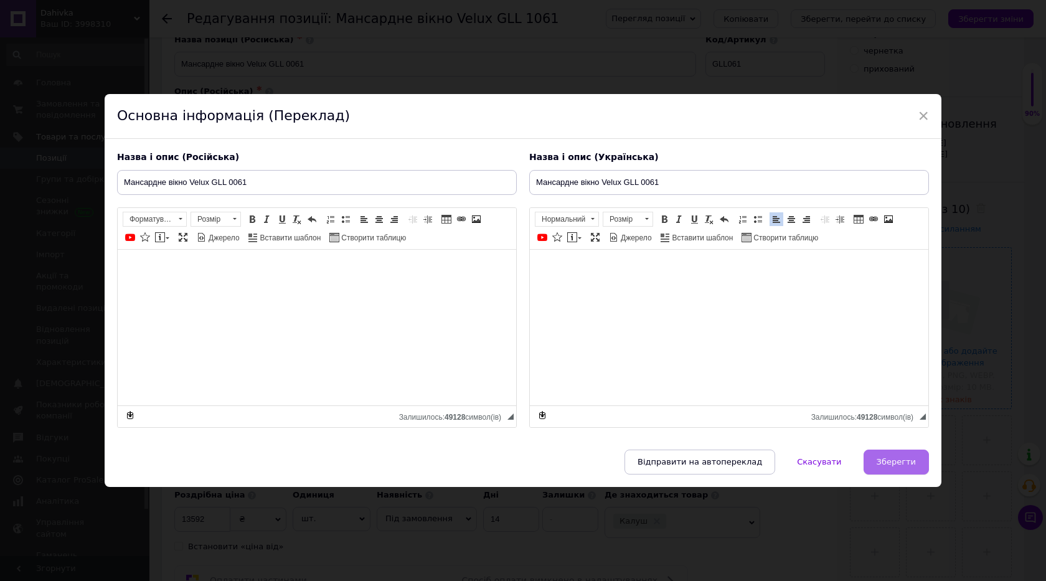
click at [888, 453] on button "Зберегти" at bounding box center [895, 461] width 65 height 25
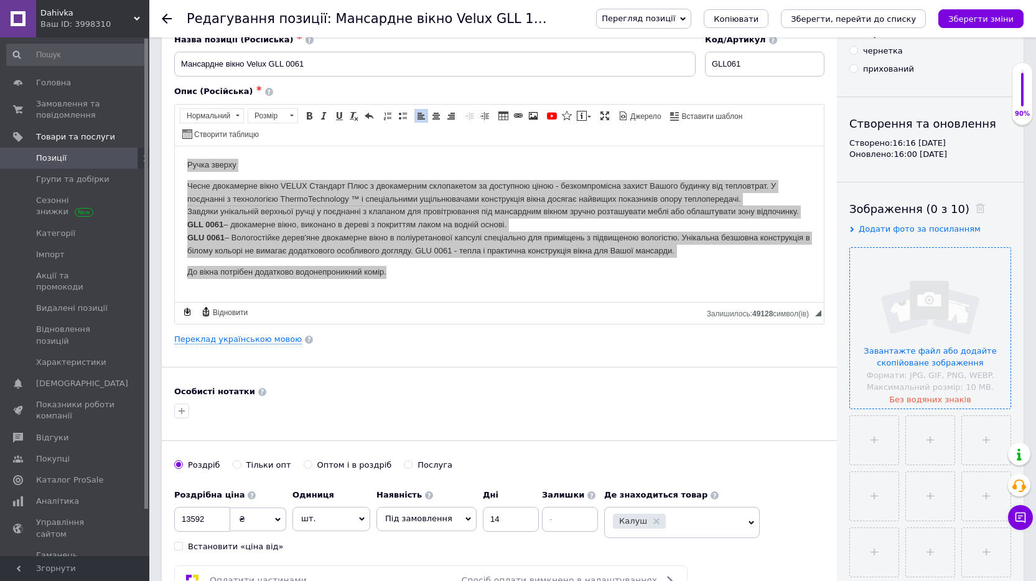
click at [516, 365] on div "Основна інформація Назва позиції (Російська) ✱ Мансардне вікно Velux GLL 0061 К…" at bounding box center [499, 335] width 675 height 695
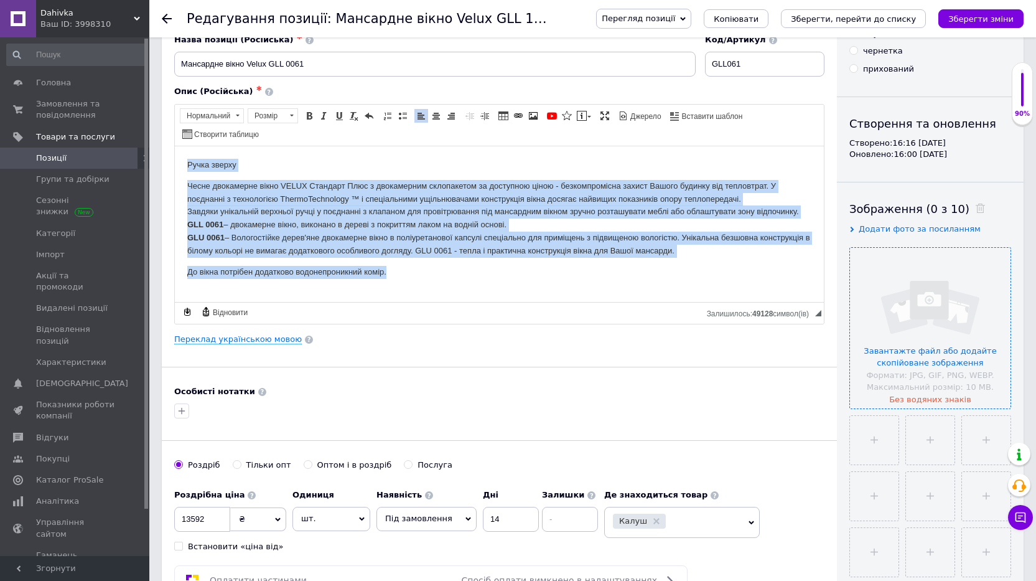
click at [465, 279] on html "Ручка зверху Чесне двокамерне вікно VELUX Стандарт Плюс з двокамерним склопакет…" at bounding box center [499, 218] width 649 height 144
click at [457, 272] on p "До вікна потрібен додатково водонепроникний комір." at bounding box center [499, 271] width 624 height 13
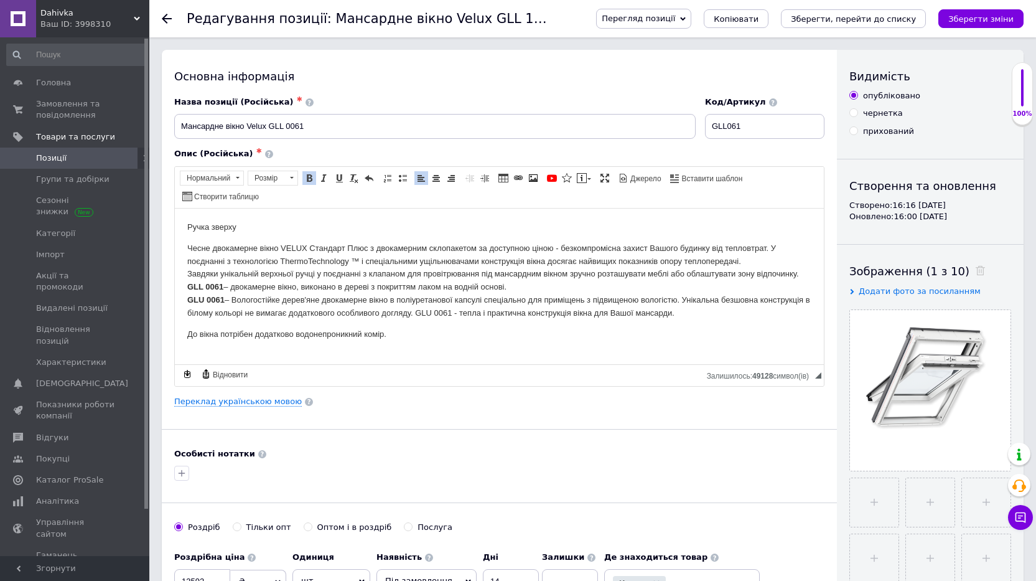
drag, startPoint x: 184, startPoint y: 286, endPoint x: 525, endPoint y: 285, distance: 340.4
click at [525, 285] on html "Ручка зверху Чесне двокамерне вікно VELUX Стандарт Плюс з двокамерним склопакет…" at bounding box center [499, 280] width 649 height 144
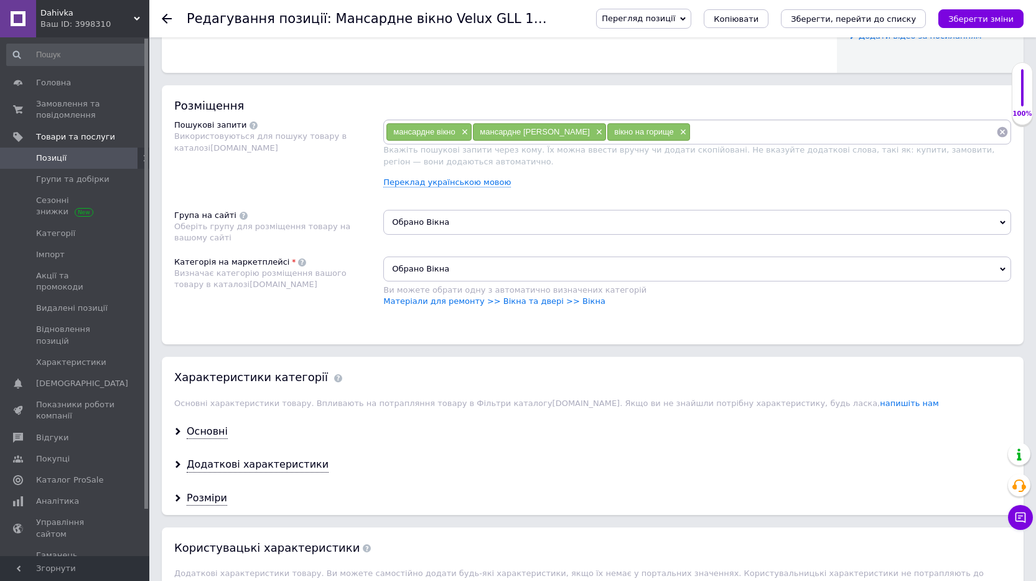
scroll to position [685, 0]
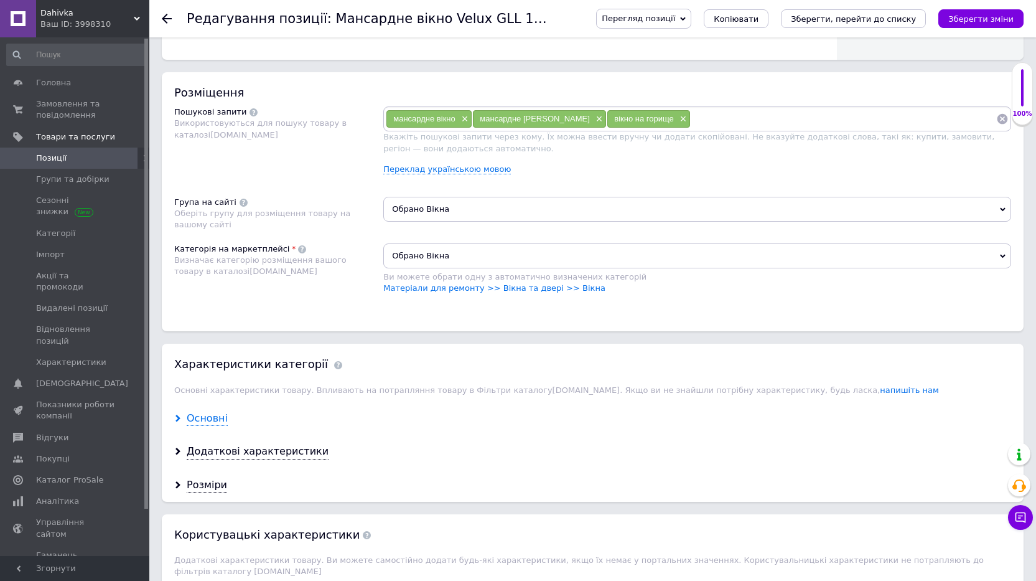
click at [213, 421] on div "Основні" at bounding box center [207, 418] width 41 height 14
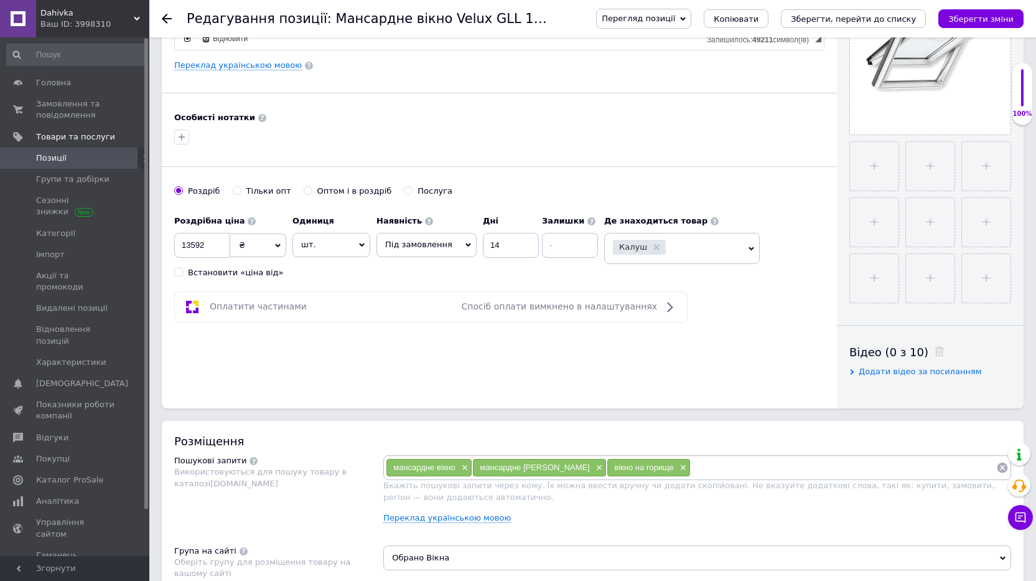
scroll to position [311, 0]
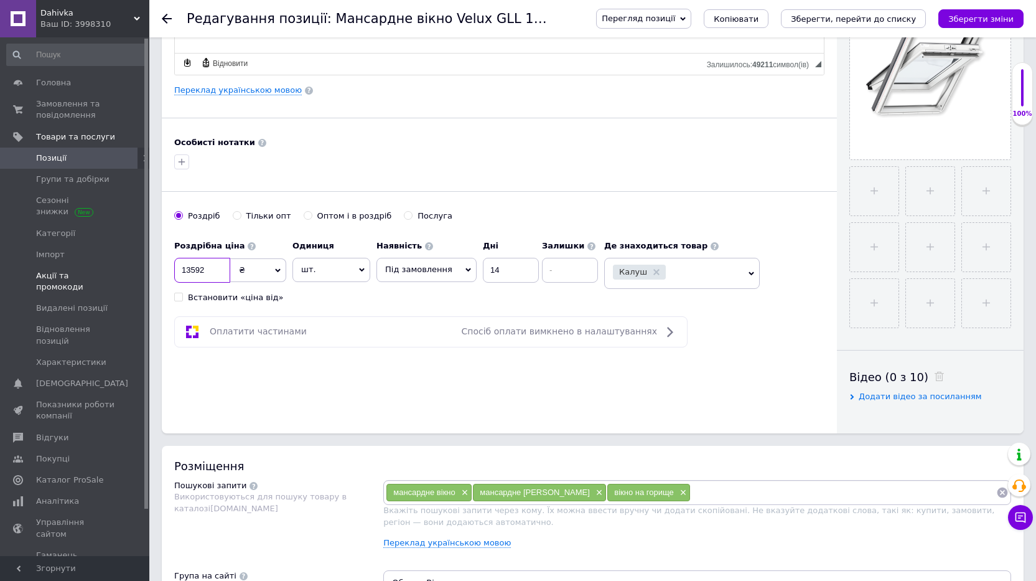
drag, startPoint x: 212, startPoint y: 269, endPoint x: 143, endPoint y: 276, distance: 68.7
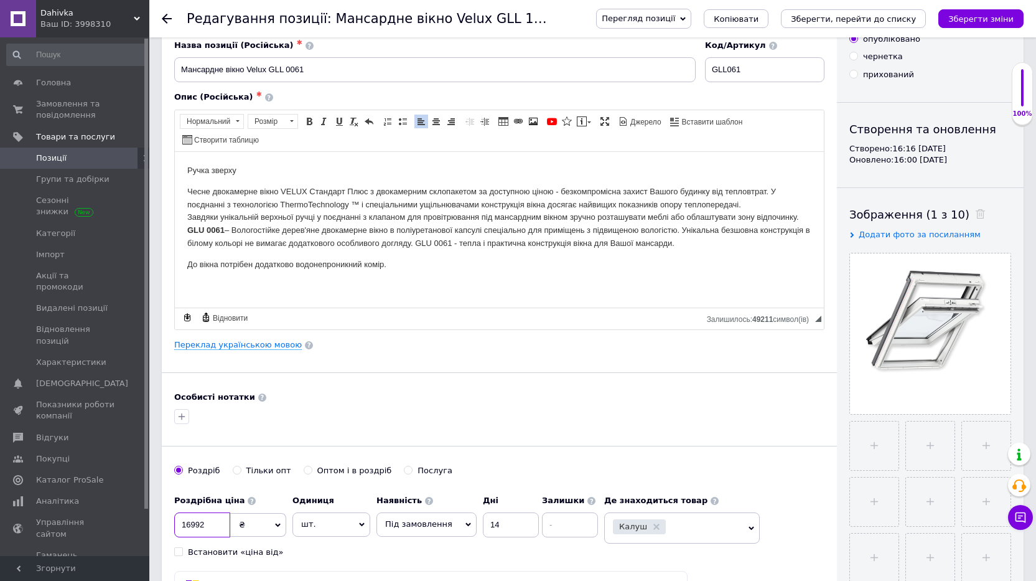
scroll to position [0, 0]
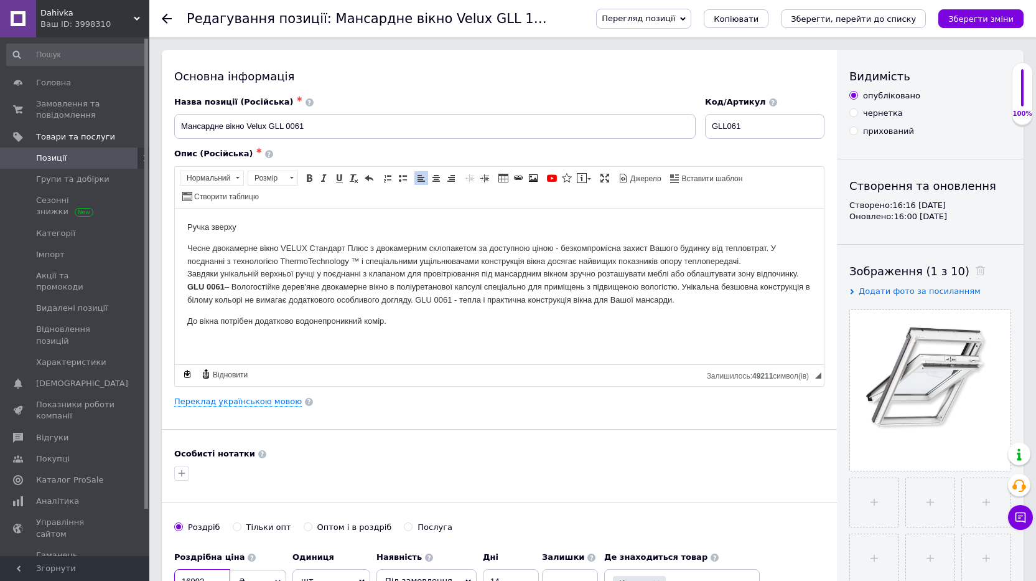
type input "16992"
click at [731, 119] on input "GLL061" at bounding box center [764, 126] width 119 height 25
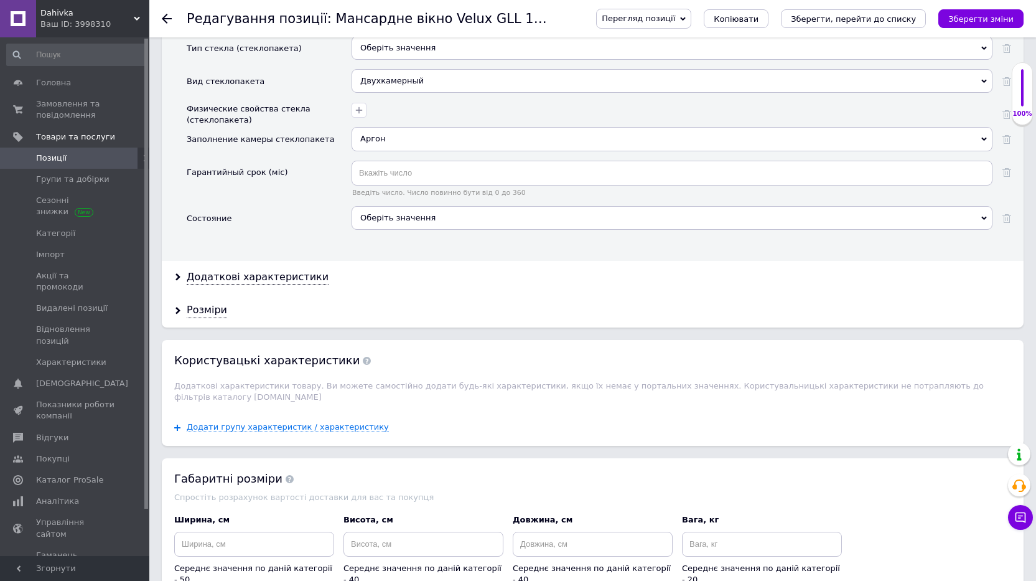
scroll to position [1431, 0]
type input "GLL0061"
click at [271, 281] on div "Додаткові характеристики" at bounding box center [258, 276] width 142 height 14
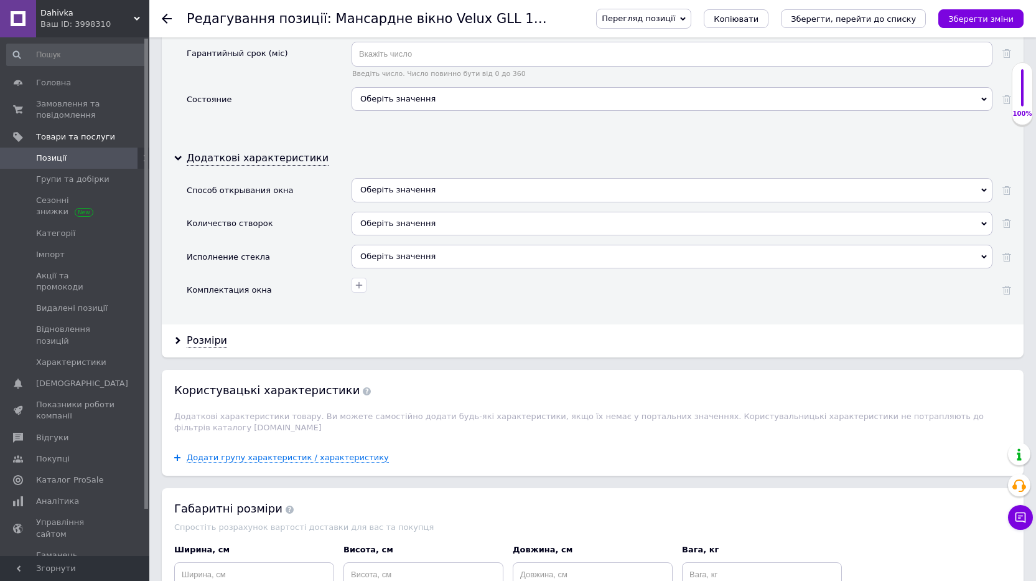
scroll to position [1556, 0]
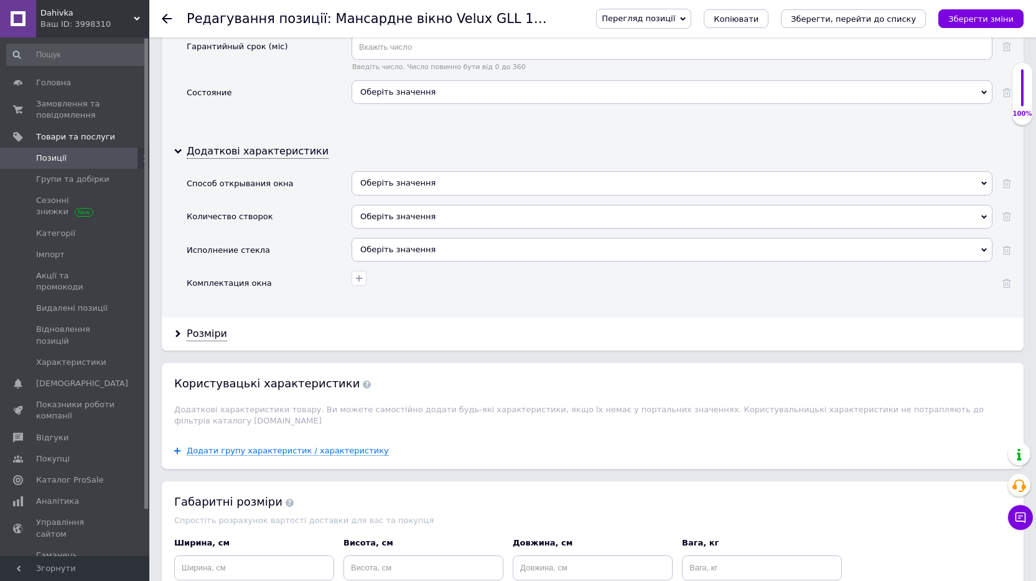
click at [444, 180] on div "Оберіть значення" at bounding box center [672, 183] width 641 height 24
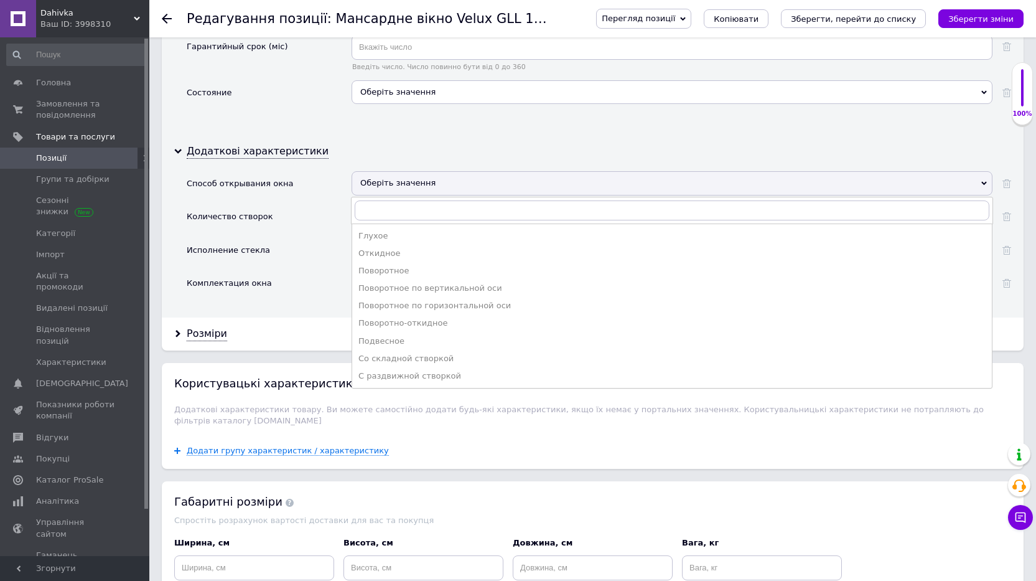
click at [173, 243] on div "Додаткові характеристики Способ открывания окна Оберіть значення Глухое Откидно…" at bounding box center [593, 226] width 862 height 182
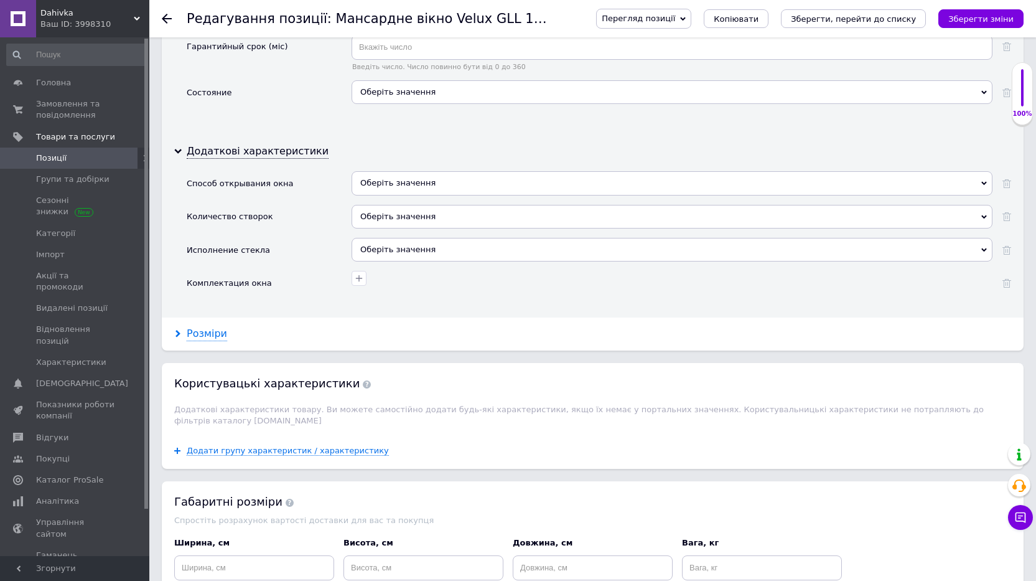
click at [210, 338] on div "Розміри" at bounding box center [207, 334] width 40 height 14
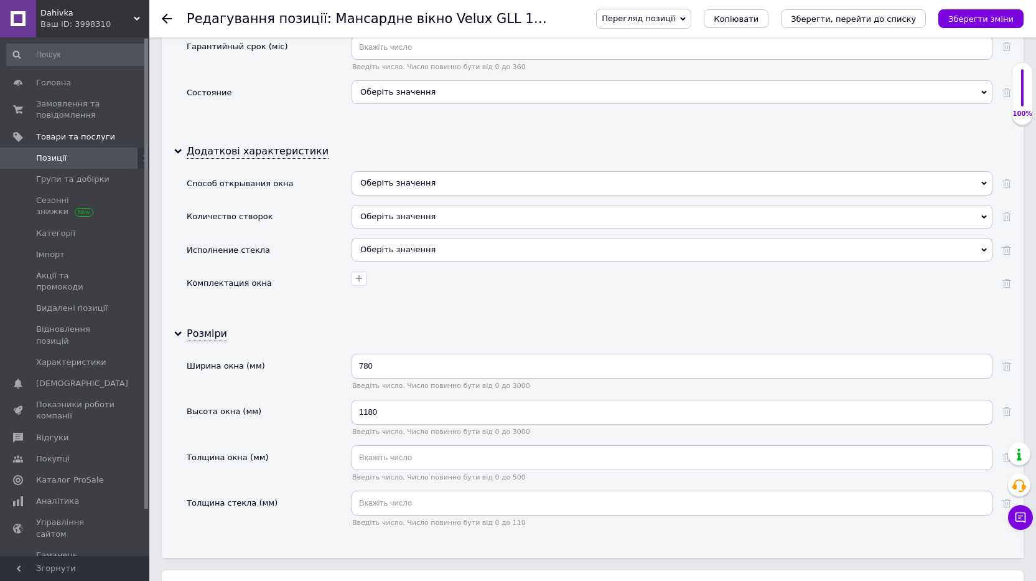
click at [413, 182] on div "Оберіть значення" at bounding box center [672, 183] width 641 height 24
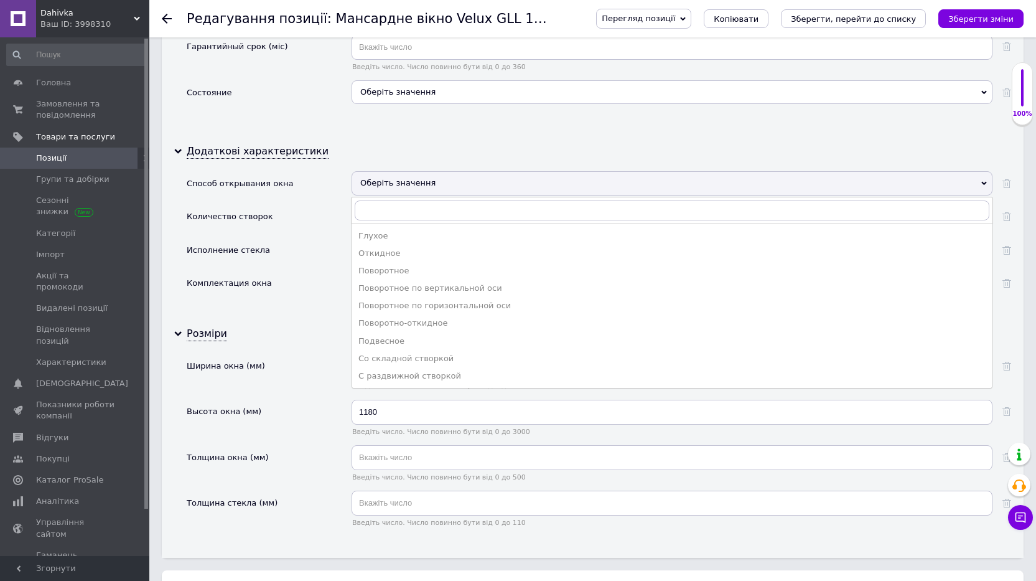
click at [462, 144] on div "Додаткові характеристики Способ открывания окна Оберіть значення Глухое Откидно…" at bounding box center [593, 226] width 862 height 182
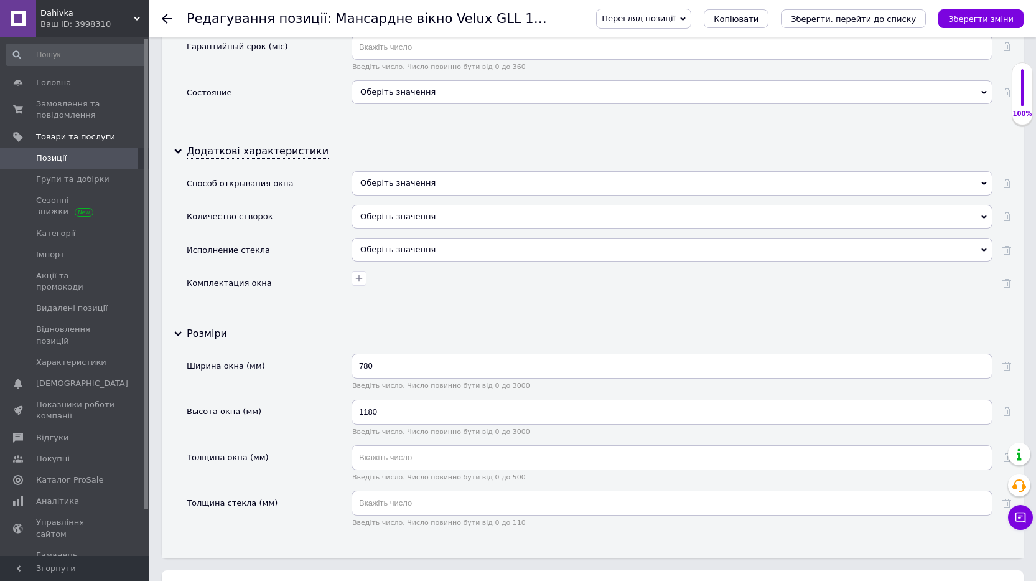
click at [454, 219] on div "Оберіть значення" at bounding box center [672, 217] width 641 height 24
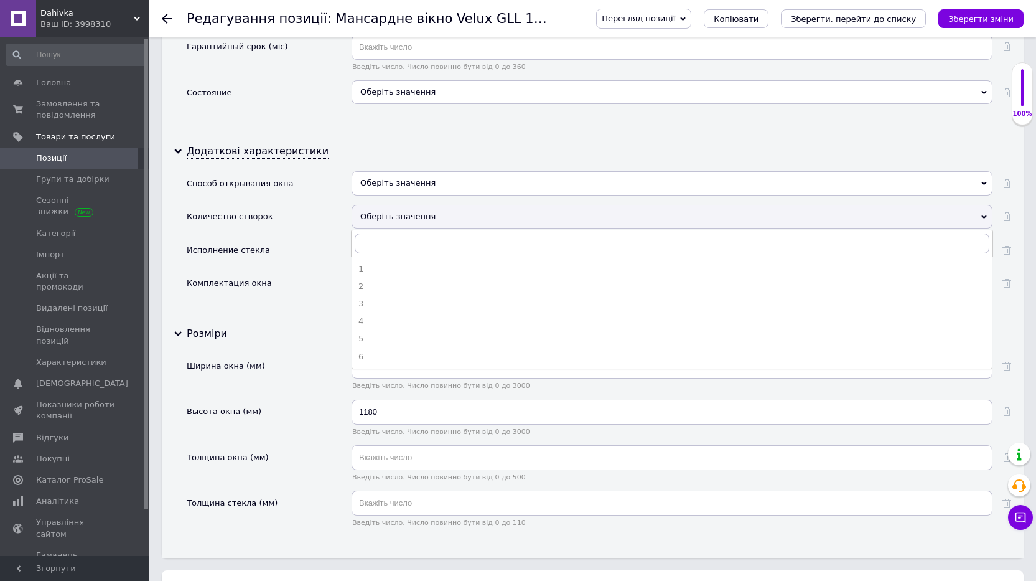
click at [454, 219] on div "Оберіть значення" at bounding box center [672, 217] width 641 height 24
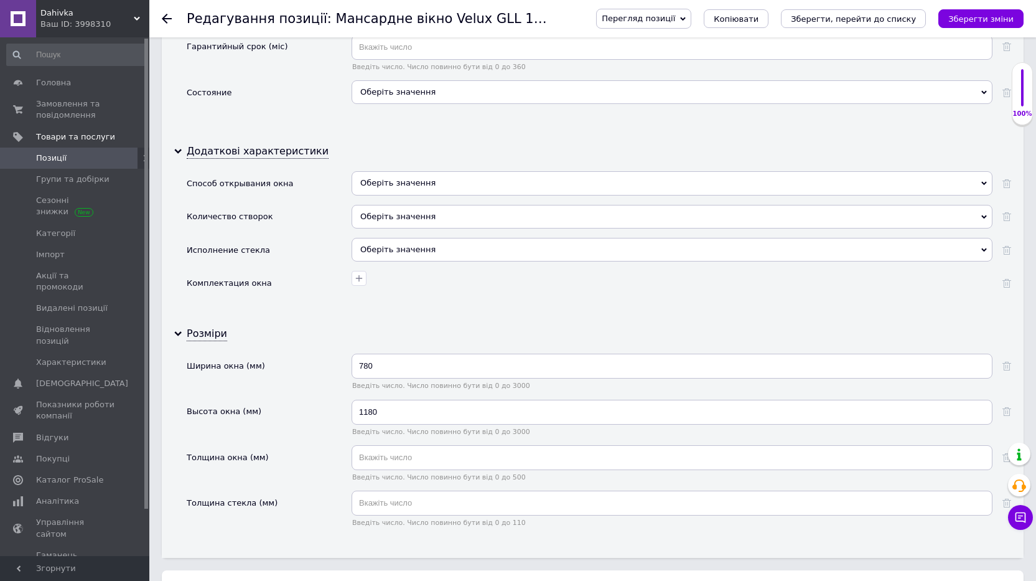
click at [438, 244] on div "Оберіть значення" at bounding box center [672, 250] width 641 height 24
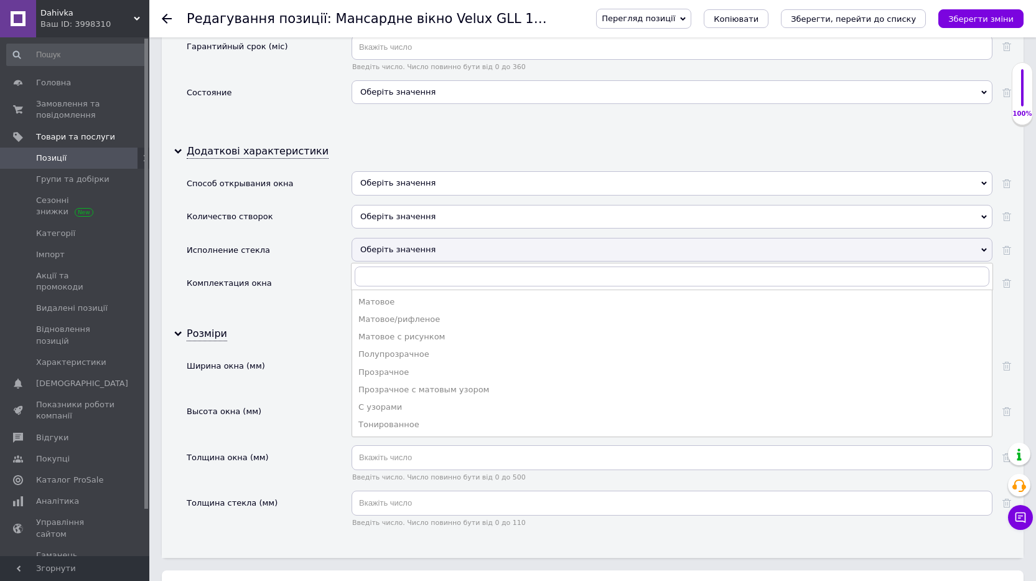
click at [438, 244] on div "Оберіть значення" at bounding box center [672, 250] width 641 height 24
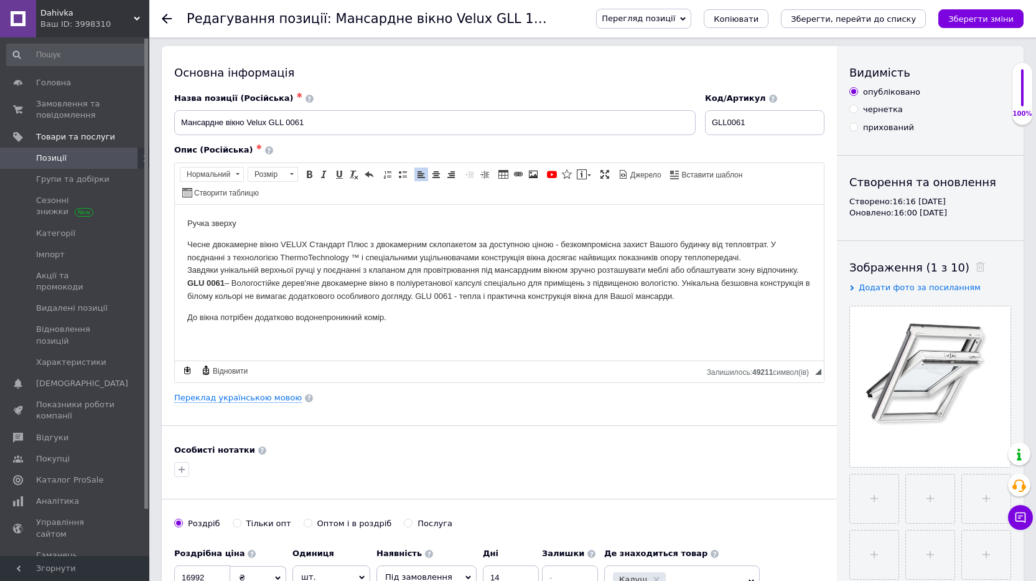
scroll to position [0, 0]
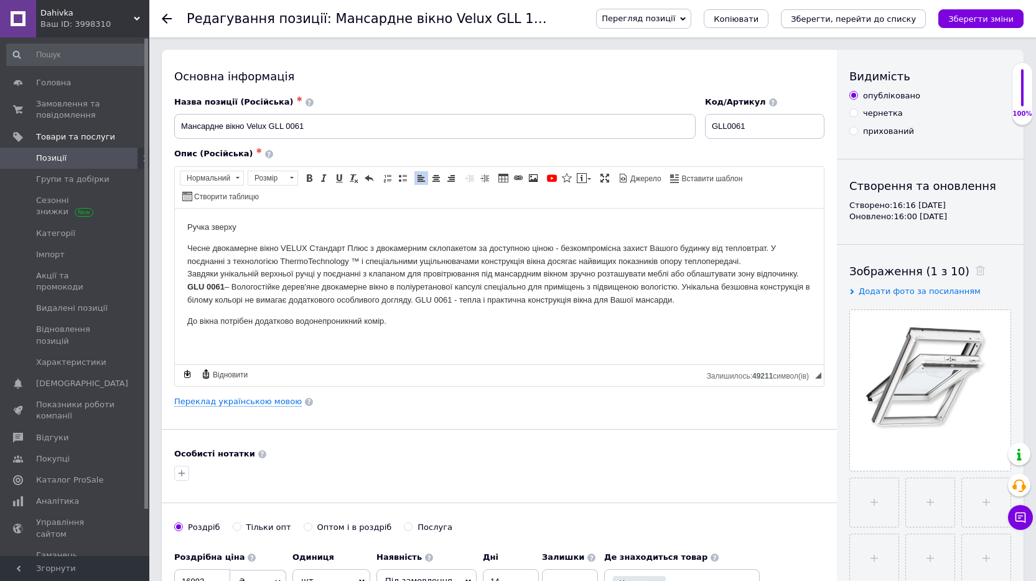
click at [835, 17] on icon "Зберегти, перейти до списку" at bounding box center [853, 18] width 125 height 9
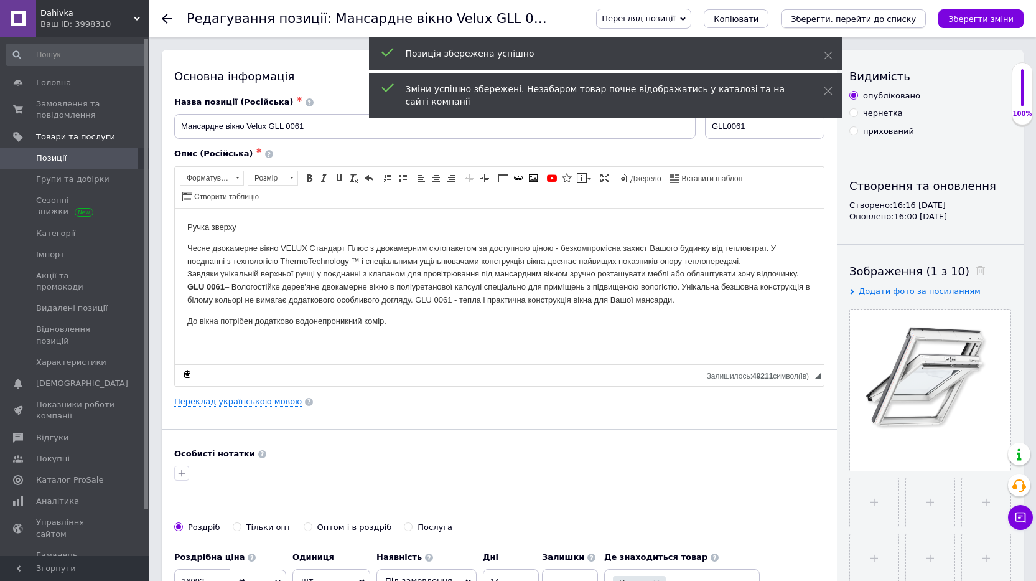
click at [848, 17] on icon "Зберегти, перейти до списку" at bounding box center [853, 18] width 125 height 9
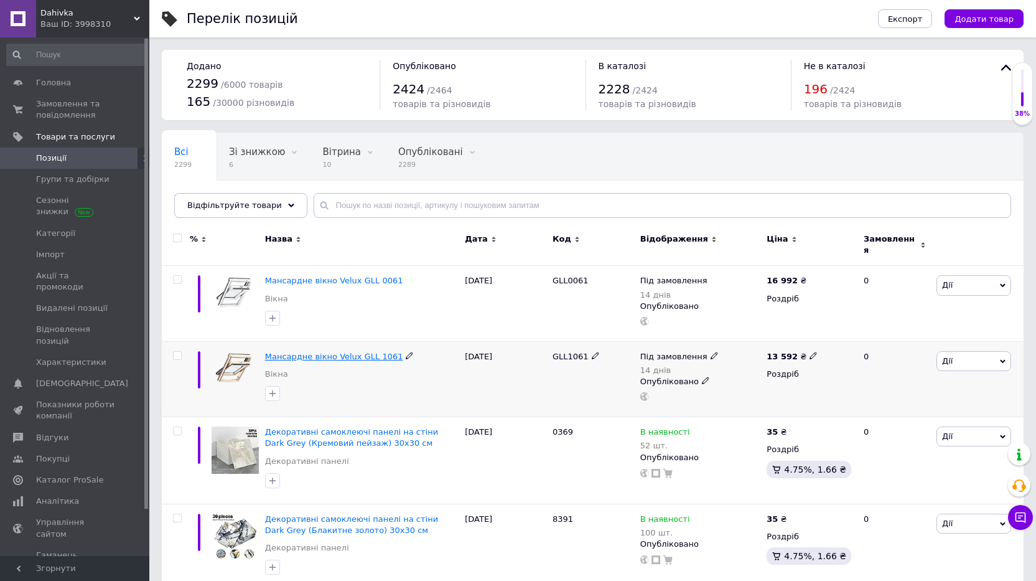
click at [318, 352] on span "Мансардне вікно Velux GLL 1061" at bounding box center [334, 356] width 138 height 9
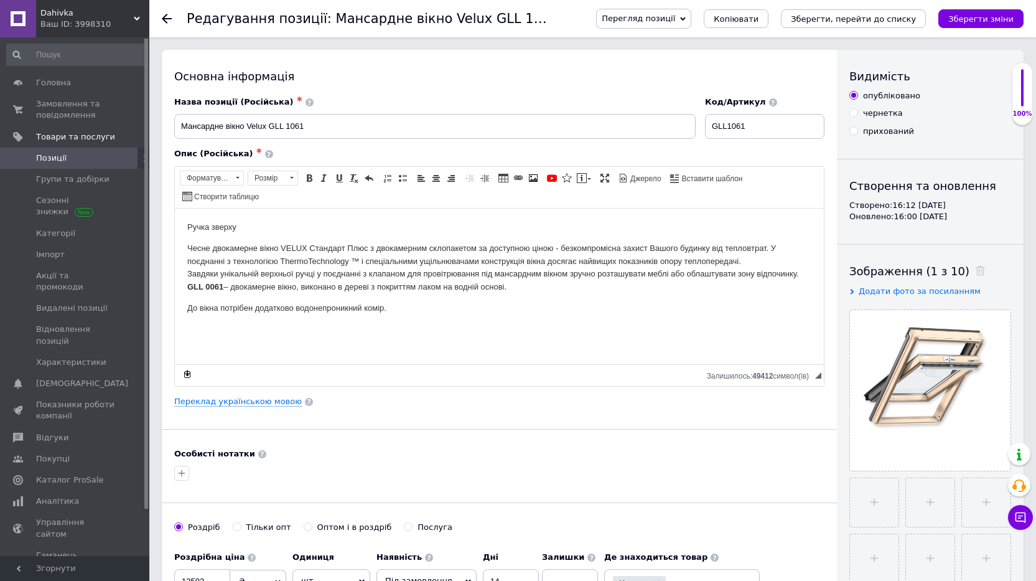
click at [210, 284] on strong "GLL 0061" at bounding box center [205, 285] width 36 height 9
click at [243, 403] on link "Переклад українською мовою" at bounding box center [238, 401] width 128 height 10
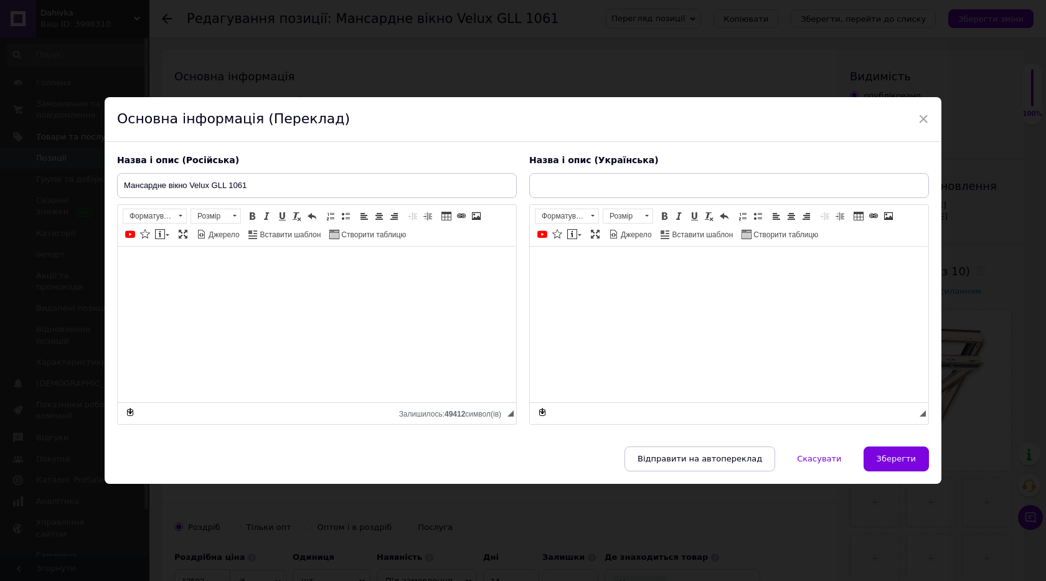
type input "Мансардне вікно Velux GLL 1061"
click at [873, 455] on button "Зберегти" at bounding box center [895, 458] width 65 height 25
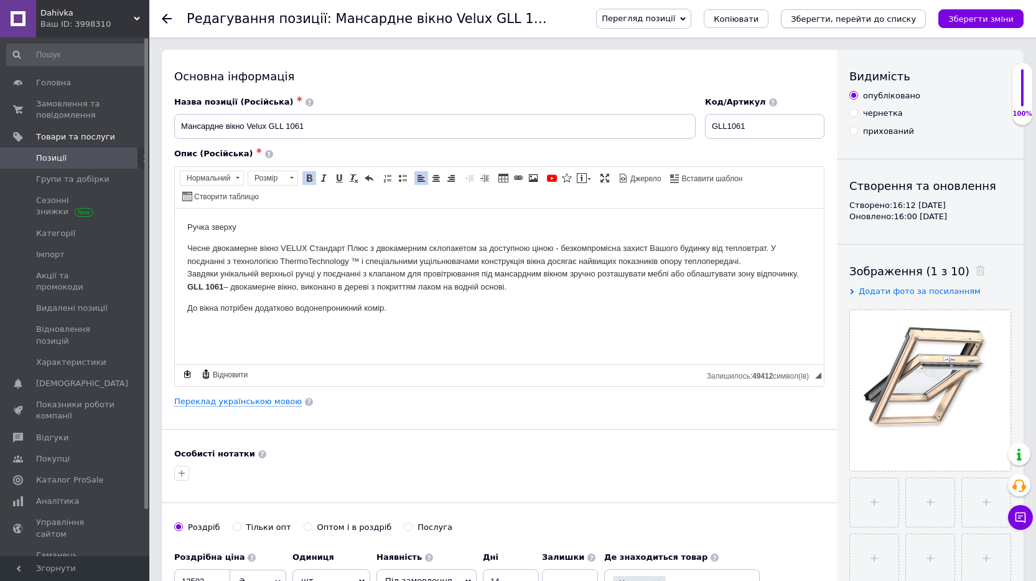
click at [861, 19] on icon "Зберегти, перейти до списку" at bounding box center [853, 18] width 125 height 9
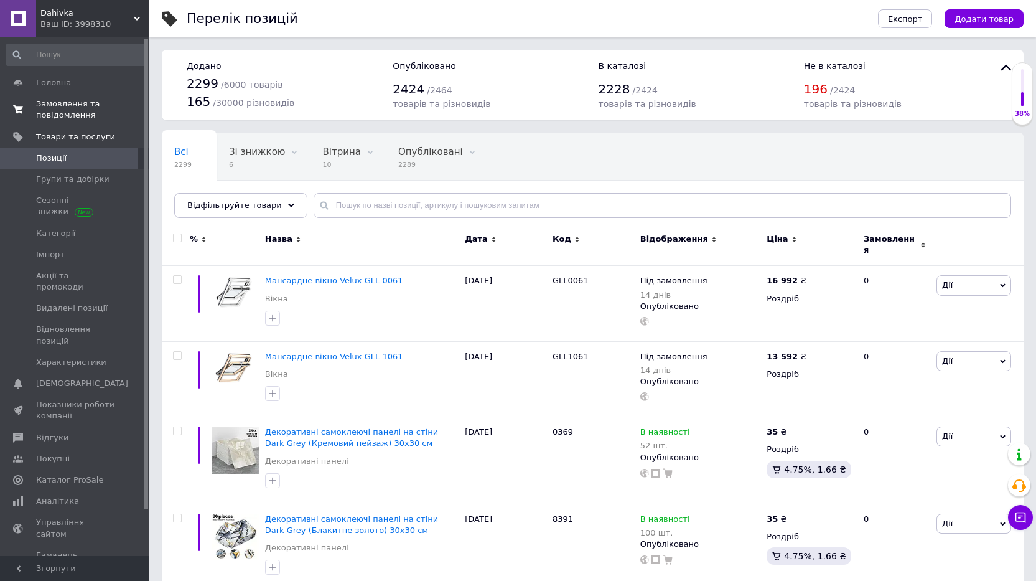
click at [80, 108] on span "Замовлення та повідомлення" at bounding box center [75, 109] width 79 height 22
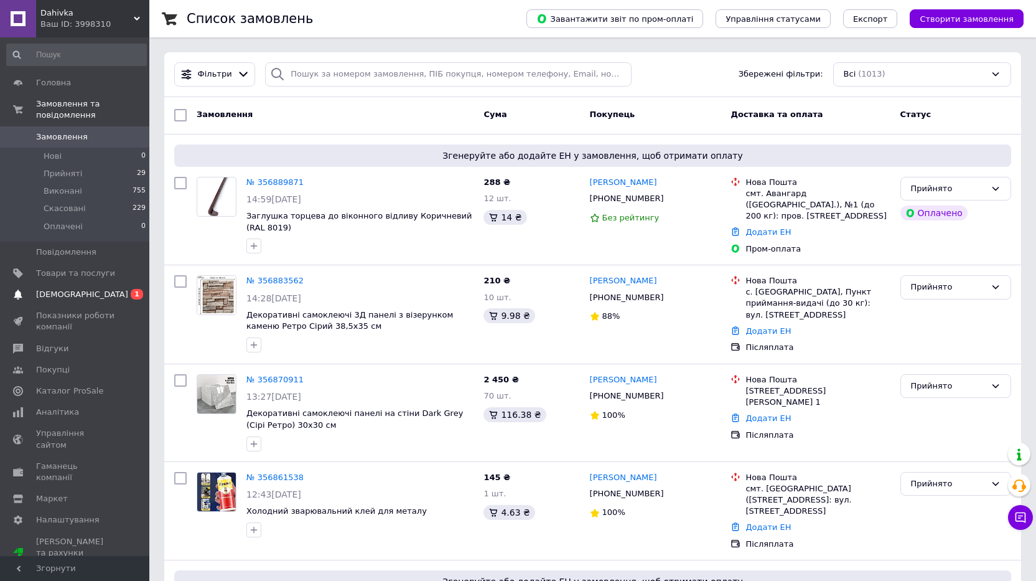
click at [79, 289] on span "[DEMOGRAPHIC_DATA]" at bounding box center [82, 294] width 92 height 11
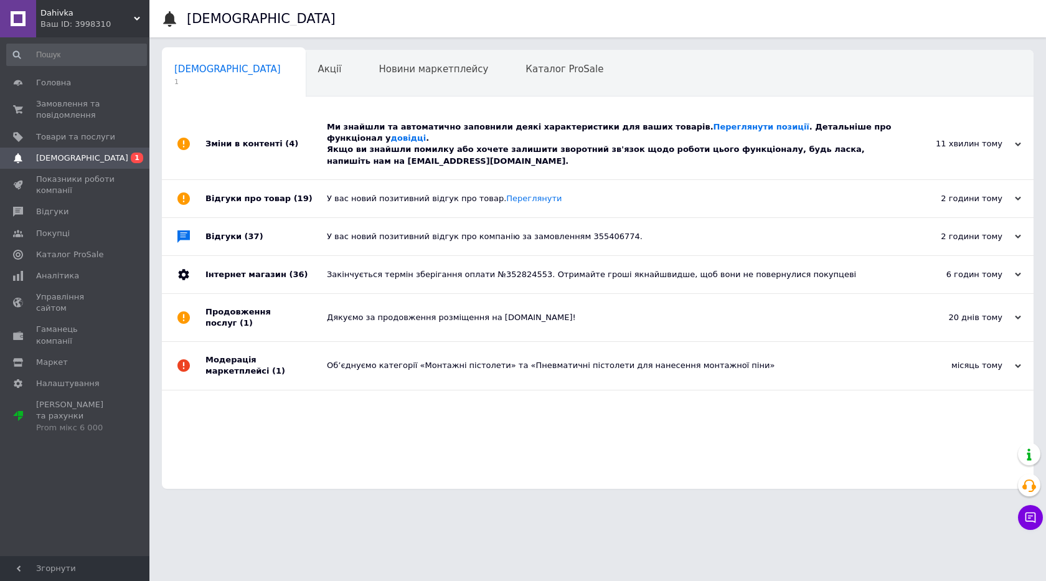
click at [398, 136] on div "Ми знайшли та автоматично заповнили деякі характеристики для ваших товарів. Пер…" at bounding box center [611, 143] width 569 height 45
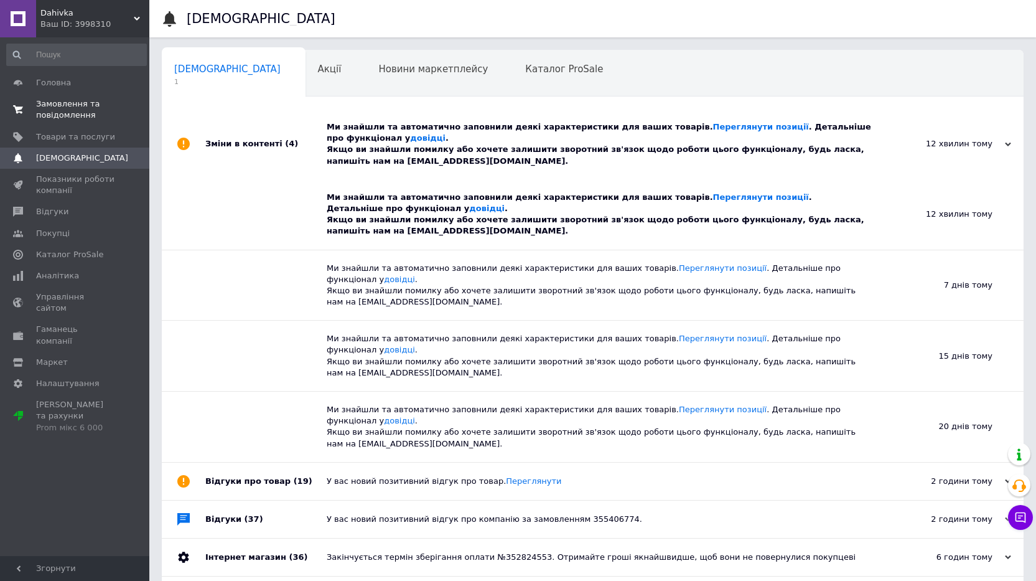
click at [85, 113] on span "Замовлення та повідомлення" at bounding box center [75, 109] width 79 height 22
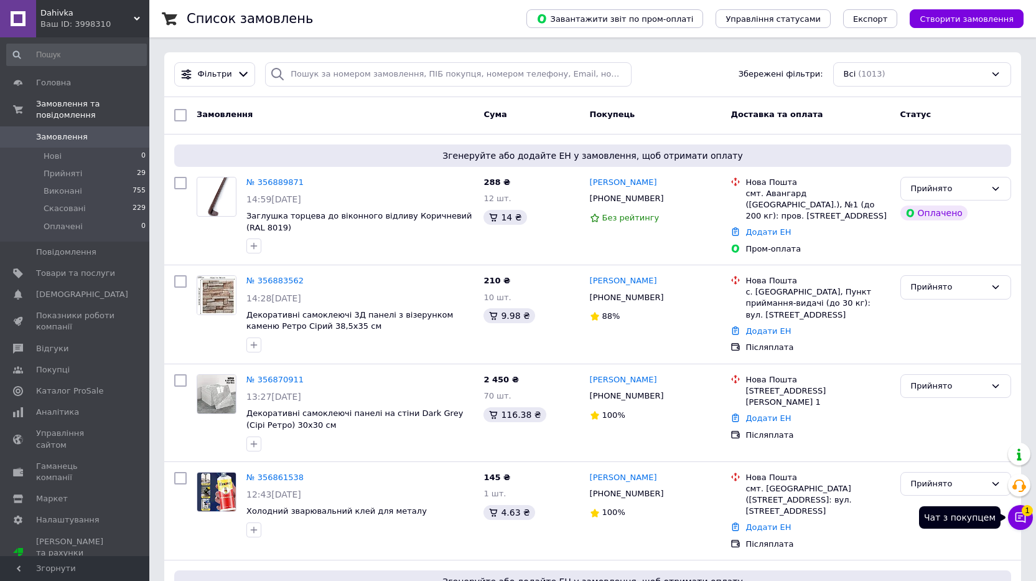
click at [1018, 520] on icon at bounding box center [1021, 517] width 11 height 11
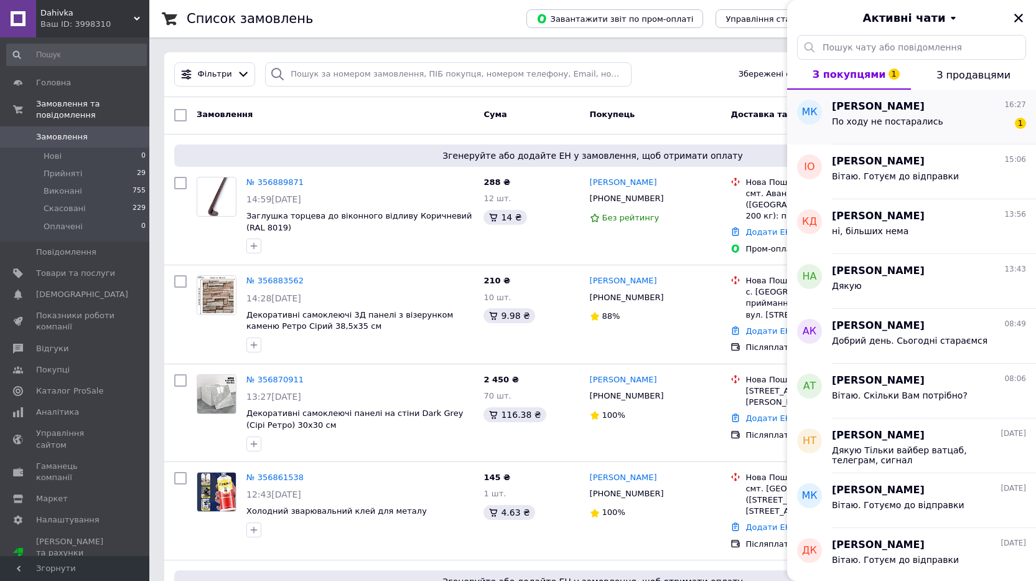
click at [878, 124] on span "По ходу не постарались" at bounding box center [887, 121] width 111 height 10
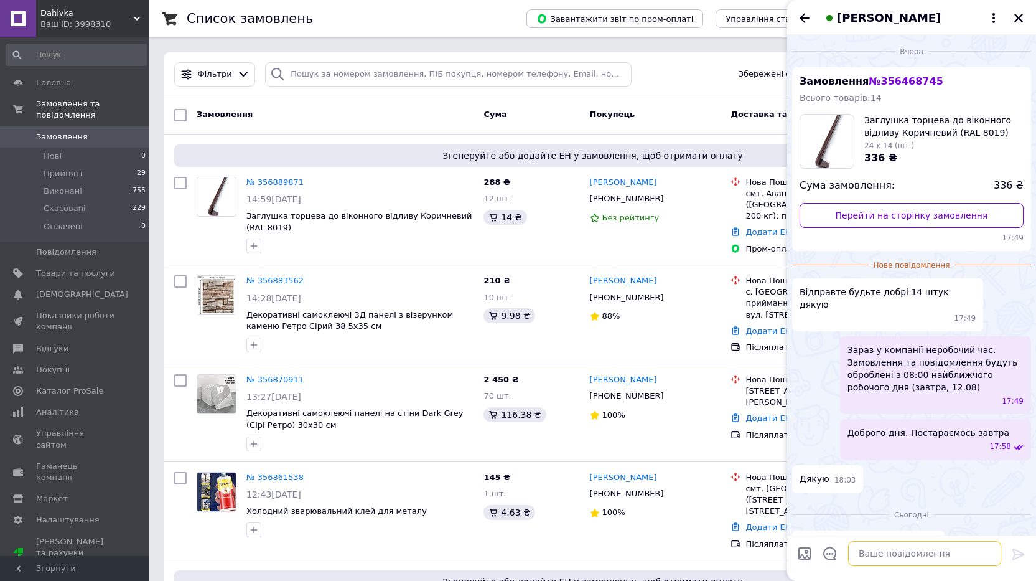
click at [874, 551] on textarea at bounding box center [924, 553] width 153 height 25
type textarea "d"
type textarea "v"
type textarea "машина їде біля 17 год. Зараз буде відправка"
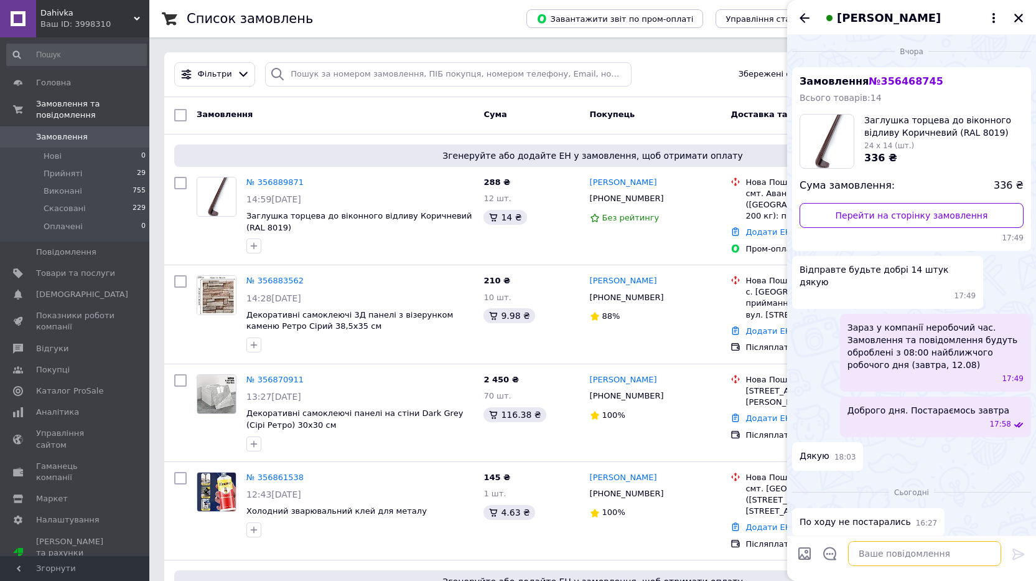
scroll to position [26, 0]
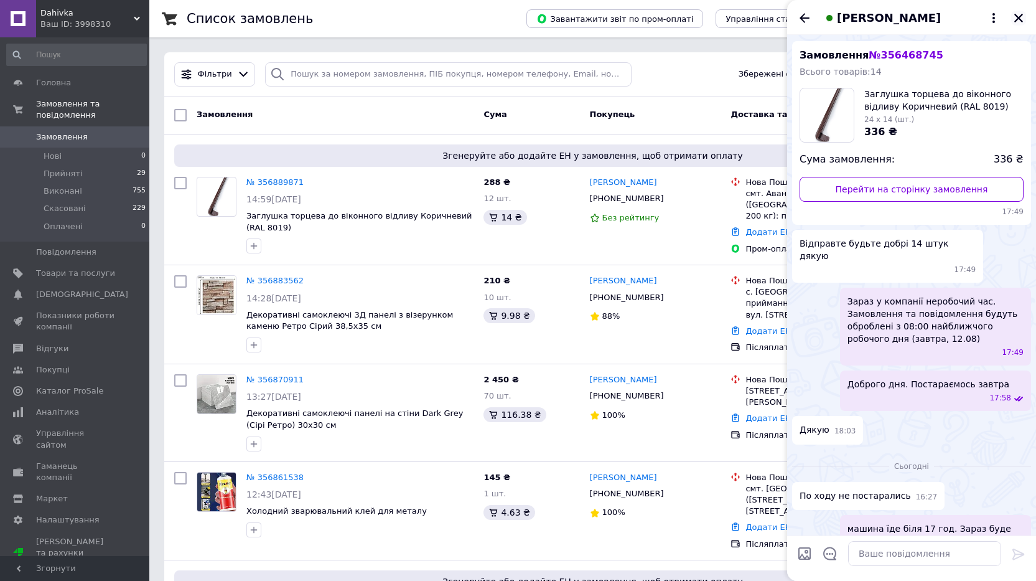
click at [1018, 19] on icon "Закрити" at bounding box center [1018, 18] width 9 height 9
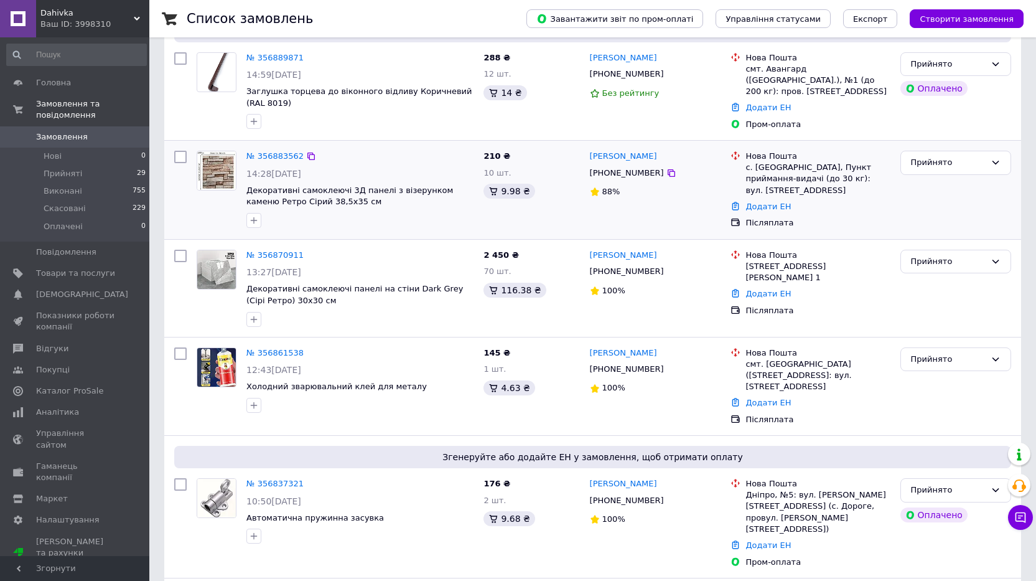
scroll to position [0, 0]
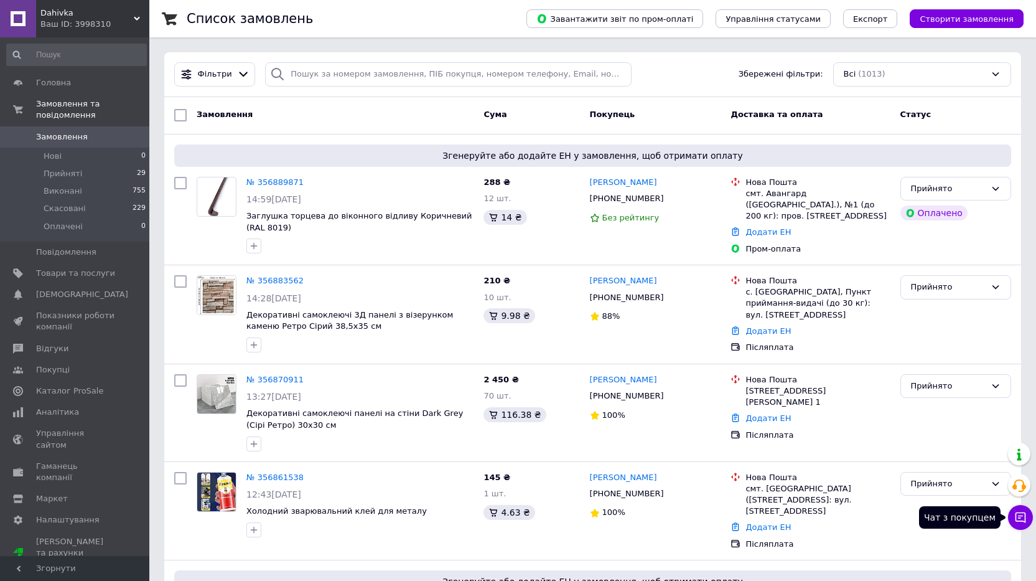
click at [1023, 520] on icon at bounding box center [1021, 517] width 11 height 11
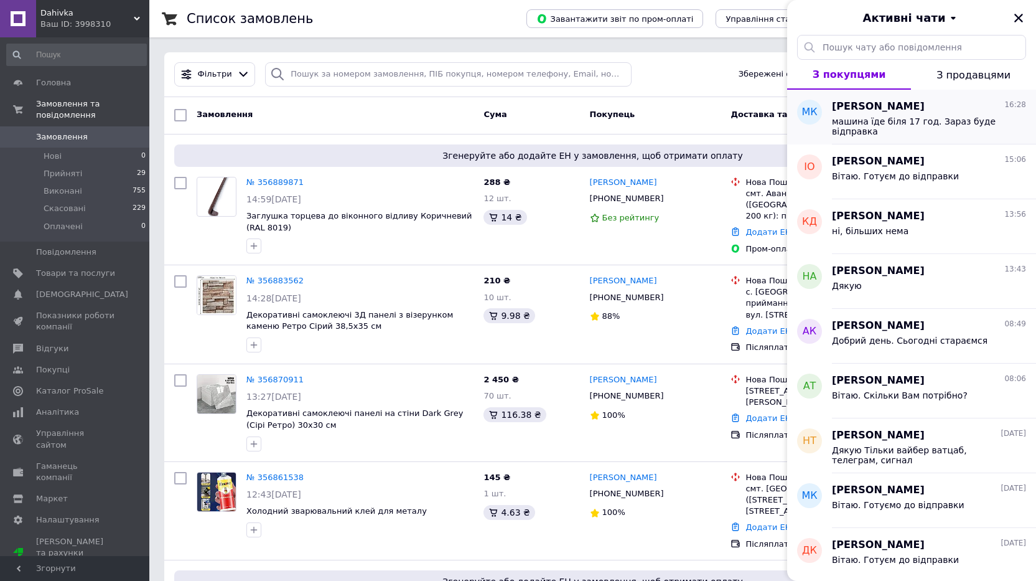
click at [926, 120] on span "машина їде біля 17 год. Зараз буде відправка" at bounding box center [920, 126] width 177 height 20
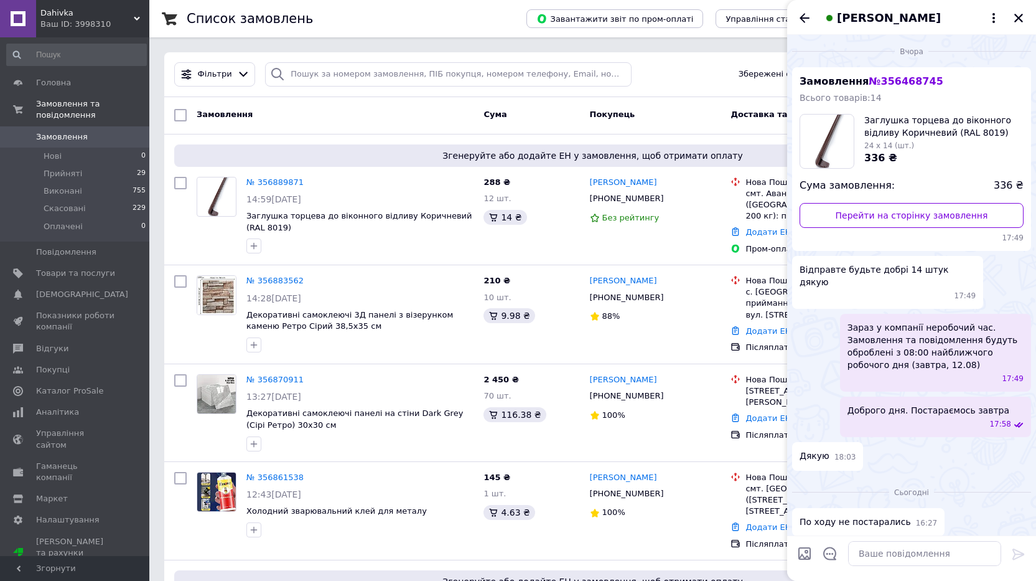
scroll to position [26, 0]
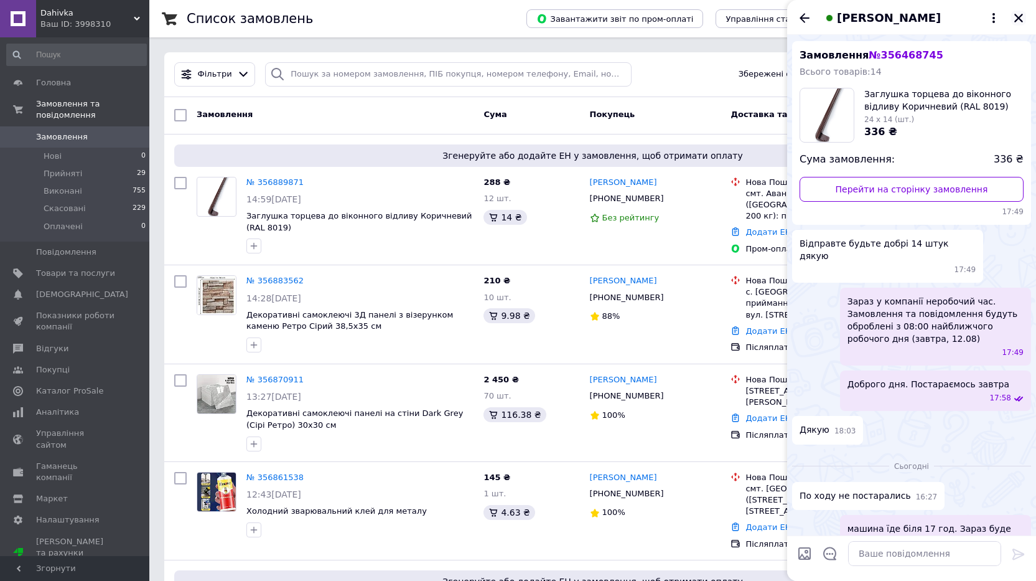
click at [1014, 13] on icon "Закрити" at bounding box center [1018, 17] width 11 height 11
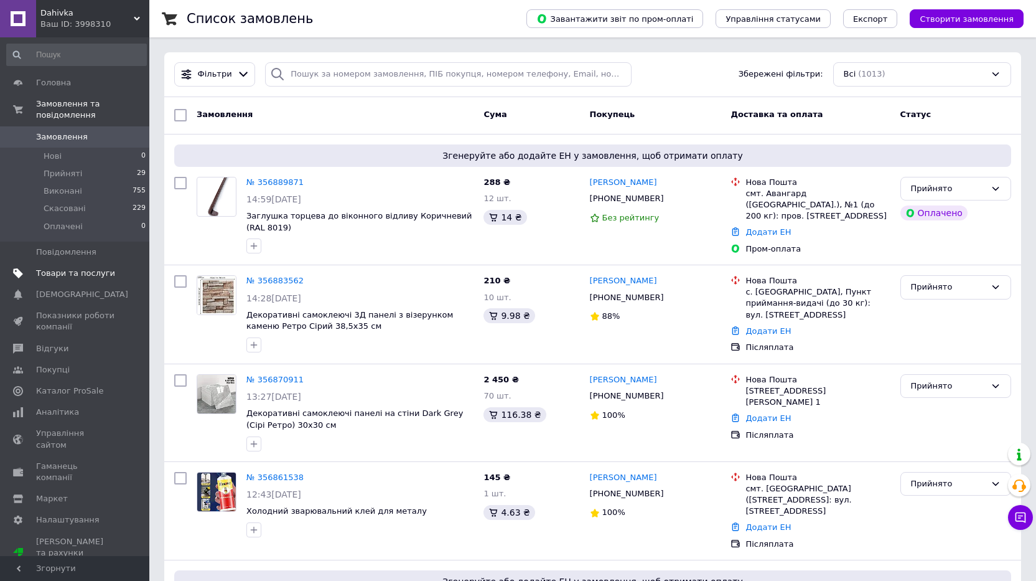
click at [82, 263] on link "Товари та послуги" at bounding box center [76, 273] width 153 height 21
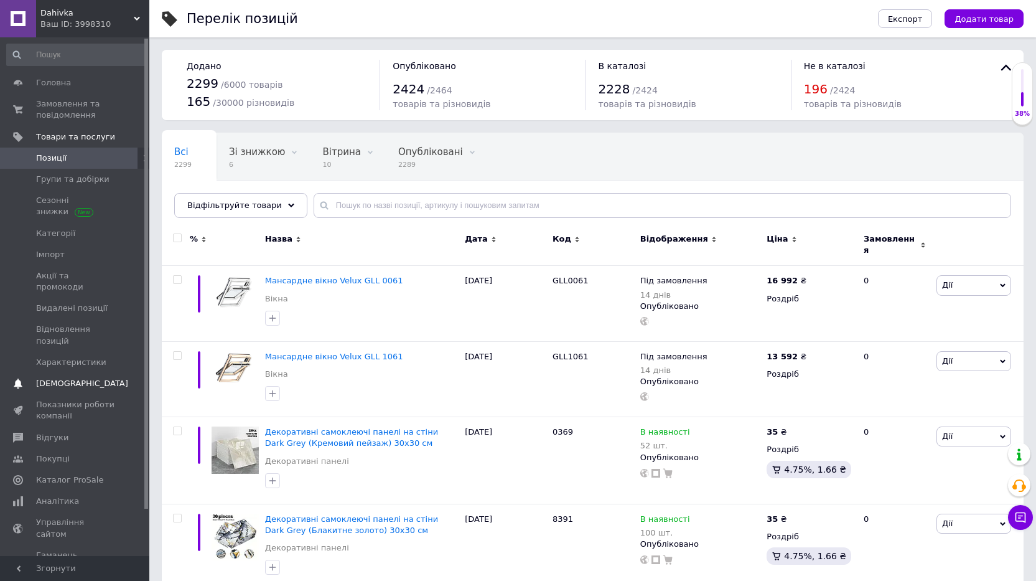
click at [79, 378] on span "[DEMOGRAPHIC_DATA]" at bounding box center [82, 383] width 92 height 11
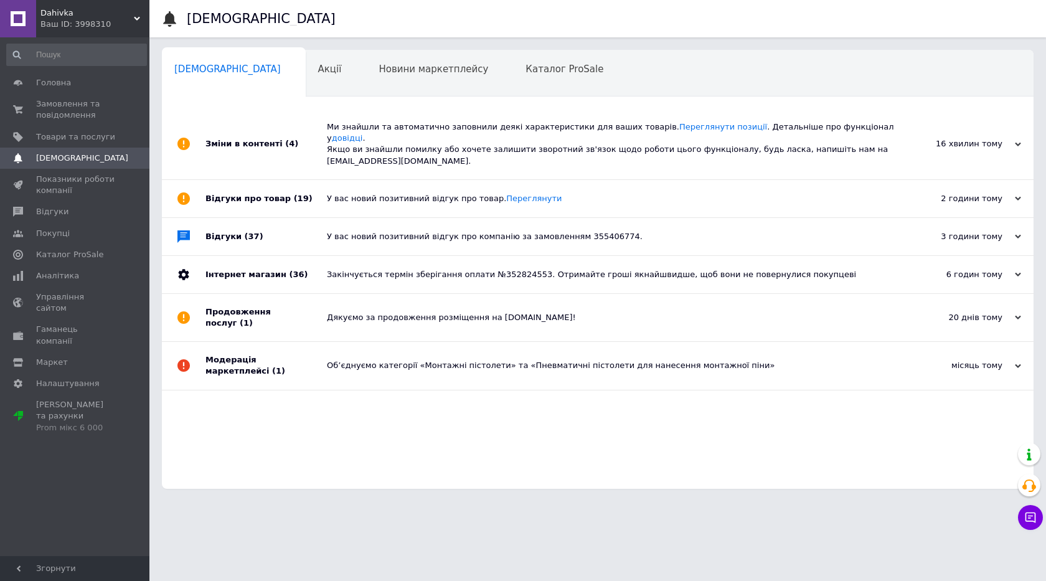
click at [374, 193] on div "У вас новий позитивний відгук про товар. Переглянути" at bounding box center [611, 198] width 569 height 11
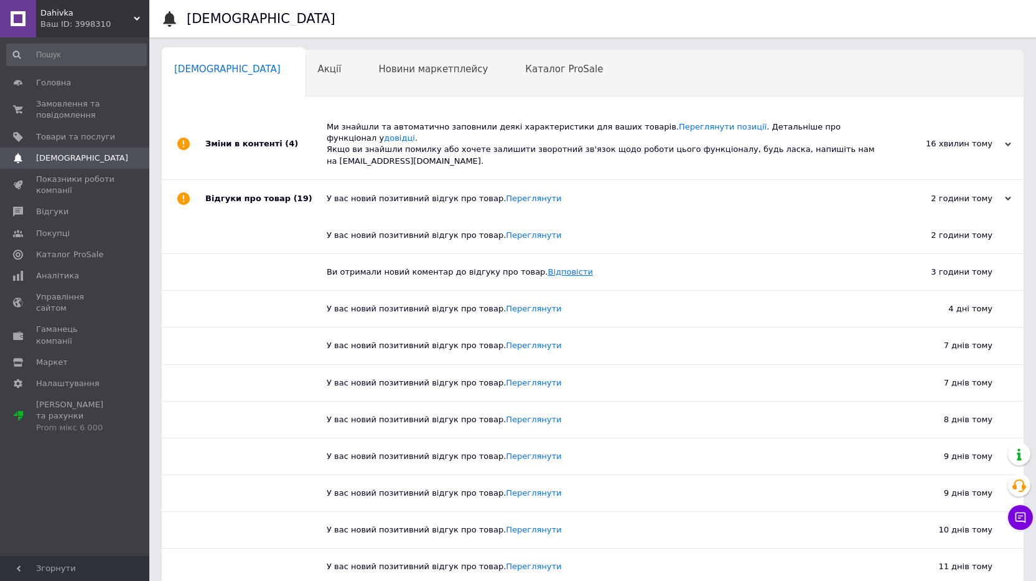
click at [548, 267] on link "Відповісти" at bounding box center [570, 271] width 45 height 9
click at [64, 179] on span "Показники роботи компанії" at bounding box center [75, 185] width 79 height 22
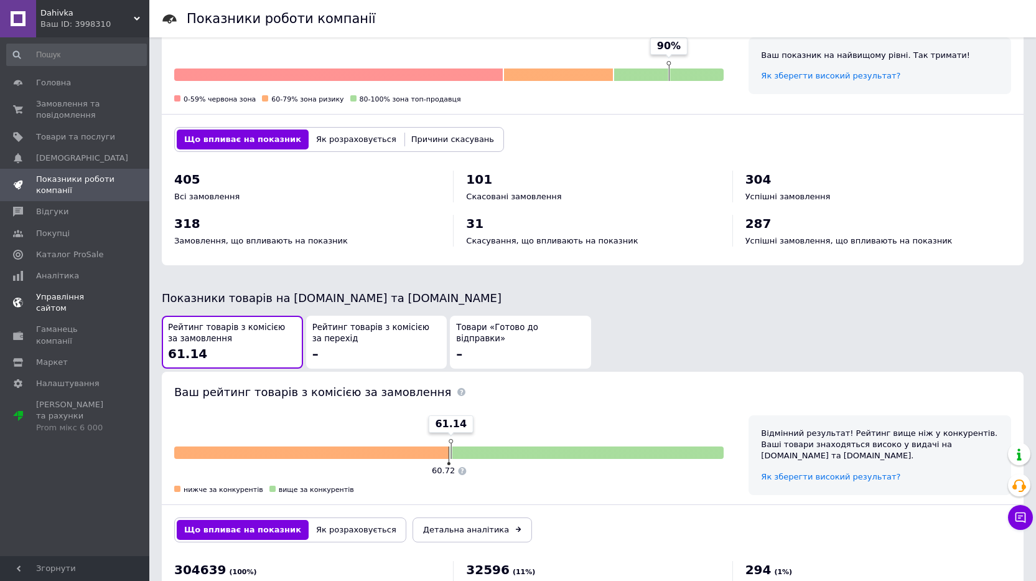
scroll to position [335, 0]
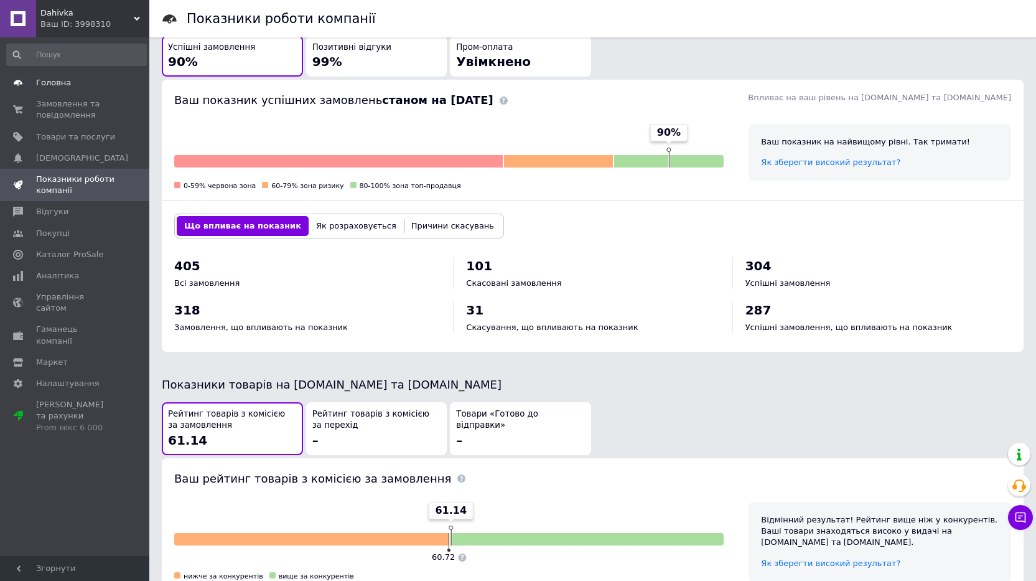
click at [60, 80] on span "Головна" at bounding box center [53, 82] width 35 height 11
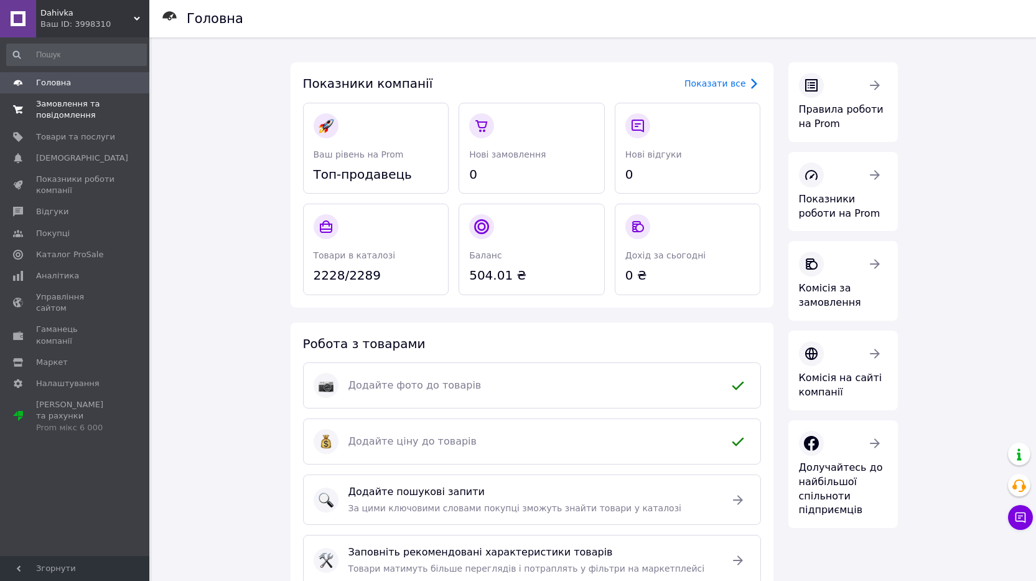
click at [62, 116] on span "Замовлення та повідомлення" at bounding box center [75, 109] width 79 height 22
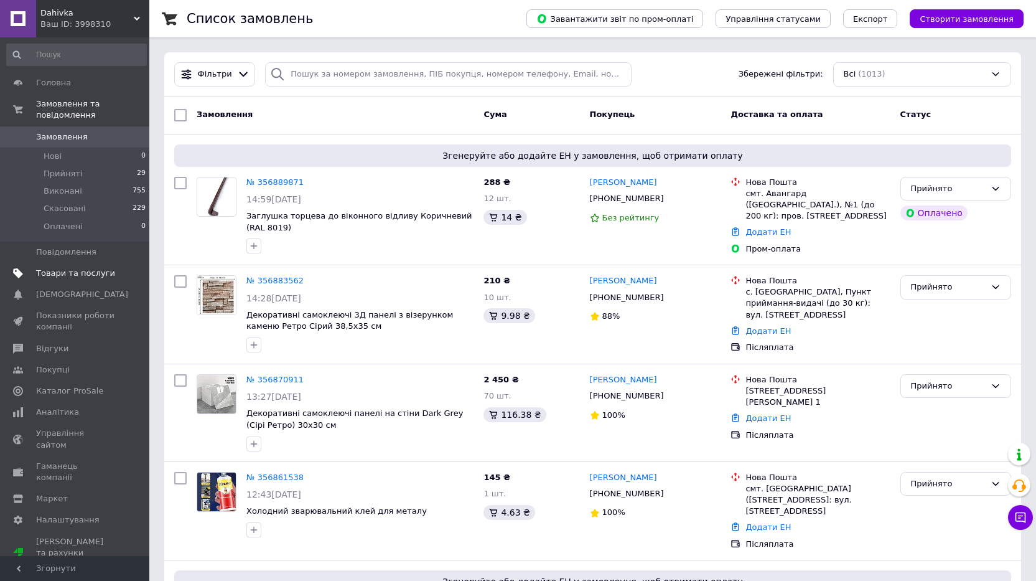
click at [86, 268] on span "Товари та послуги" at bounding box center [75, 273] width 79 height 11
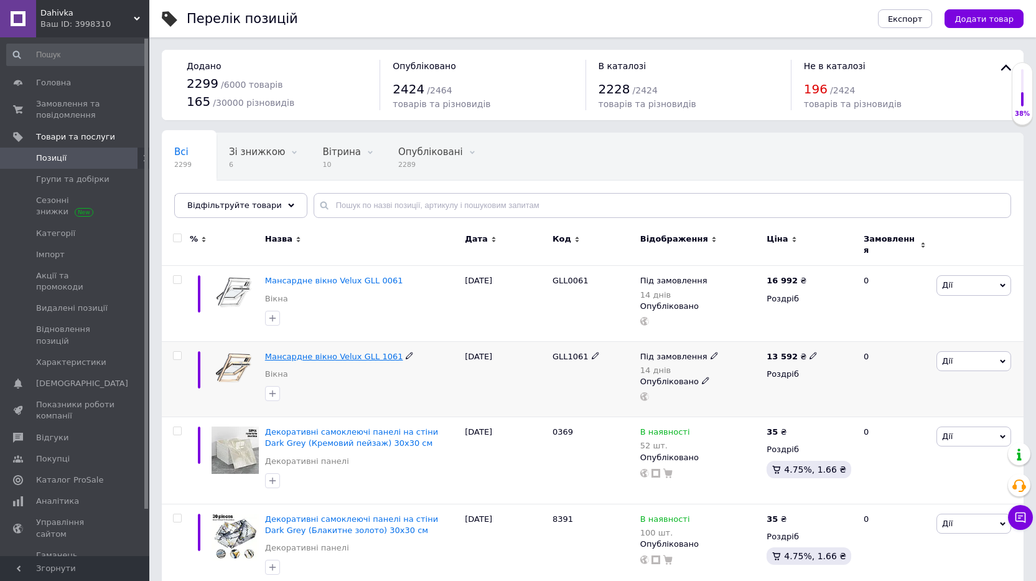
click at [301, 352] on span "Мансардне вікно Velux GLL 1061" at bounding box center [334, 356] width 138 height 9
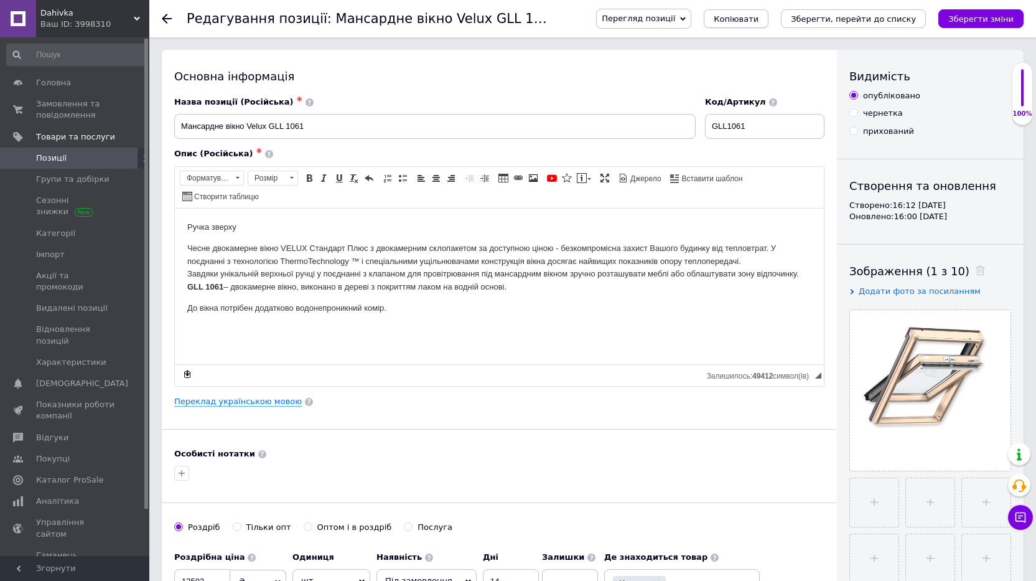
click at [759, 16] on span "Копіювати" at bounding box center [736, 18] width 45 height 9
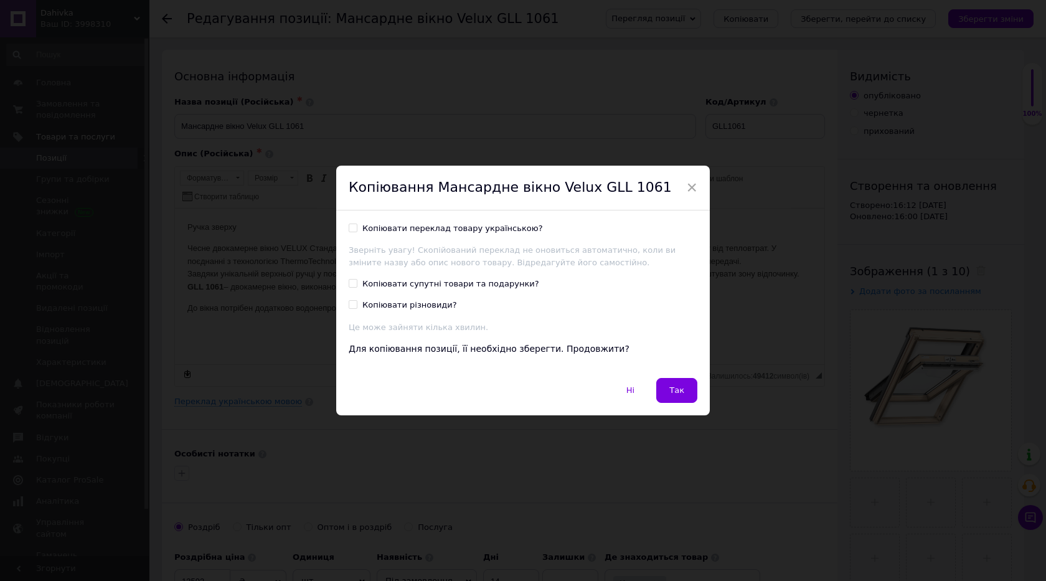
click at [349, 225] on input "Копіювати переклад товару українською?" at bounding box center [353, 227] width 8 height 8
checkbox input "true"
click at [688, 394] on button "Так" at bounding box center [676, 390] width 41 height 25
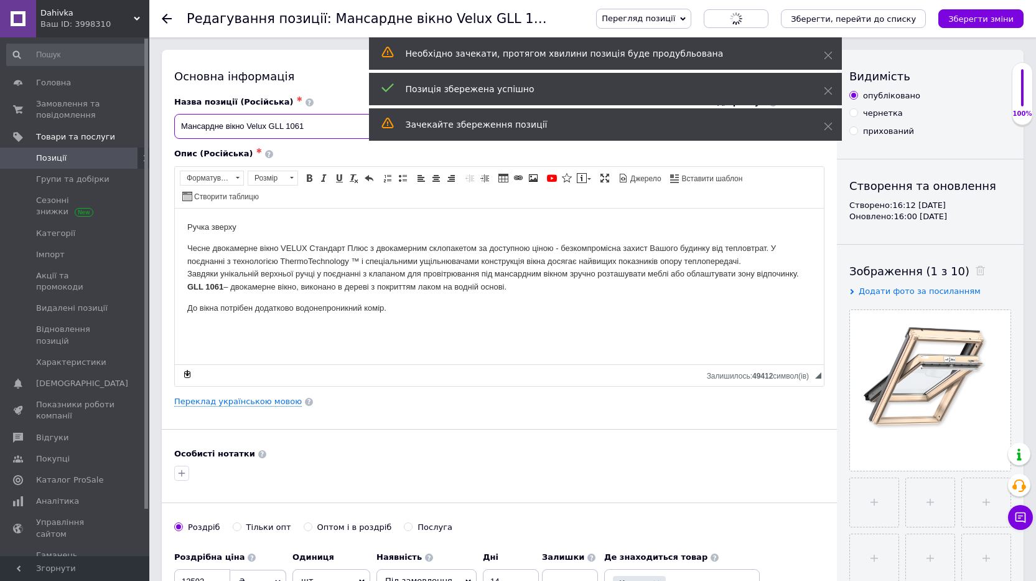
click at [319, 124] on input "Мансардне вікно Velux GLL 1061" at bounding box center [435, 126] width 522 height 25
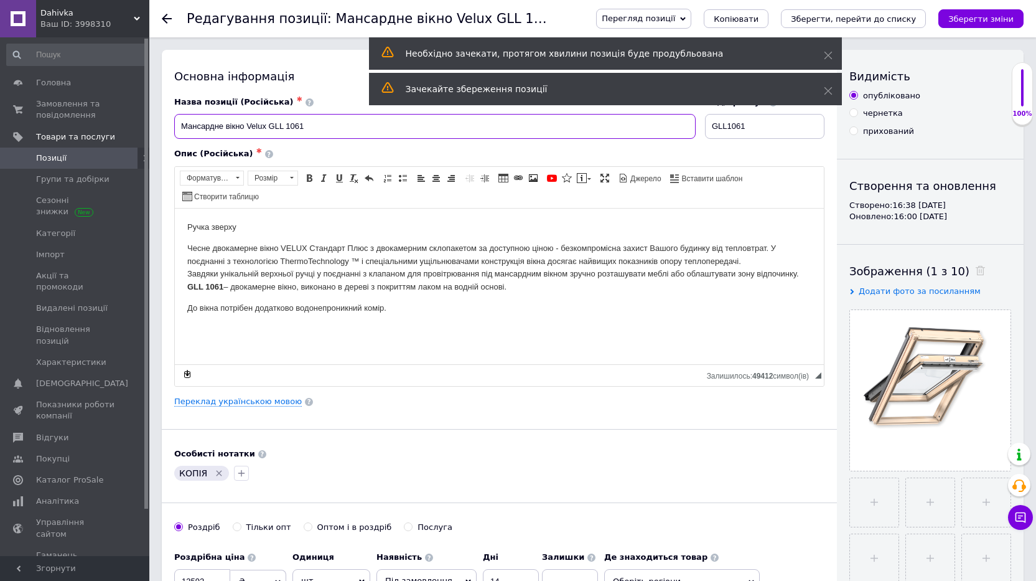
click at [329, 126] on input "Мансардне вікно Velux GLL 1061" at bounding box center [435, 126] width 522 height 25
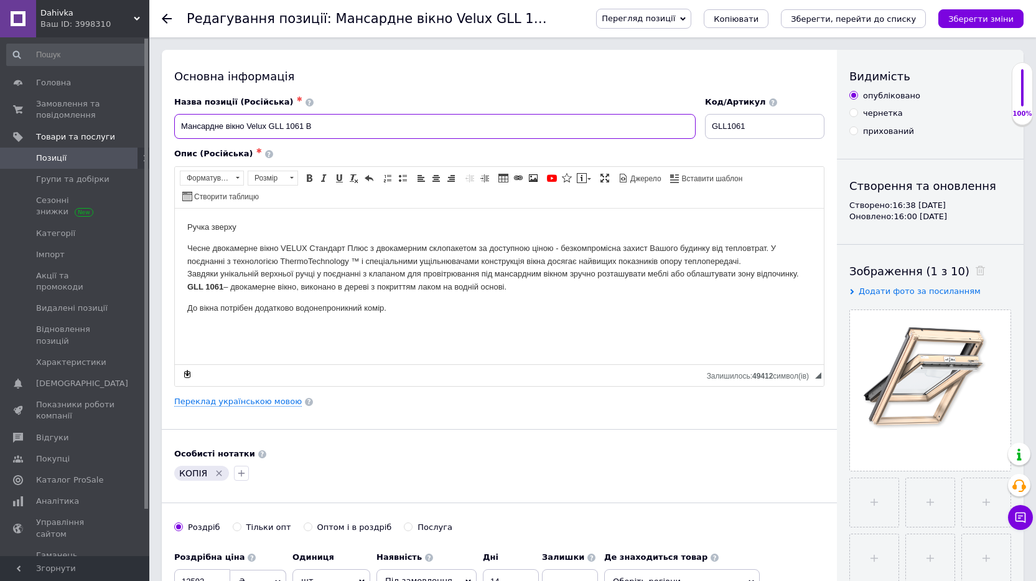
type input "Мансардне вікно Velux GLL 1061 B"
click at [753, 121] on input "GLL1061" at bounding box center [764, 126] width 119 height 25
type input "GLL1061B"
click at [222, 283] on strong "GLL 1061" at bounding box center [205, 285] width 36 height 9
click at [245, 232] on p "Ручка зверху" at bounding box center [499, 226] width 624 height 13
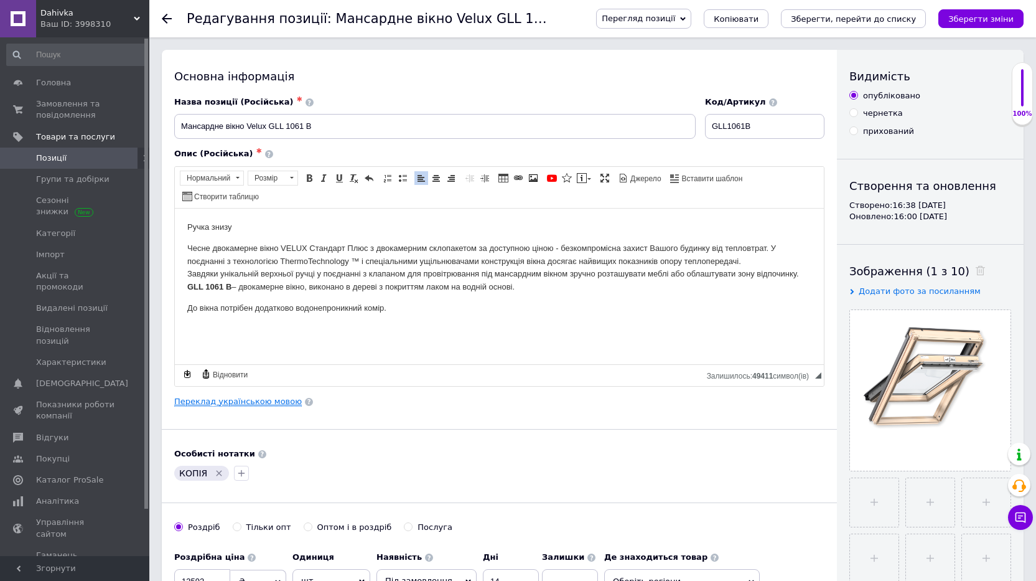
click at [225, 399] on link "Переклад українською мовою" at bounding box center [238, 401] width 128 height 10
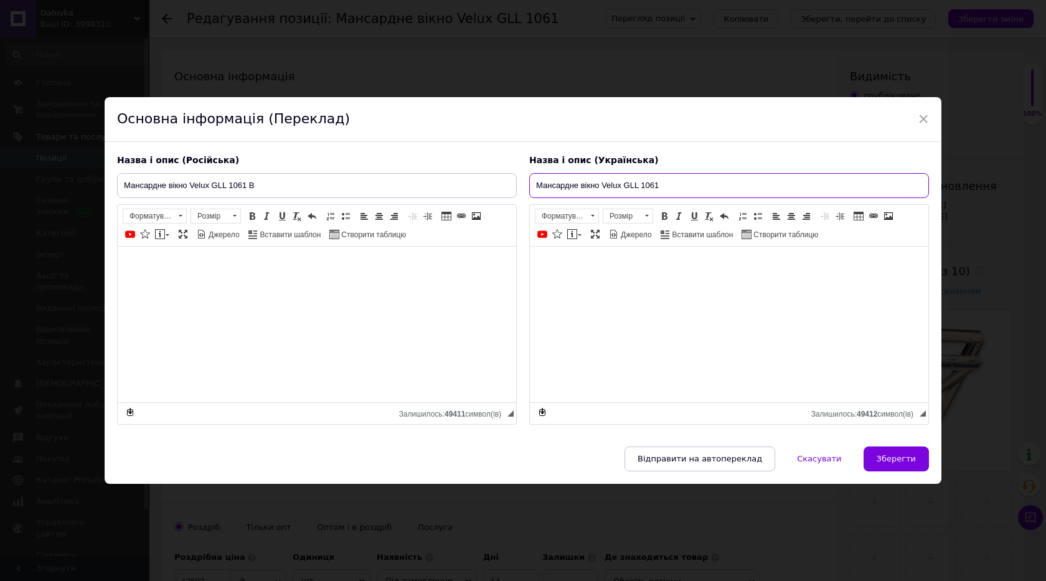
click at [657, 187] on input "Мансардне вікно Velux GLL 1061" at bounding box center [729, 185] width 400 height 25
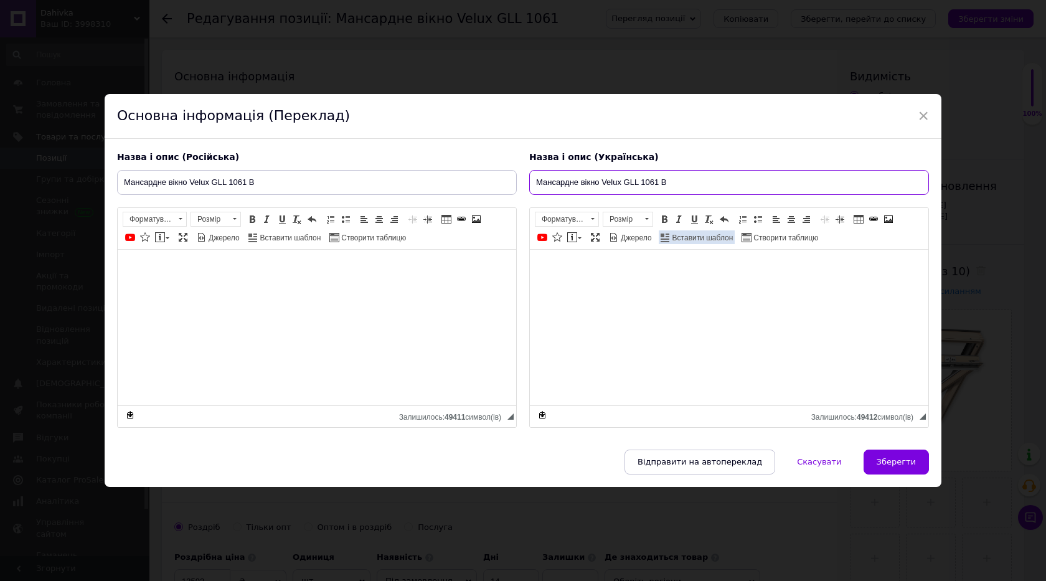
type input "Мансардне вікно Velux GLL 1061 B"
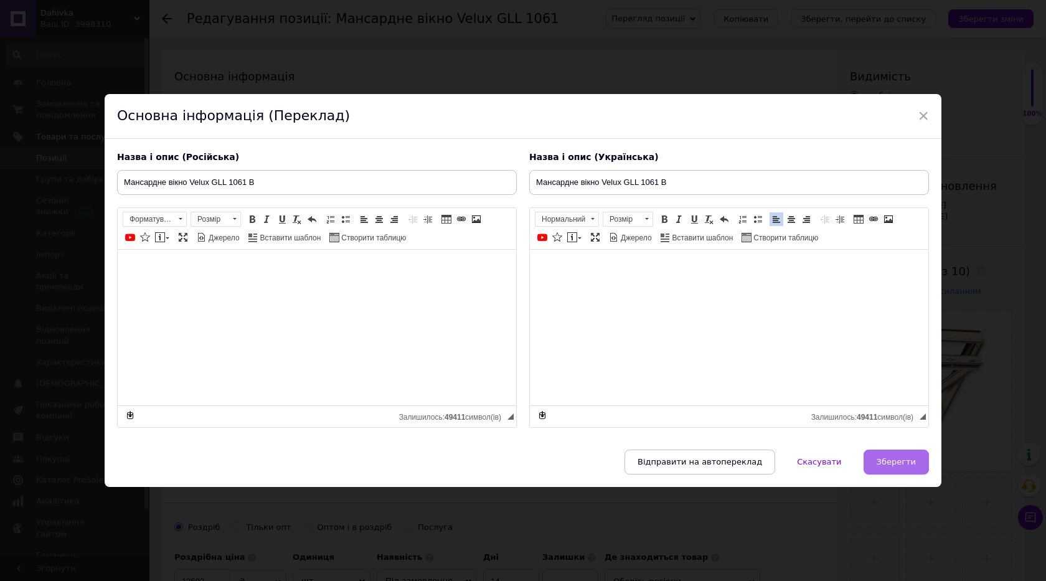
click at [889, 464] on span "Зберегти" at bounding box center [895, 461] width 39 height 9
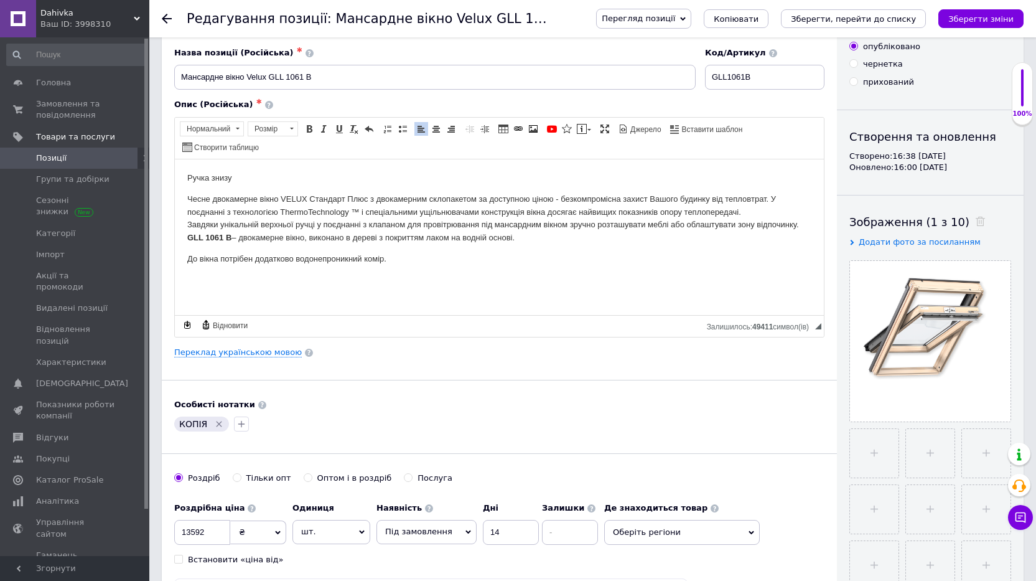
scroll to position [124, 0]
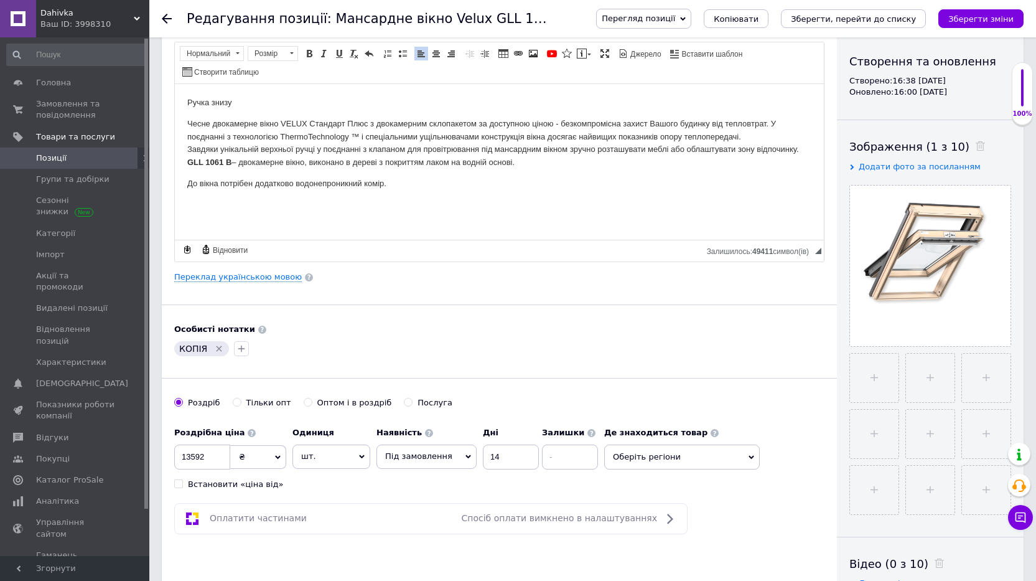
click at [214, 352] on icon "Видалити мітку" at bounding box center [219, 349] width 10 height 10
click at [616, 464] on span "Оберіть регіони" at bounding box center [682, 456] width 156 height 25
click at [644, 522] on span "Івано-Франківська область" at bounding box center [669, 519] width 85 height 9
click at [649, 560] on span "Калуш" at bounding box center [663, 560] width 28 height 9
checkbox input "true"
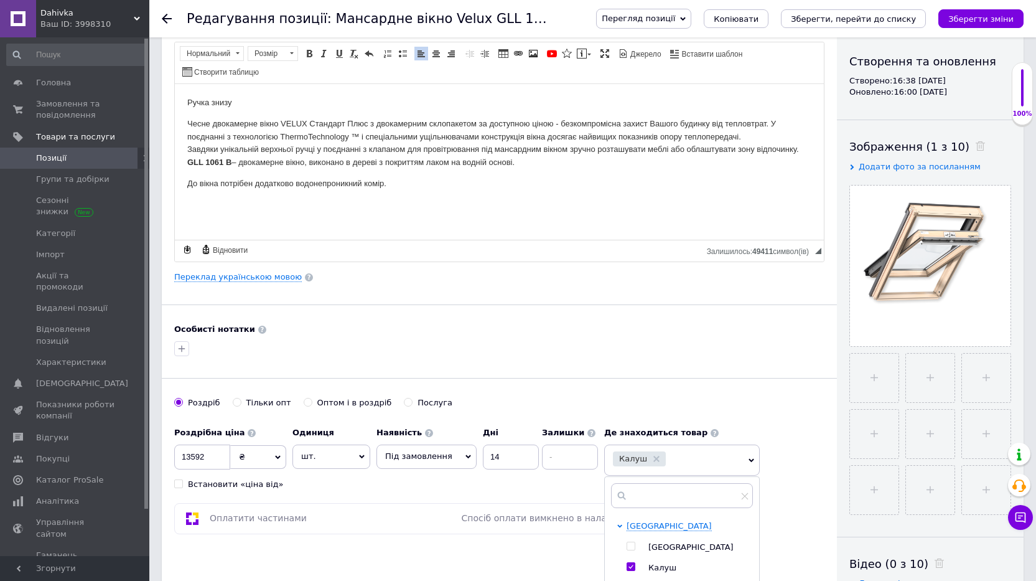
click at [745, 400] on div "Роздріб Тільки опт Оптом і в роздріб Послуга" at bounding box center [499, 409] width 650 height 24
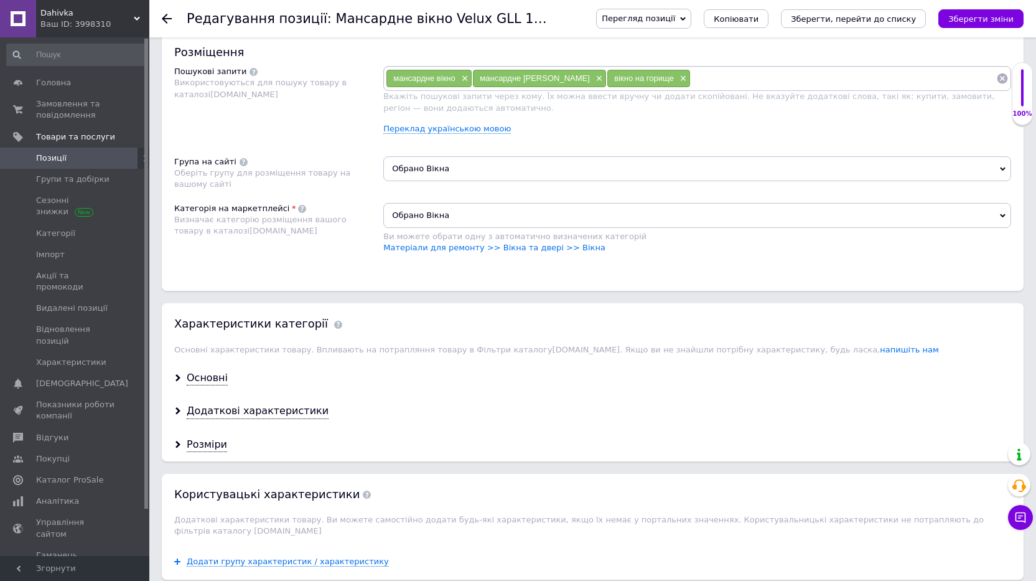
scroll to position [747, 0]
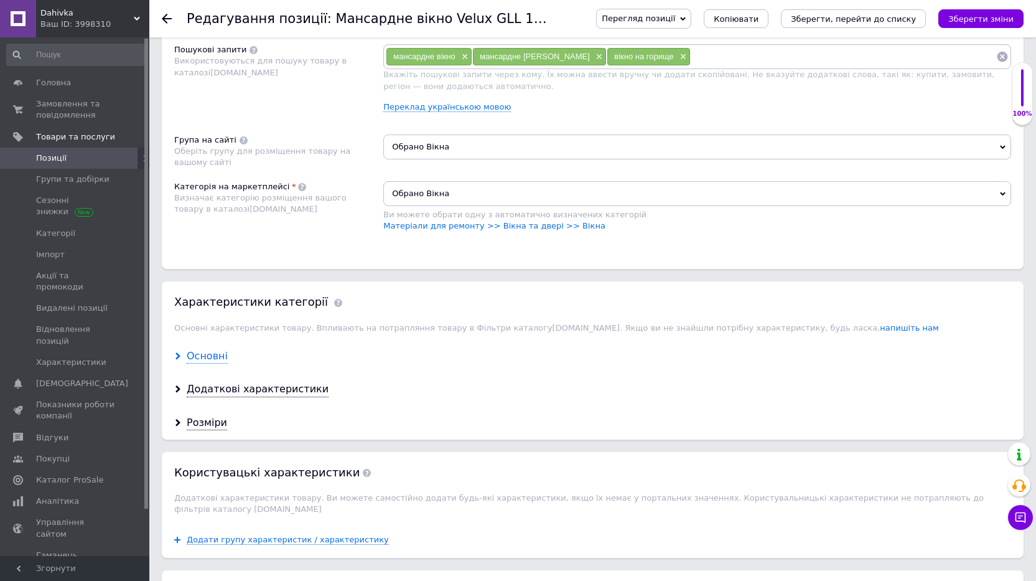
click at [196, 358] on div "Основні" at bounding box center [207, 356] width 41 height 14
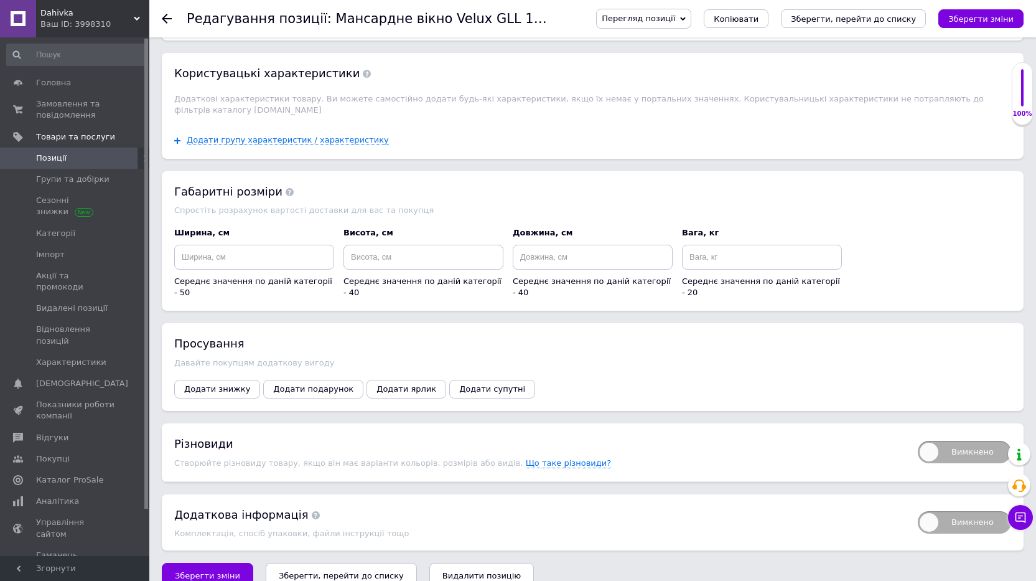
scroll to position [1718, 0]
click at [269, 562] on button "Зберегти, перейти до списку" at bounding box center [341, 574] width 151 height 25
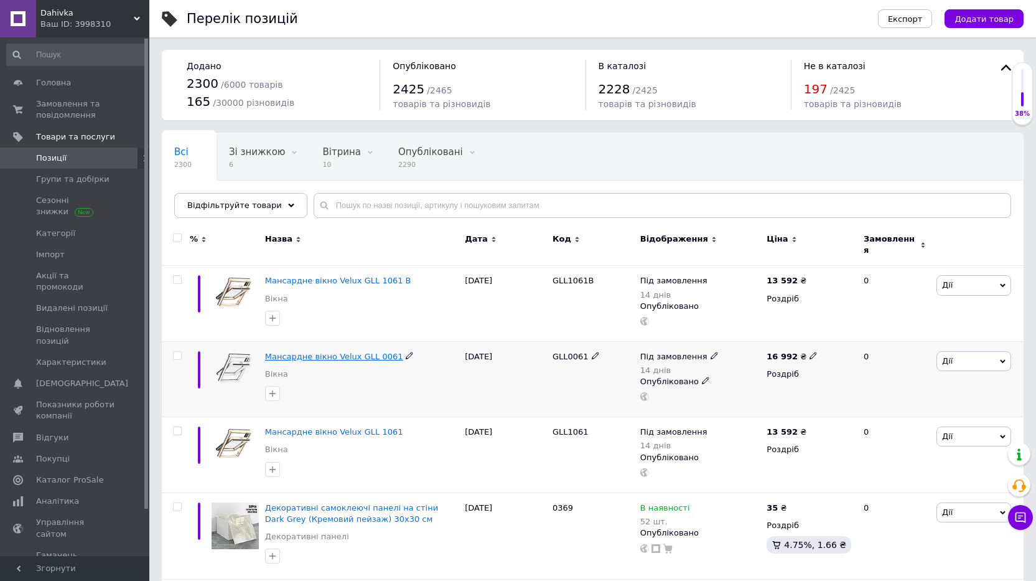
click at [293, 352] on span "Мансардне вікно Velux GLL 0061" at bounding box center [334, 356] width 138 height 9
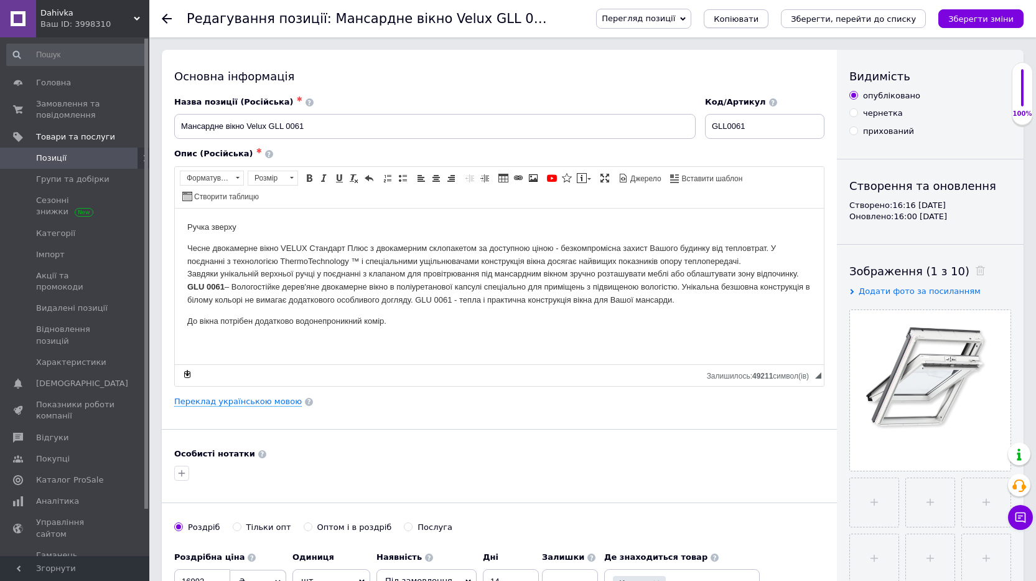
click at [769, 20] on button "Копіювати" at bounding box center [736, 18] width 65 height 19
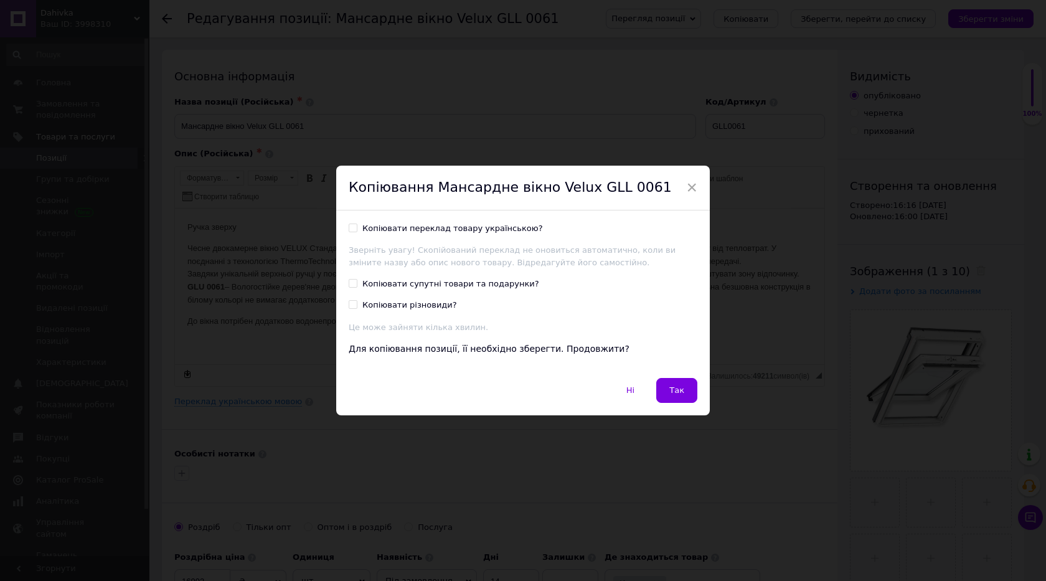
click at [381, 217] on div "Копіювати переклад товару українською? Зверніть увагу! Скопійований переклад не…" at bounding box center [522, 293] width 373 height 167
click at [383, 223] on div "Копіювати переклад товару українською?" at bounding box center [452, 228] width 180 height 11
click at [357, 223] on input "Копіювати переклад товару українською?" at bounding box center [353, 227] width 8 height 8
checkbox input "true"
click at [674, 386] on span "Так" at bounding box center [676, 389] width 15 height 9
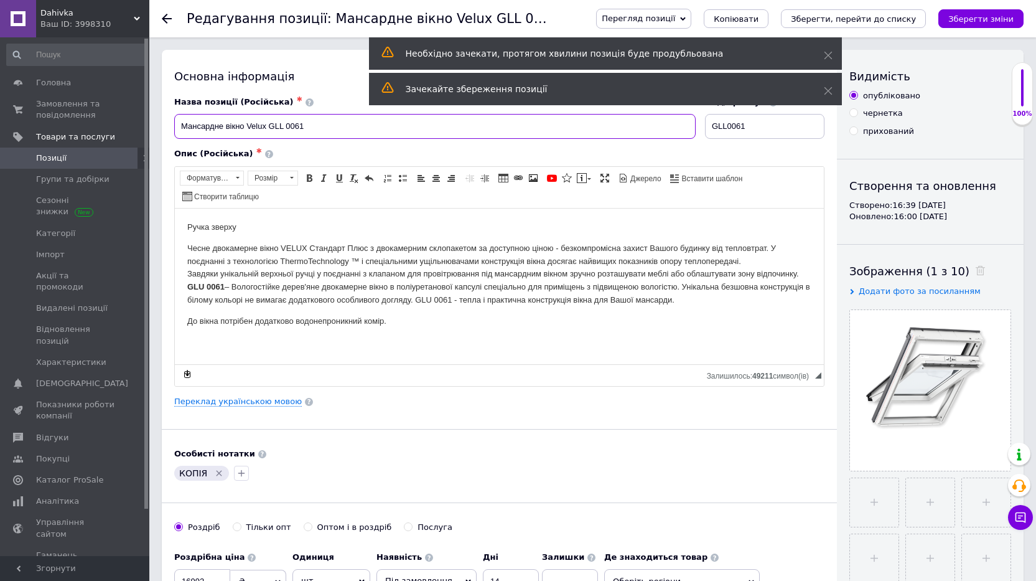
click at [330, 133] on input "Мансардне вікно Velux GLL 0061" at bounding box center [435, 126] width 522 height 25
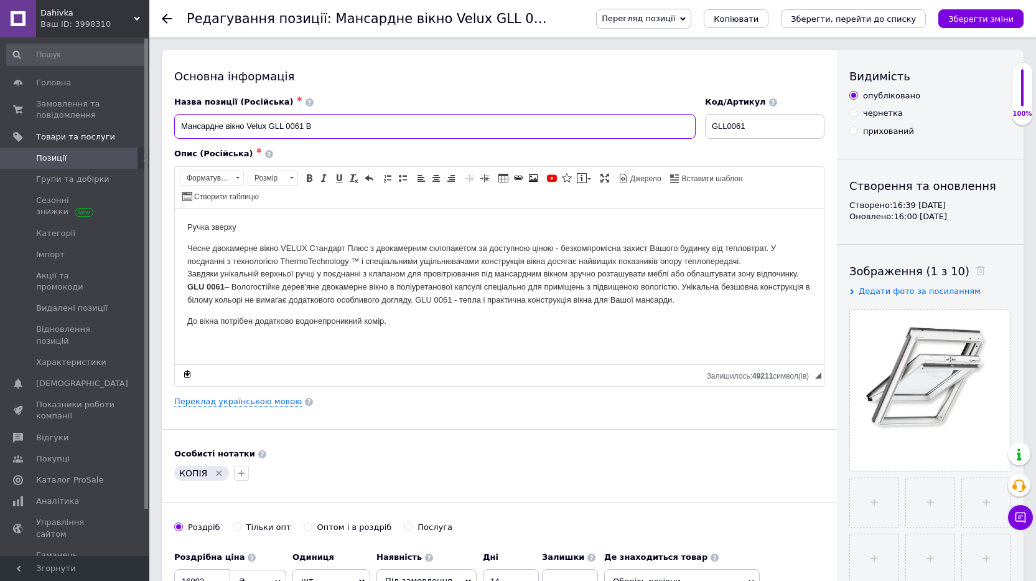
type input "Мансардне вікно Velux GLL 0061 B"
click at [800, 126] on input "GLL0061" at bounding box center [764, 126] width 119 height 25
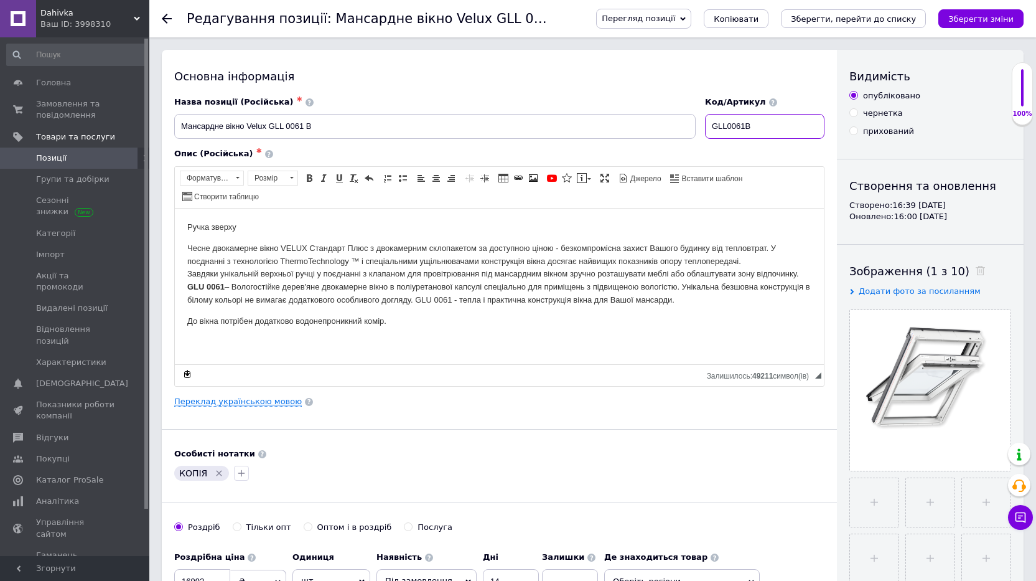
type input "GLL0061B"
click at [241, 401] on link "Переклад українською мовою" at bounding box center [238, 401] width 128 height 10
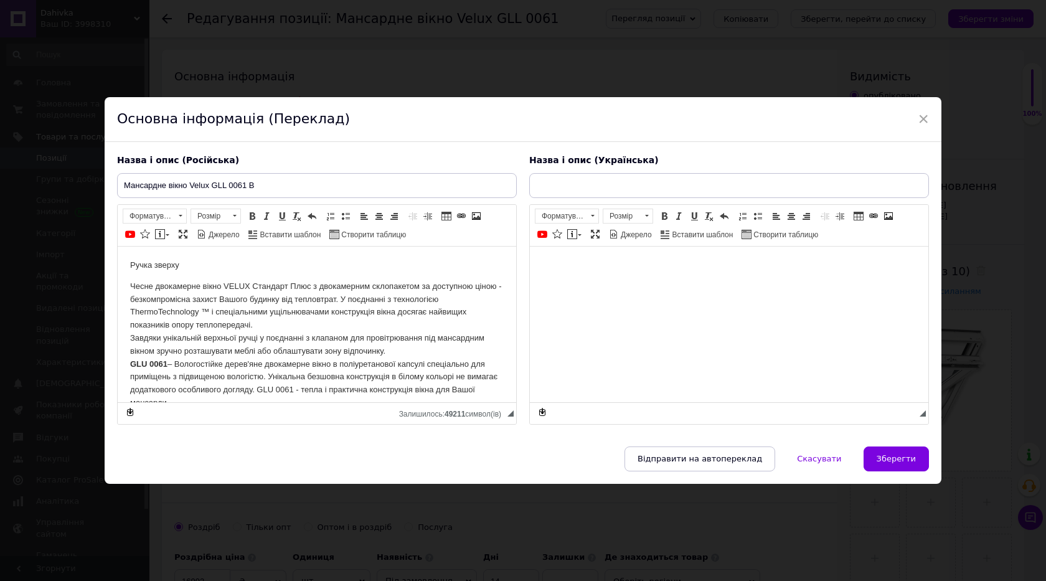
type input "Мансардне вікно Velux GLL 0061"
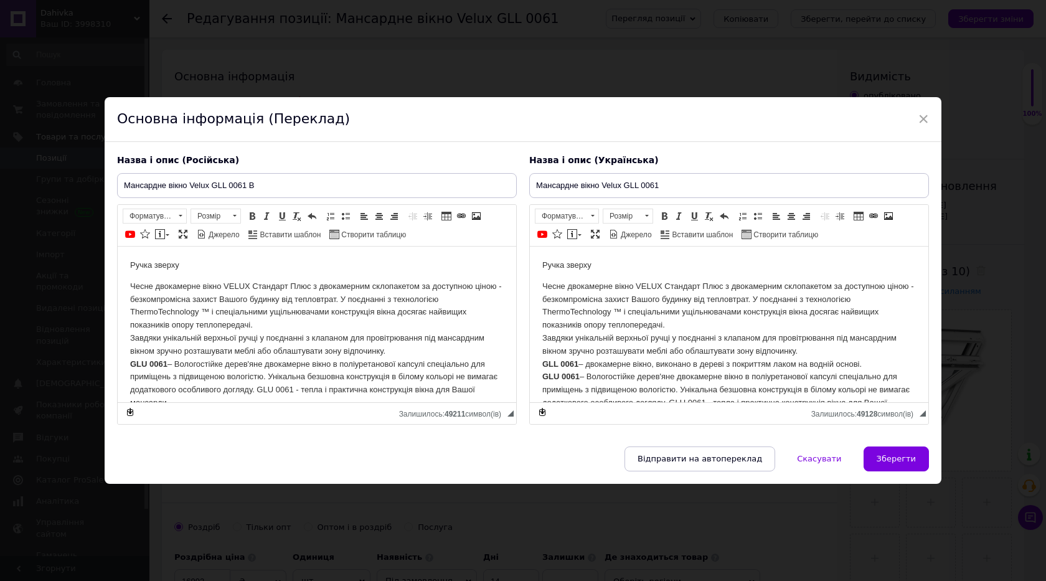
scroll to position [41, 0]
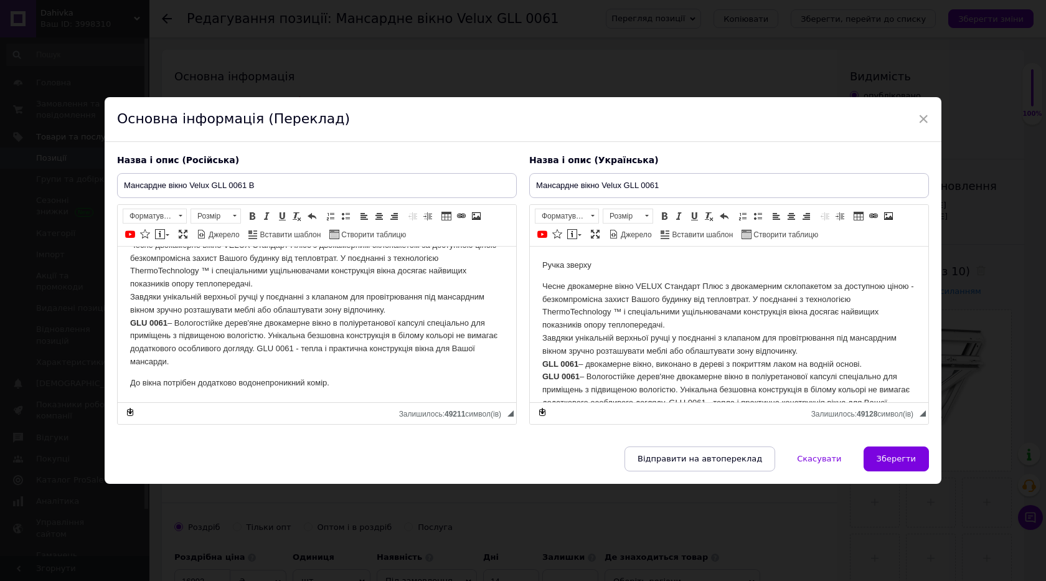
click at [151, 321] on strong "GLU 0061" at bounding box center [148, 321] width 37 height 9
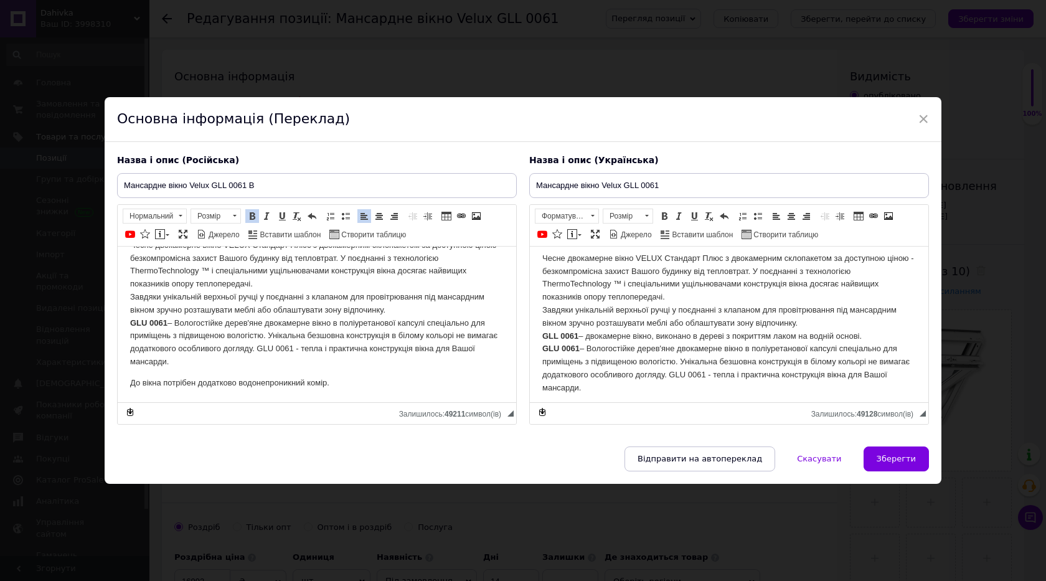
scroll to position [54, 0]
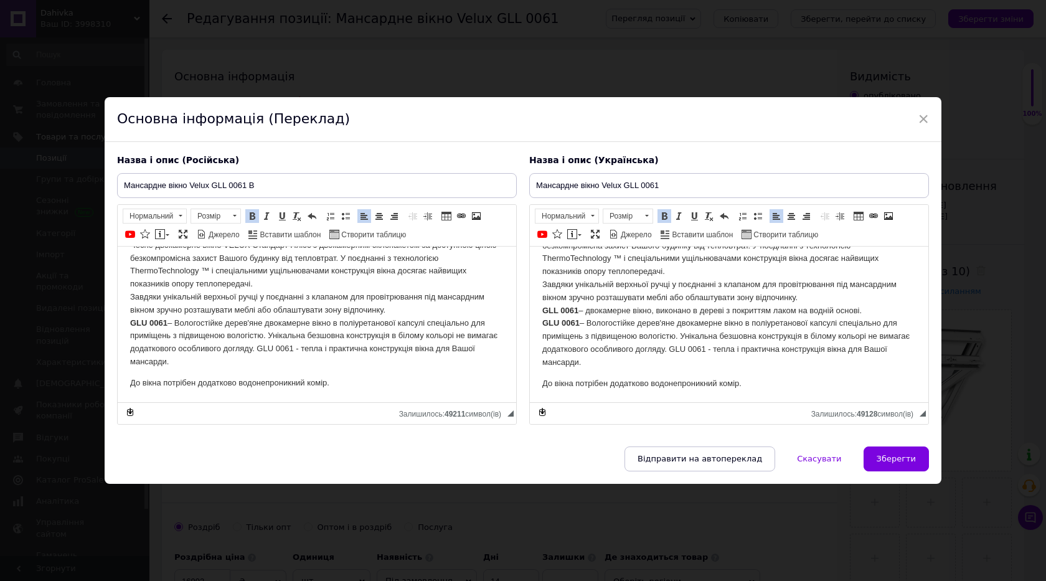
drag, startPoint x: 540, startPoint y: 311, endPoint x: 922, endPoint y: 309, distance: 381.5
click at [922, 309] on html "Ручка зверху Чесне двокамерне вікно VELUX Стандарт Плюс з двокамерним склопакет…" at bounding box center [729, 296] width 398 height 209
click at [168, 324] on p "Чесне двокамерне вікно VELUX Стандарт Плюс з двокамерним склопакетом за доступн…" at bounding box center [316, 302] width 373 height 129
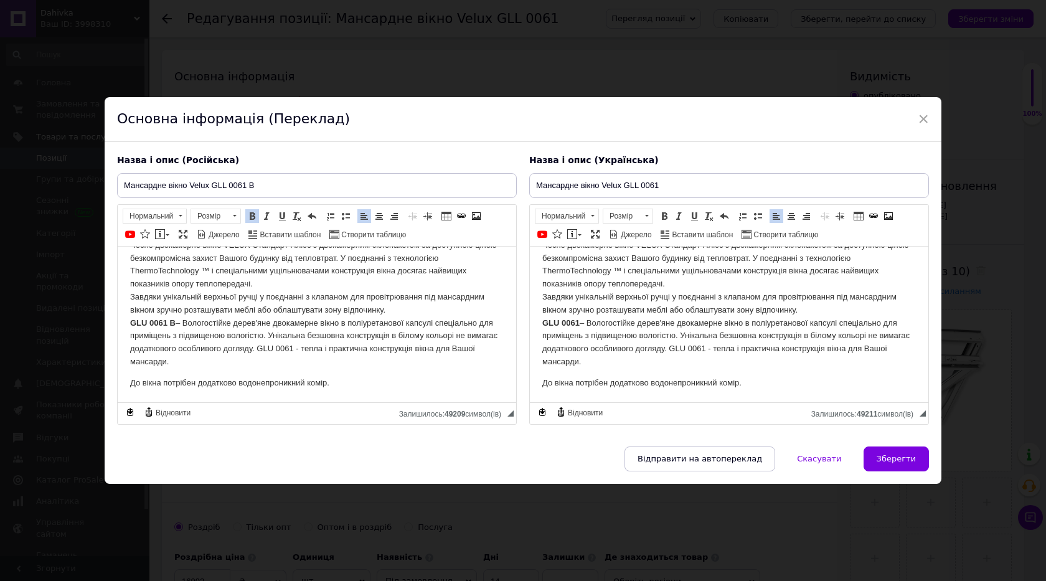
click at [583, 324] on p "Чесне двокамерне вікно VELUX Стандарт Плюс з двокамерним склопакетом за доступн…" at bounding box center [728, 302] width 373 height 129
click at [681, 190] on input "Мансардне вікно Velux GLL 0061" at bounding box center [729, 185] width 400 height 25
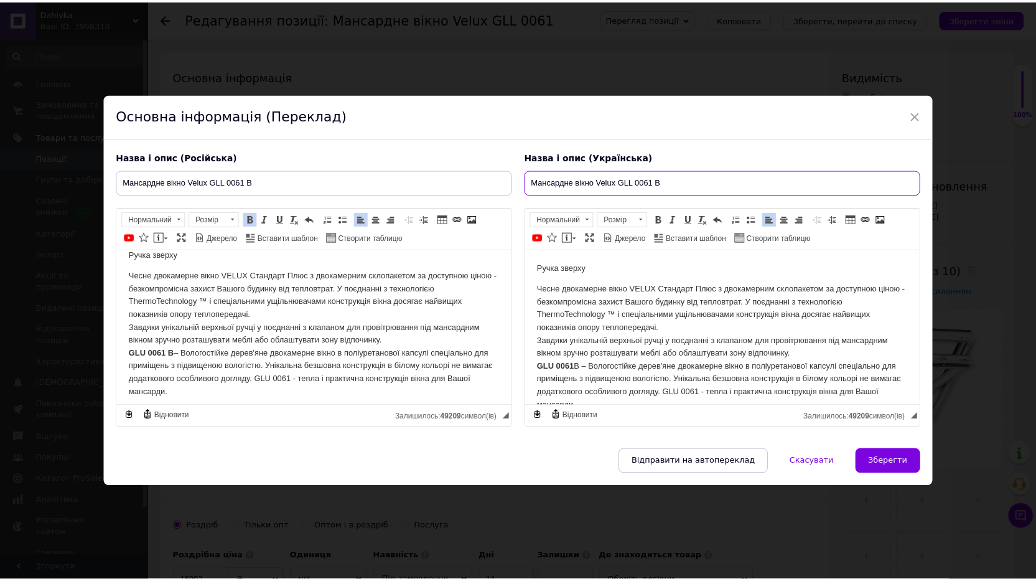
scroll to position [0, 0]
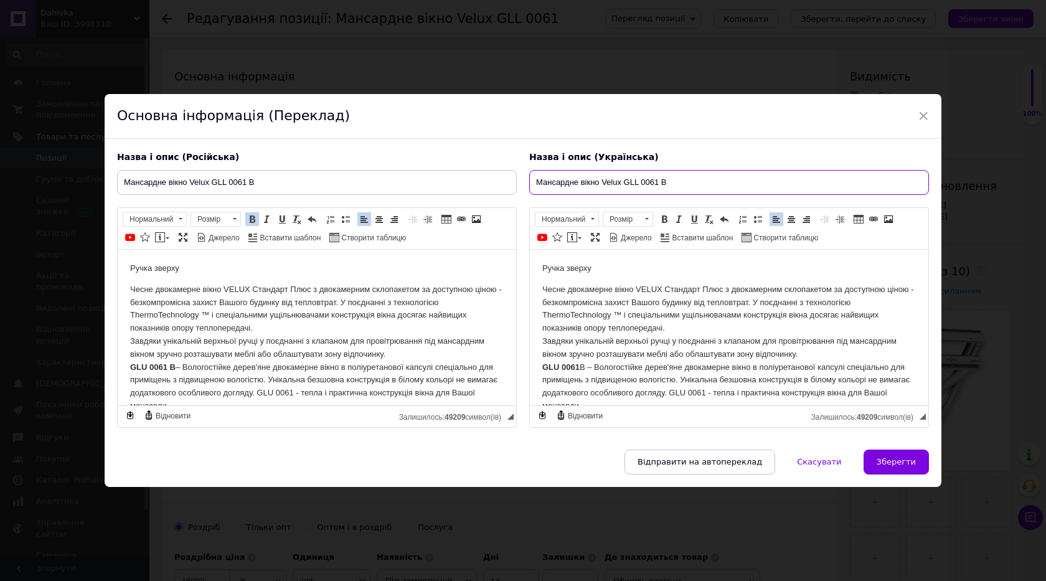
type input "Мансардне вікно Velux GLL 0061 B"
drag, startPoint x: 157, startPoint y: 269, endPoint x: 261, endPoint y: 251, distance: 105.6
click at [258, 258] on html "Ручка зверху Чесне двокамерне вікно VELUX Стандарт Плюс з двокамерним склопакет…" at bounding box center [317, 347] width 398 height 197
drag, startPoint x: 572, startPoint y: 271, endPoint x: 769, endPoint y: 256, distance: 197.2
click at [769, 256] on html "Ручка зверху Чесне двокамерне вікно VELUX Стандарт Плюс з двокамерним склопакет…" at bounding box center [729, 347] width 398 height 197
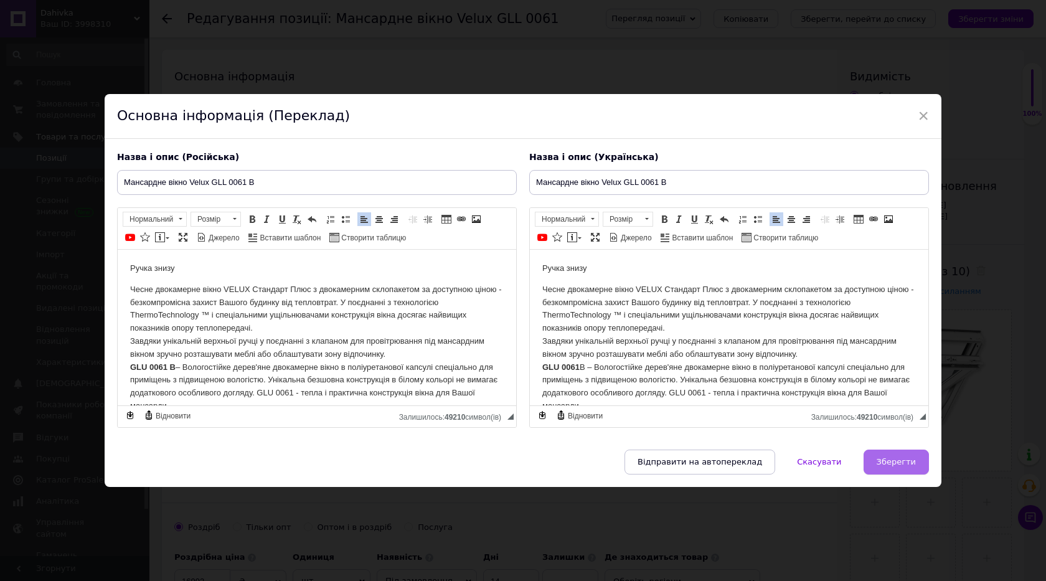
click at [899, 459] on span "Зберегти" at bounding box center [895, 461] width 39 height 9
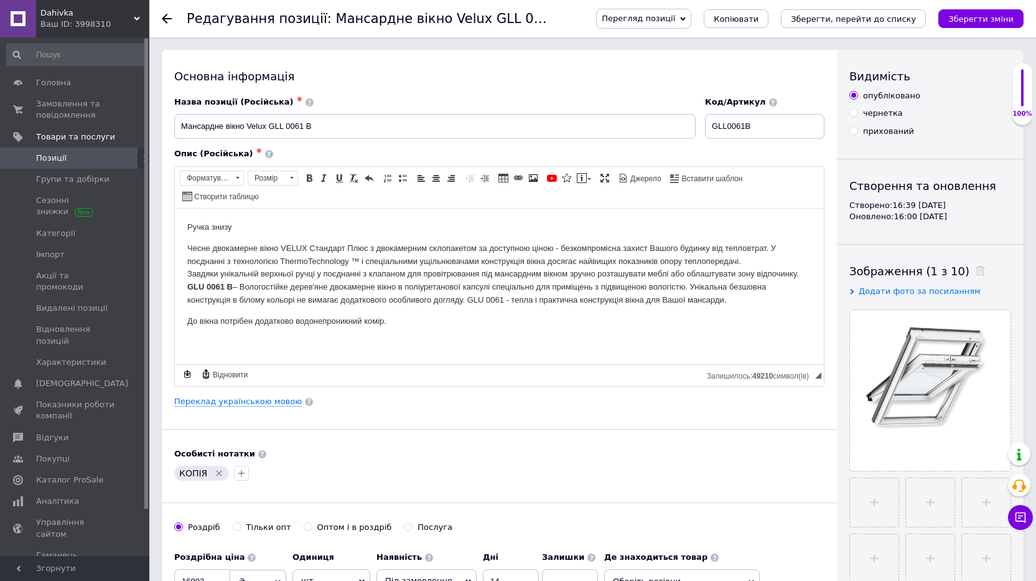
click at [218, 473] on icon "Видалити мітку" at bounding box center [219, 473] width 10 height 10
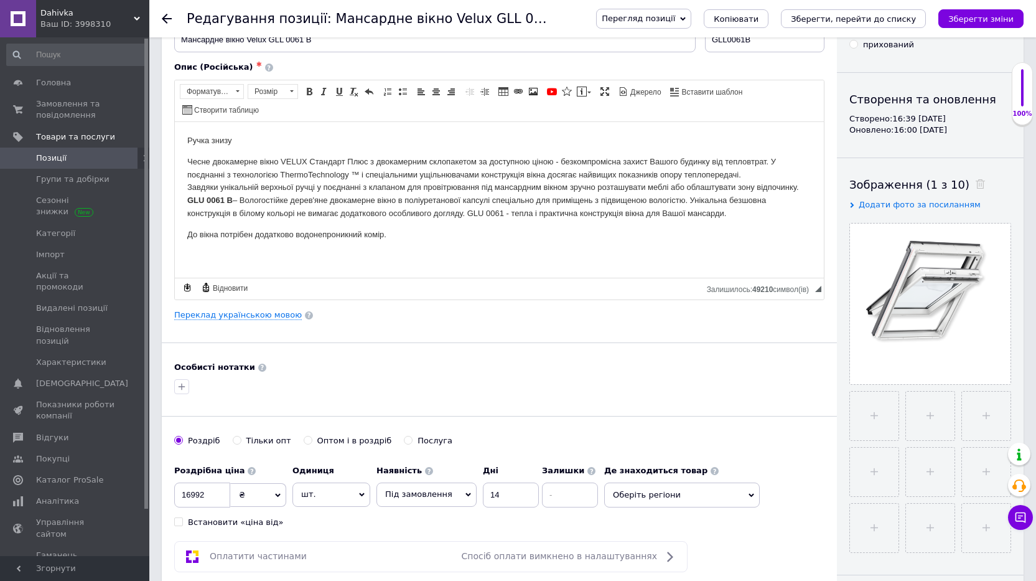
scroll to position [124, 0]
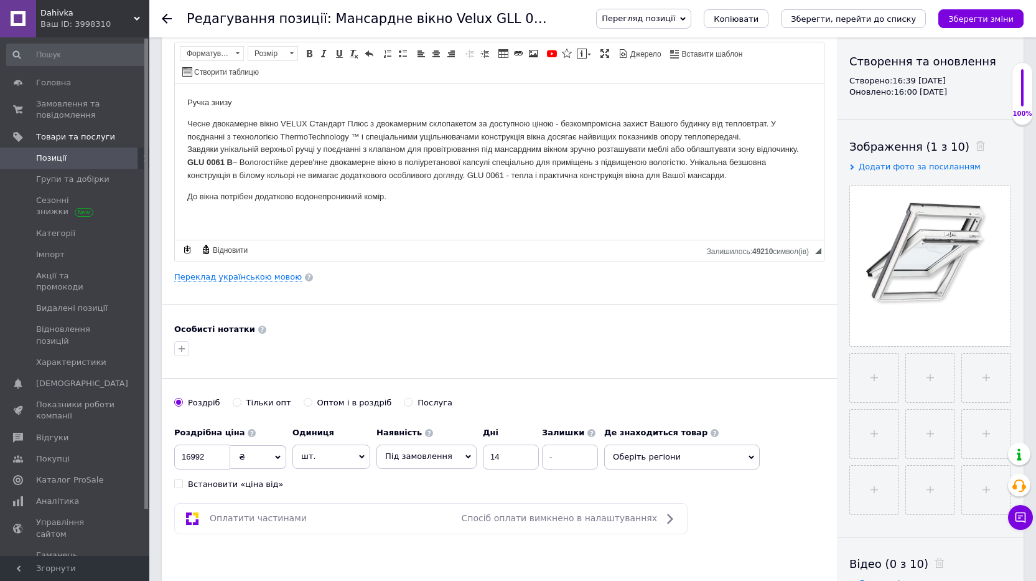
click at [653, 456] on span "Оберіть регіони" at bounding box center [682, 456] width 156 height 25
click at [641, 521] on span "Івано-Франківська область" at bounding box center [669, 519] width 85 height 9
click at [658, 559] on span "Калуш" at bounding box center [663, 560] width 28 height 9
checkbox input "true"
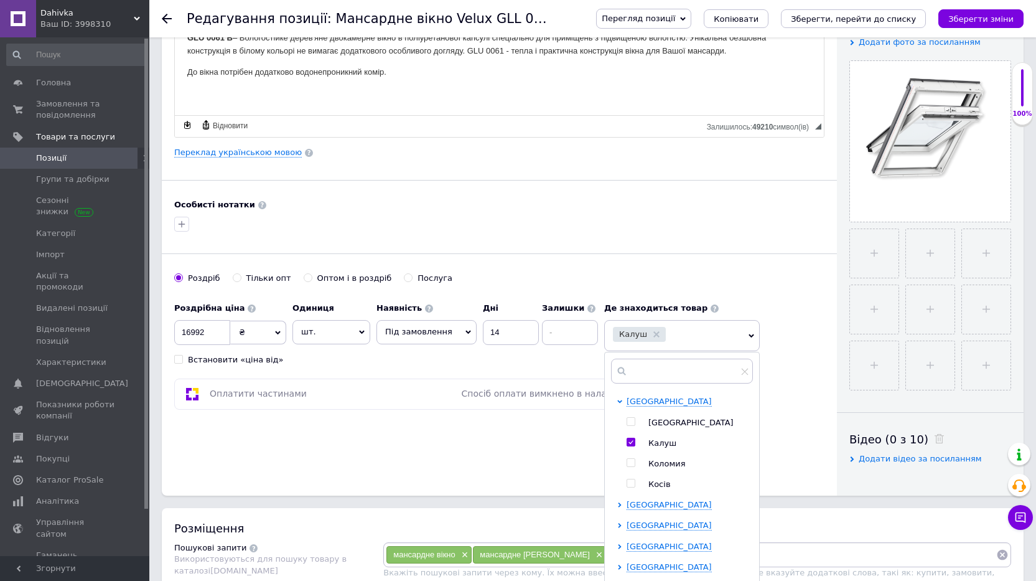
click at [810, 421] on div "Основна інформація Назва позиції (Російська) ✱ Мансардне вікно Velux GLL 0061 B…" at bounding box center [499, 148] width 675 height 695
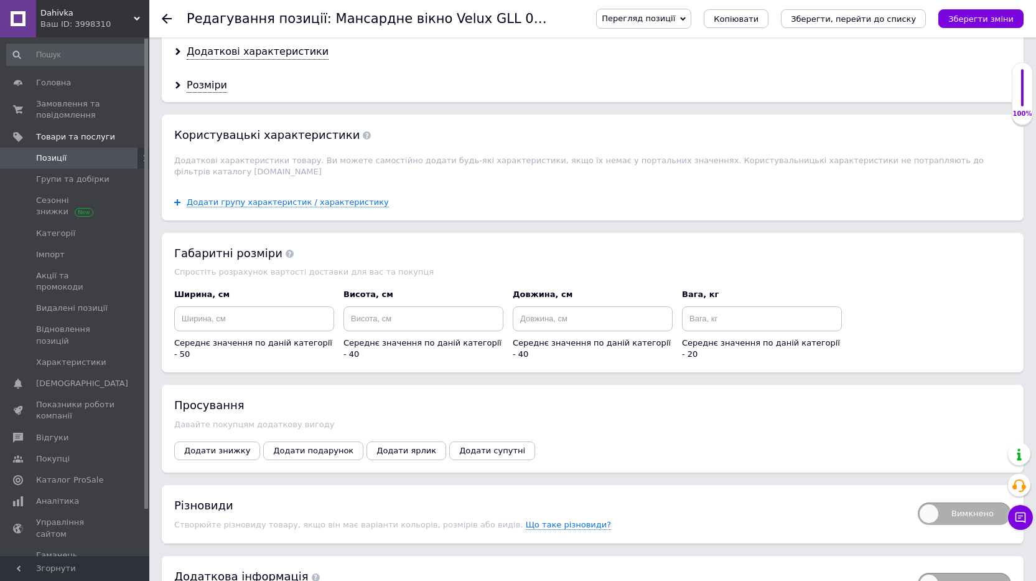
scroll to position [1146, 0]
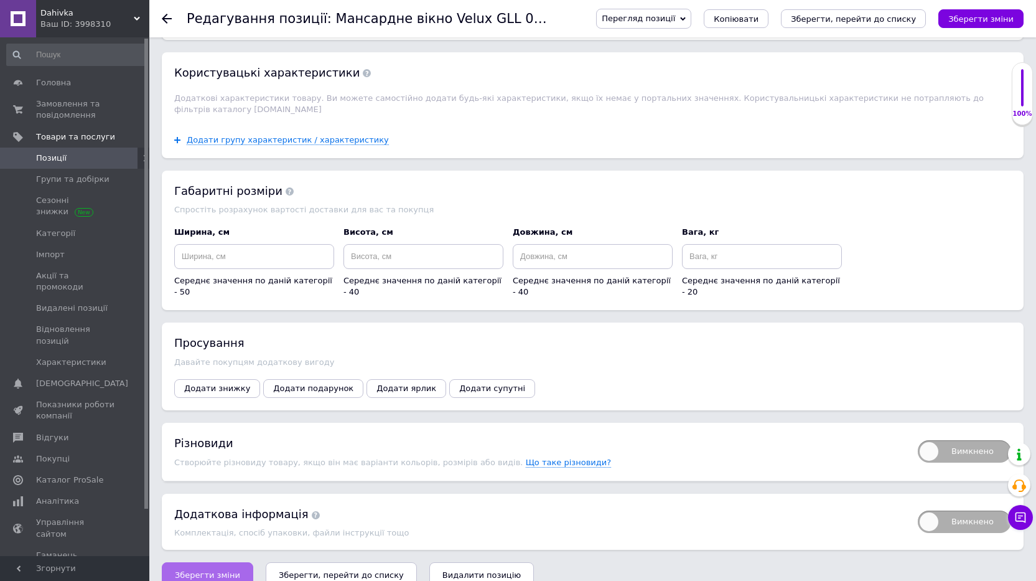
click at [211, 562] on button "Зберегти зміни" at bounding box center [207, 574] width 91 height 25
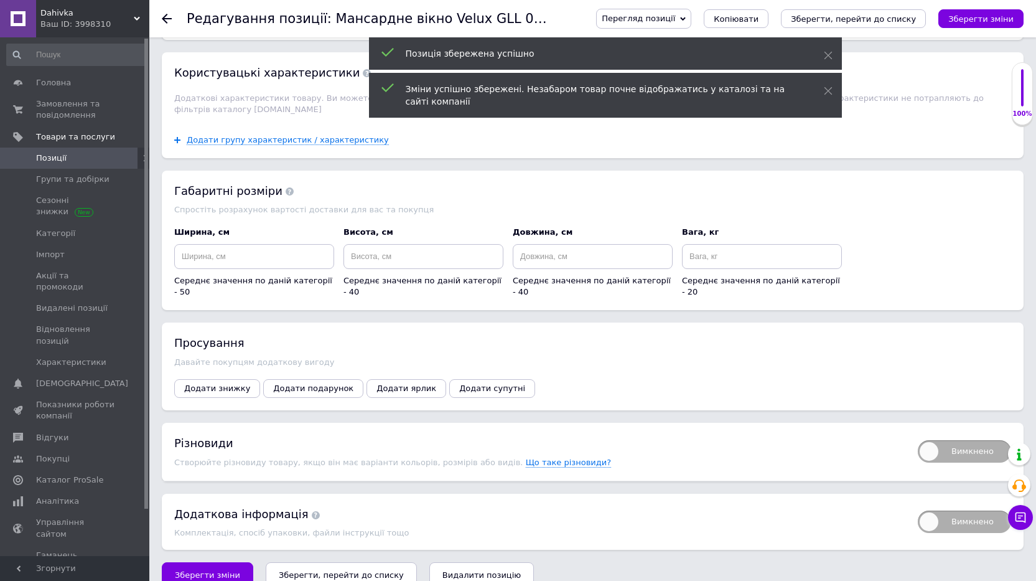
click at [296, 570] on icon "Зберегти, перейти до списку" at bounding box center [341, 574] width 125 height 9
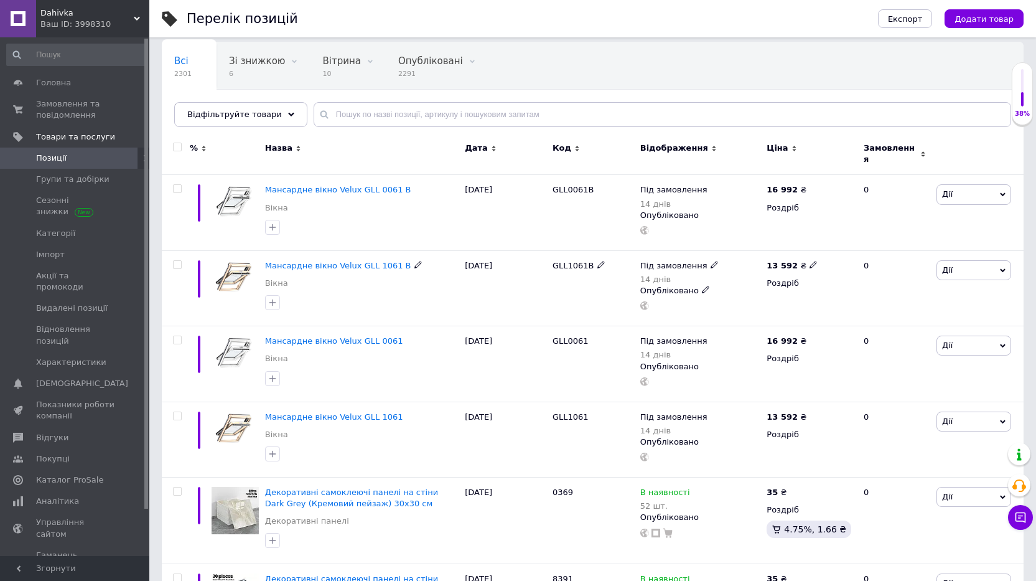
scroll to position [62, 0]
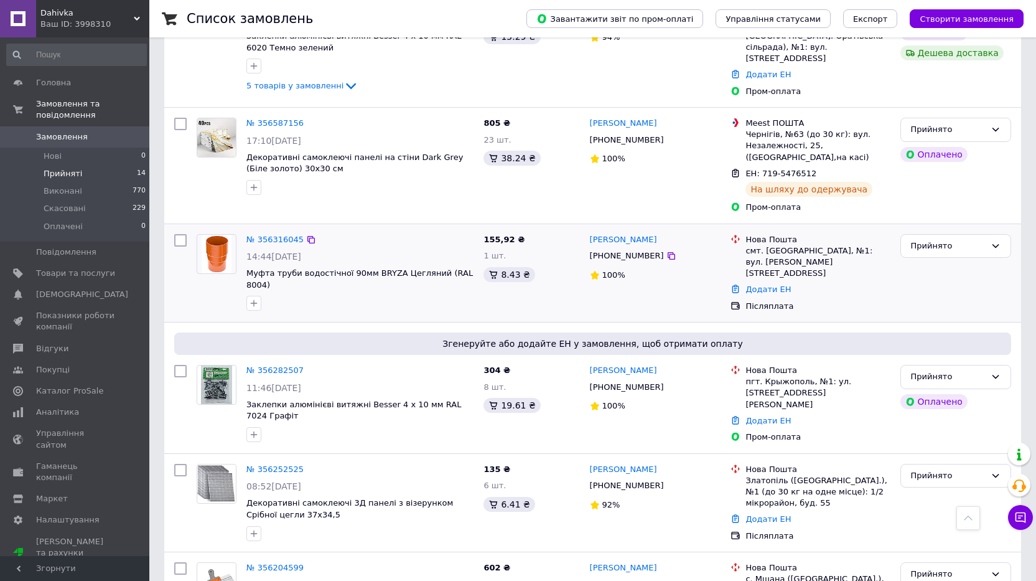
scroll to position [622, 0]
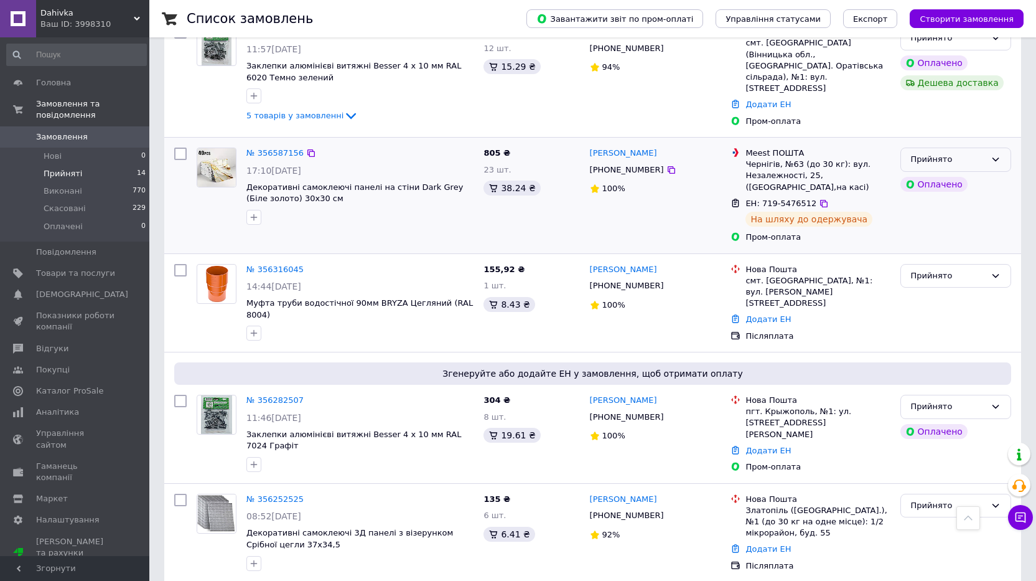
click at [975, 153] on div "Прийнято" at bounding box center [948, 159] width 75 height 13
click at [958, 174] on li "Виконано" at bounding box center [956, 185] width 110 height 23
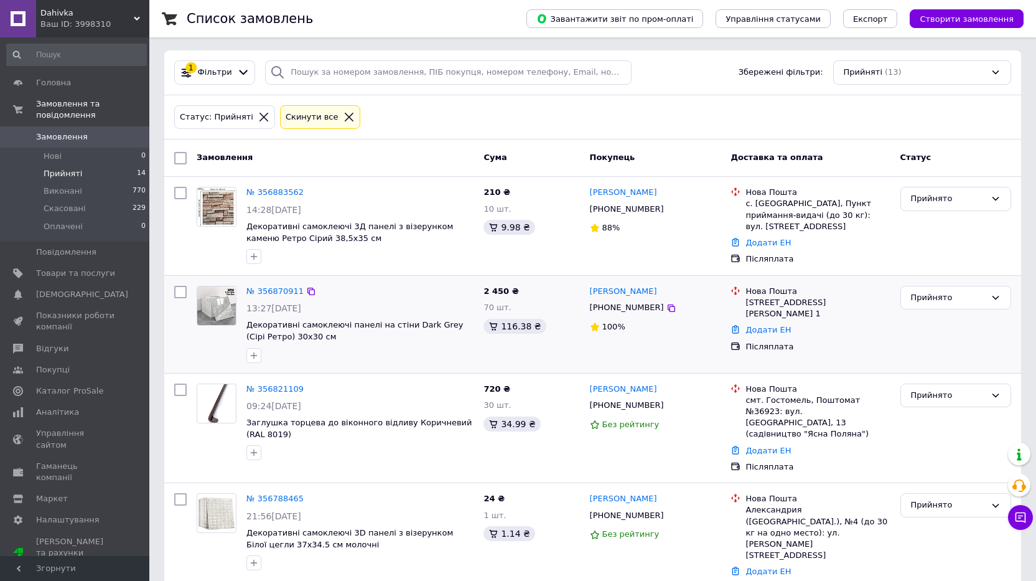
scroll to position [0, 0]
